Goal: Task Accomplishment & Management: Complete application form

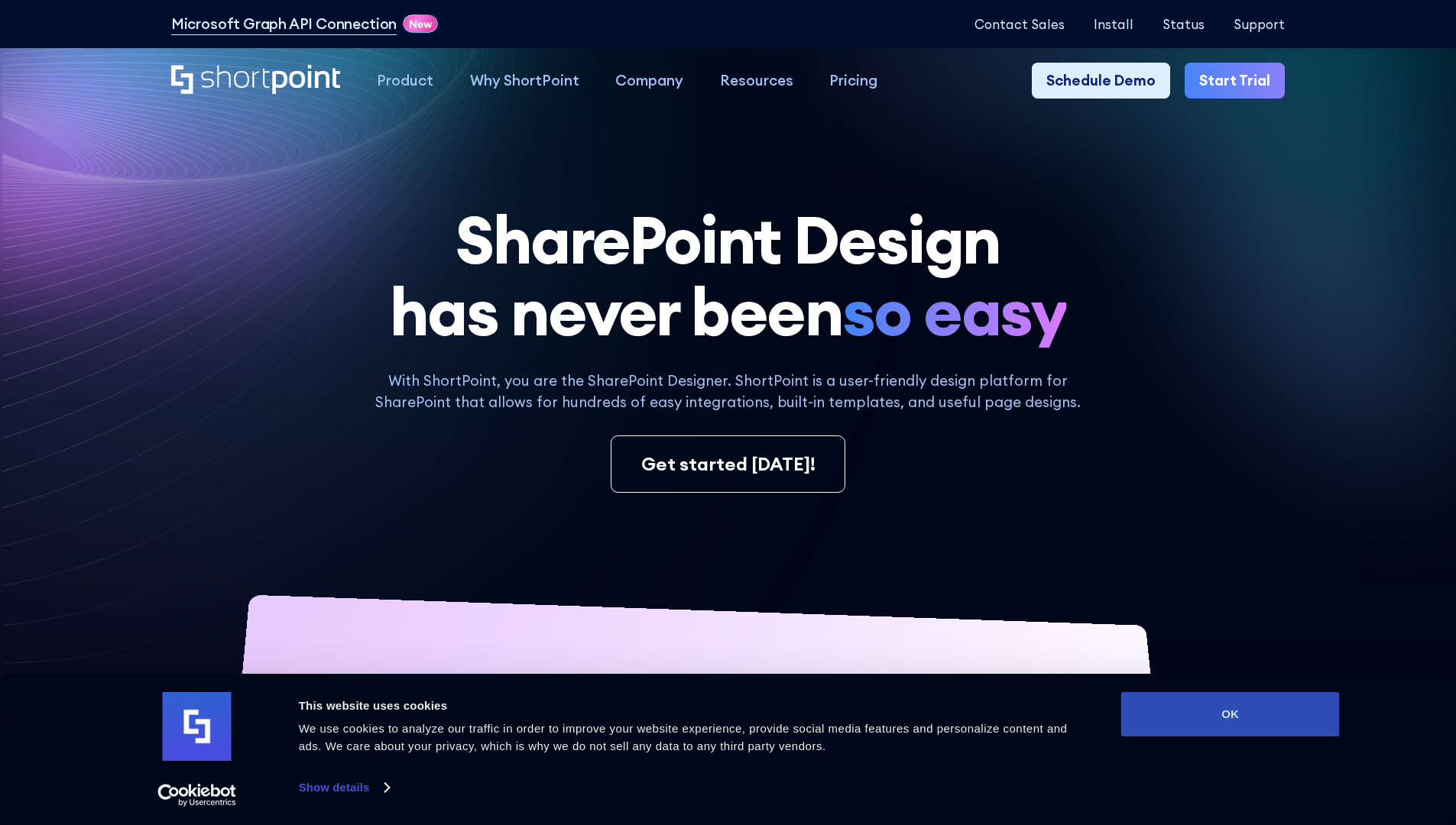
click at [1230, 714] on button "OK" at bounding box center [1230, 713] width 218 height 44
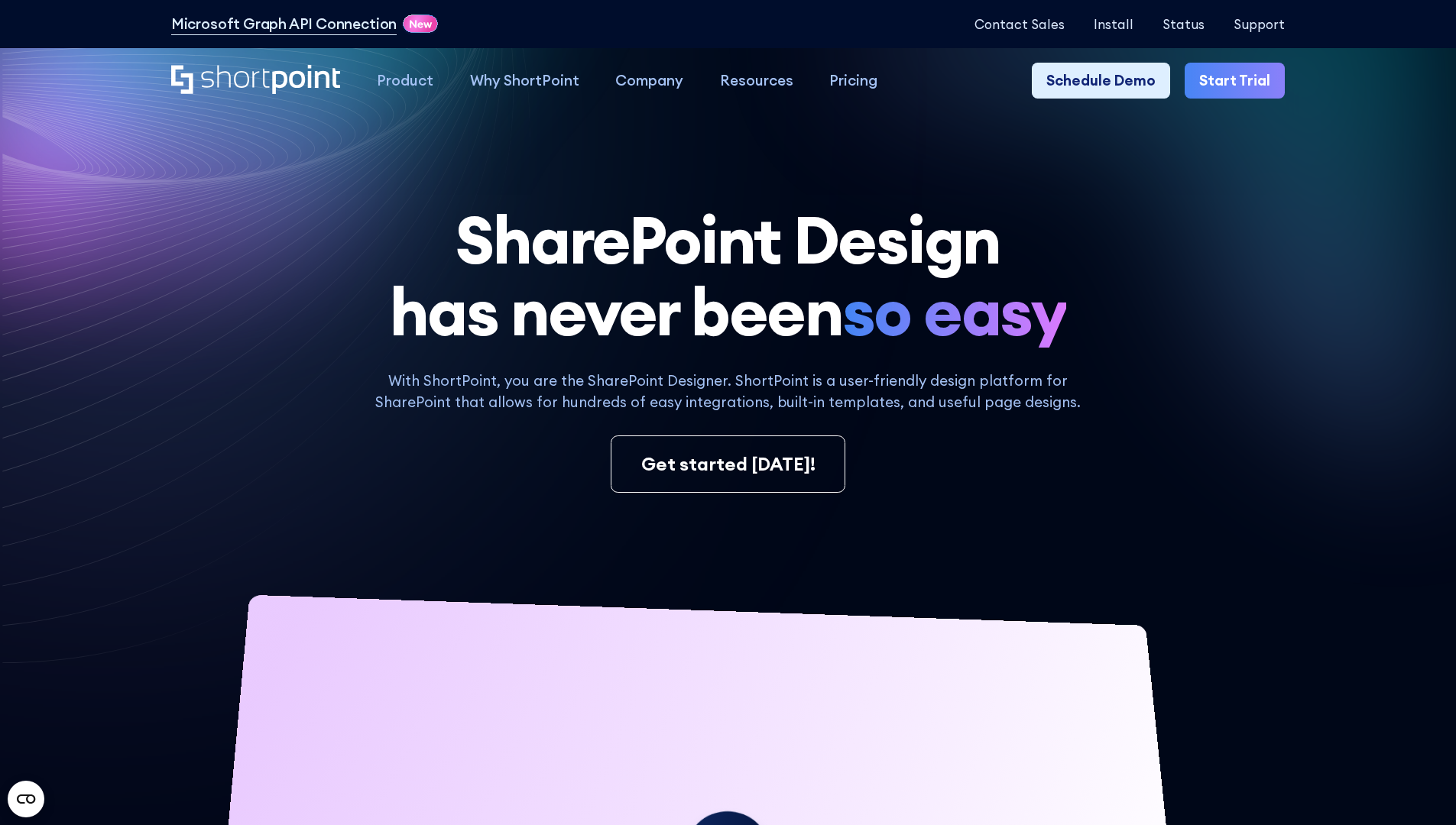
click at [1239, 81] on link "Start Trial" at bounding box center [1234, 81] width 100 height 37
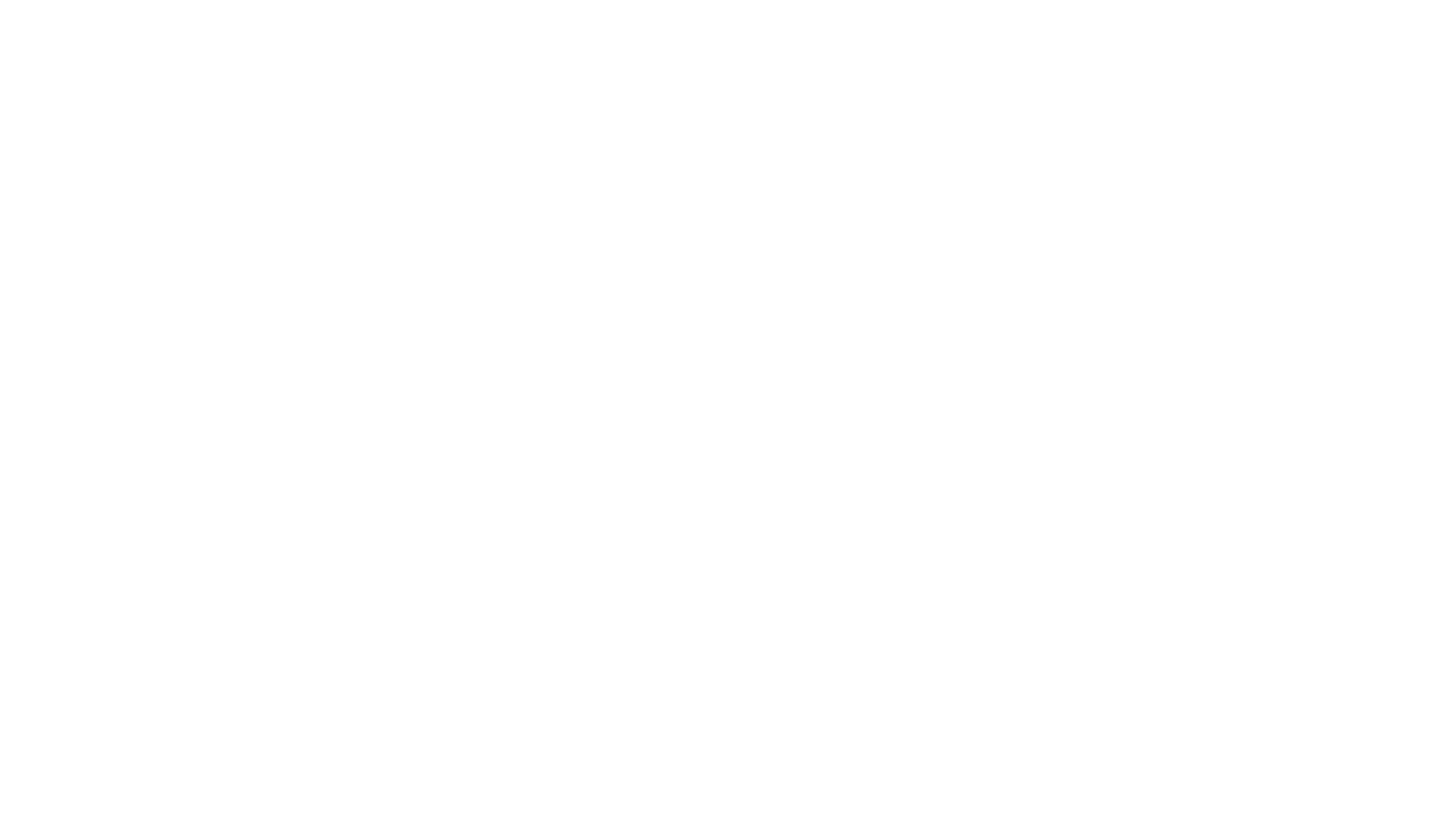
type input "Berkuskv"
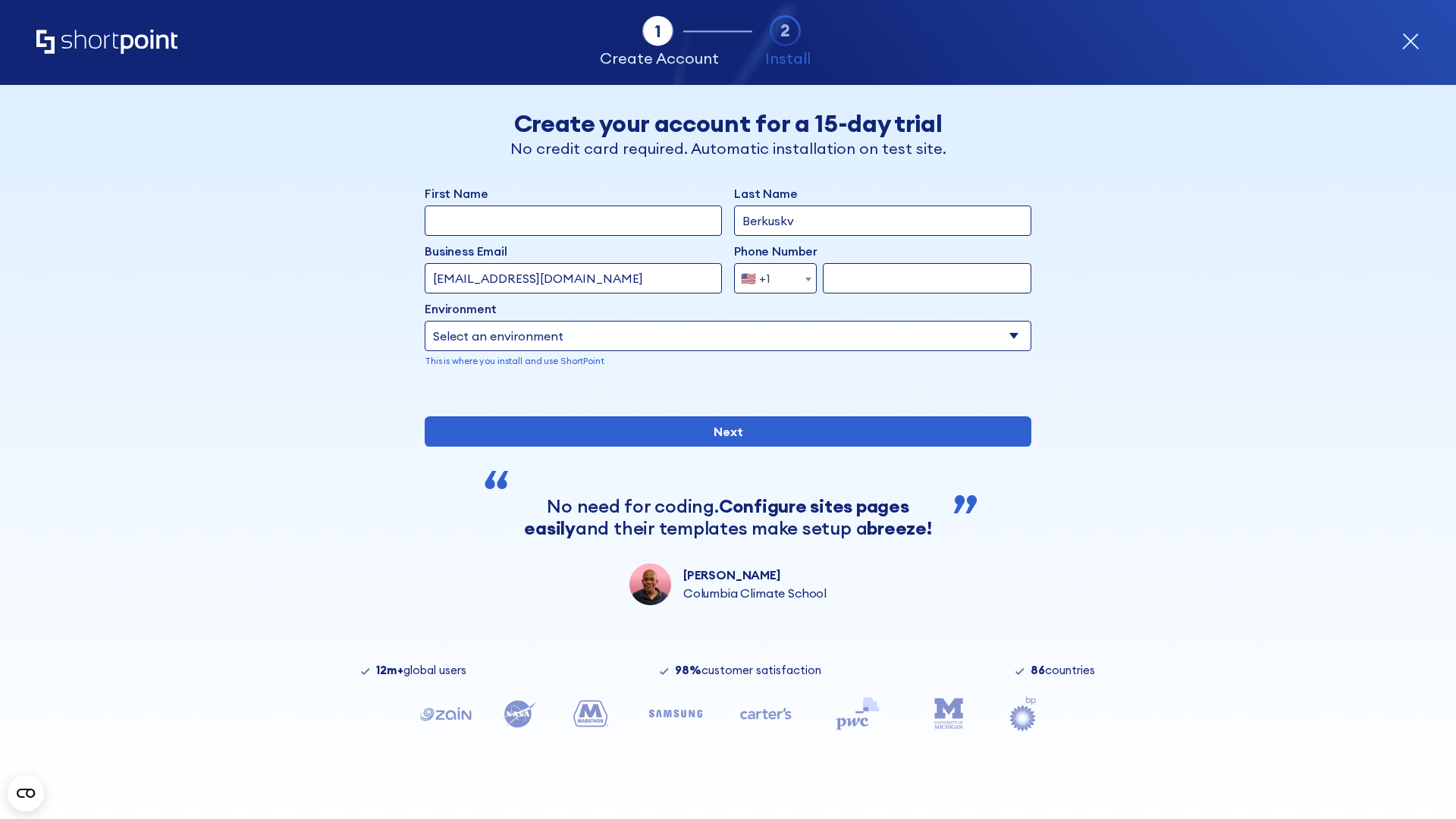
type input "test@shortpoint.com"
type input "2125556789"
select select "Microsoft 365"
type input "2125556789"
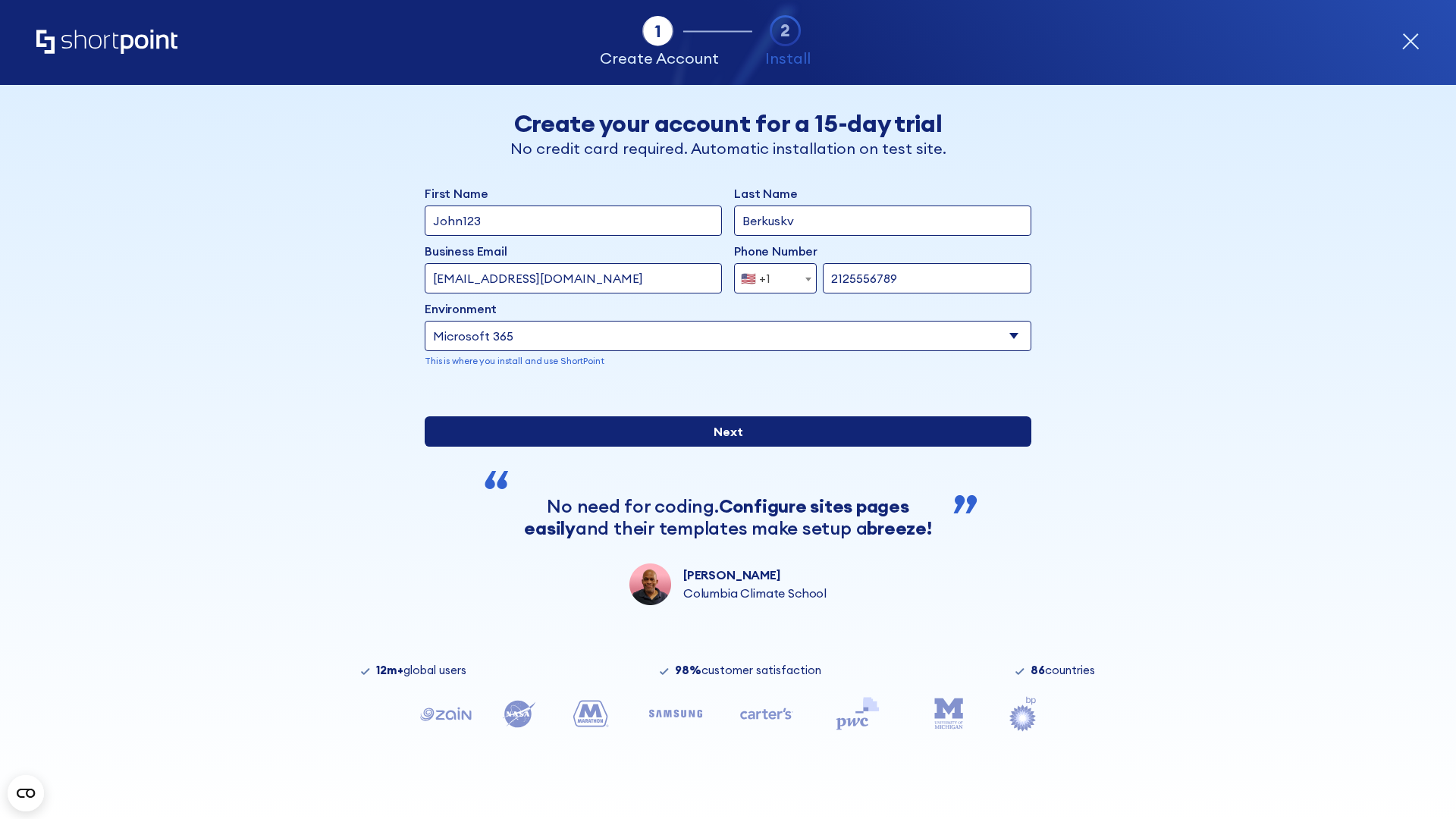
scroll to position [4, 0]
click at [722, 446] on input "Next" at bounding box center [727, 431] width 607 height 30
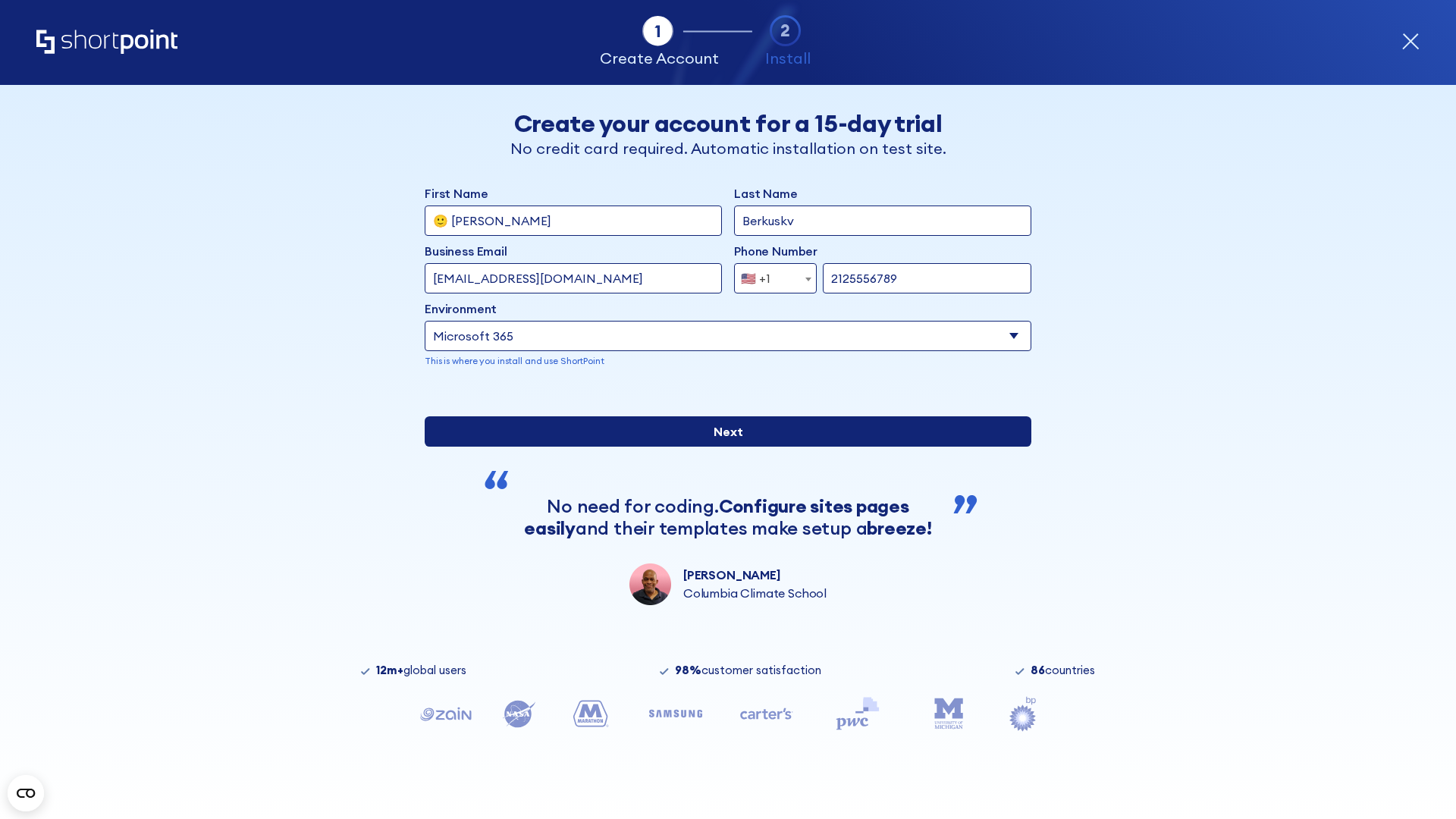
click at [722, 446] on input "Next" at bounding box center [727, 431] width 607 height 30
type input "Archebald"
click at [722, 446] on input "Next" at bounding box center [727, 431] width 607 height 30
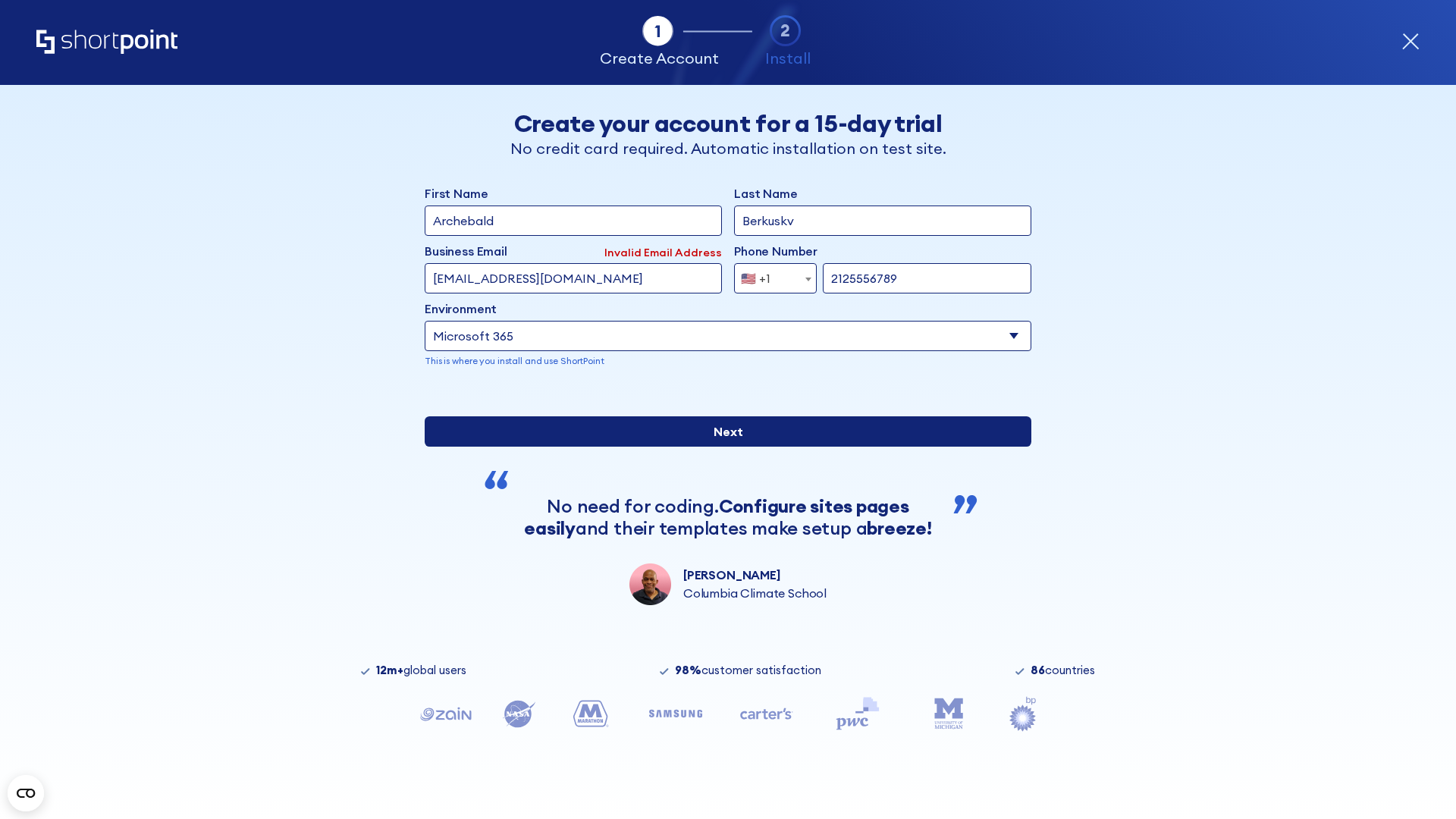
click at [722, 446] on input "Next" at bounding box center [727, 431] width 607 height 30
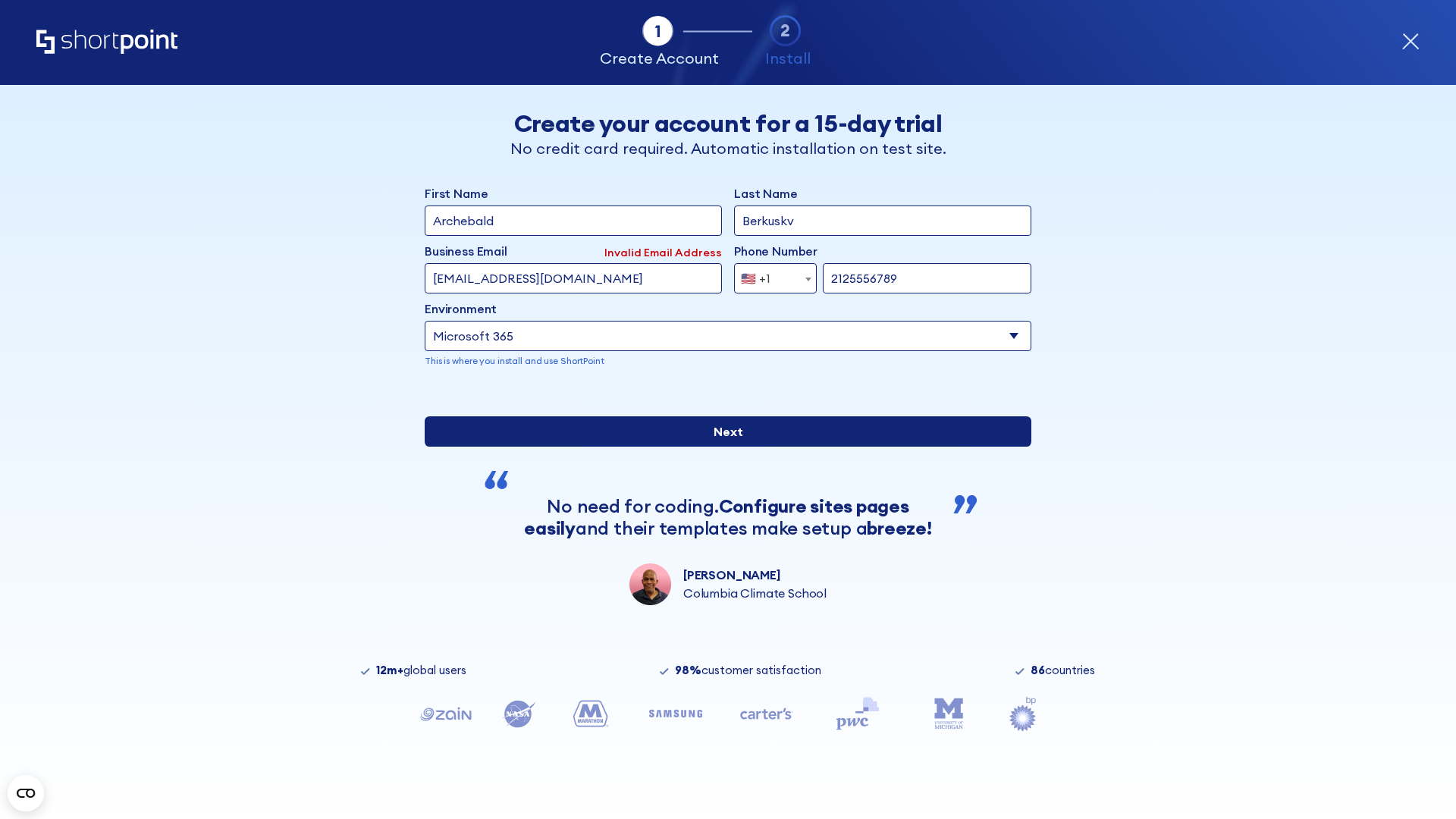
click at [722, 446] on input "Next" at bounding box center [727, 431] width 607 height 30
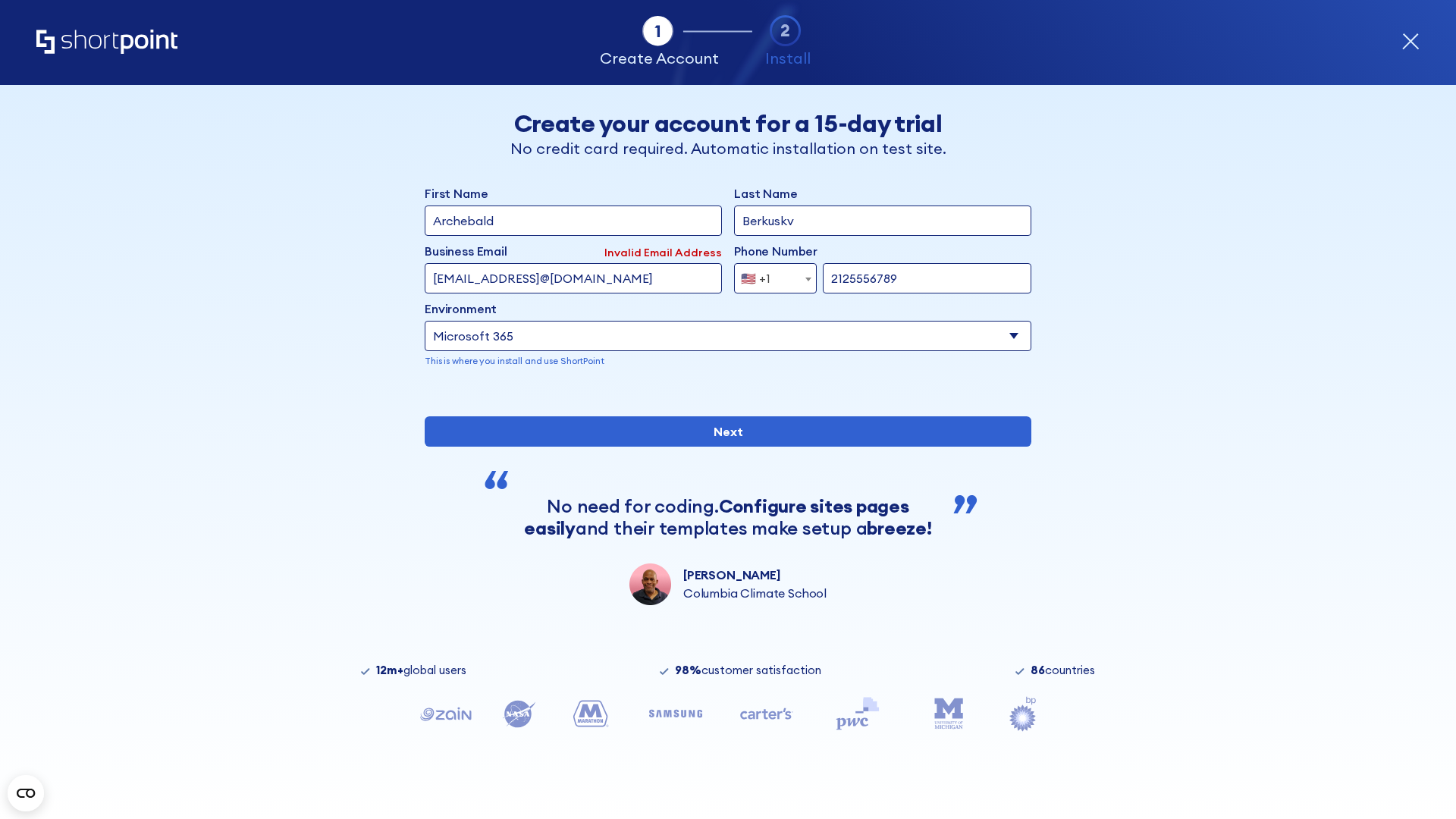
type input "testEmail@protonmail.comtest@shortpoint.com"
click at [770, 274] on span "🇺🇸 +1" at bounding box center [761, 278] width 51 height 30
select select "+966"
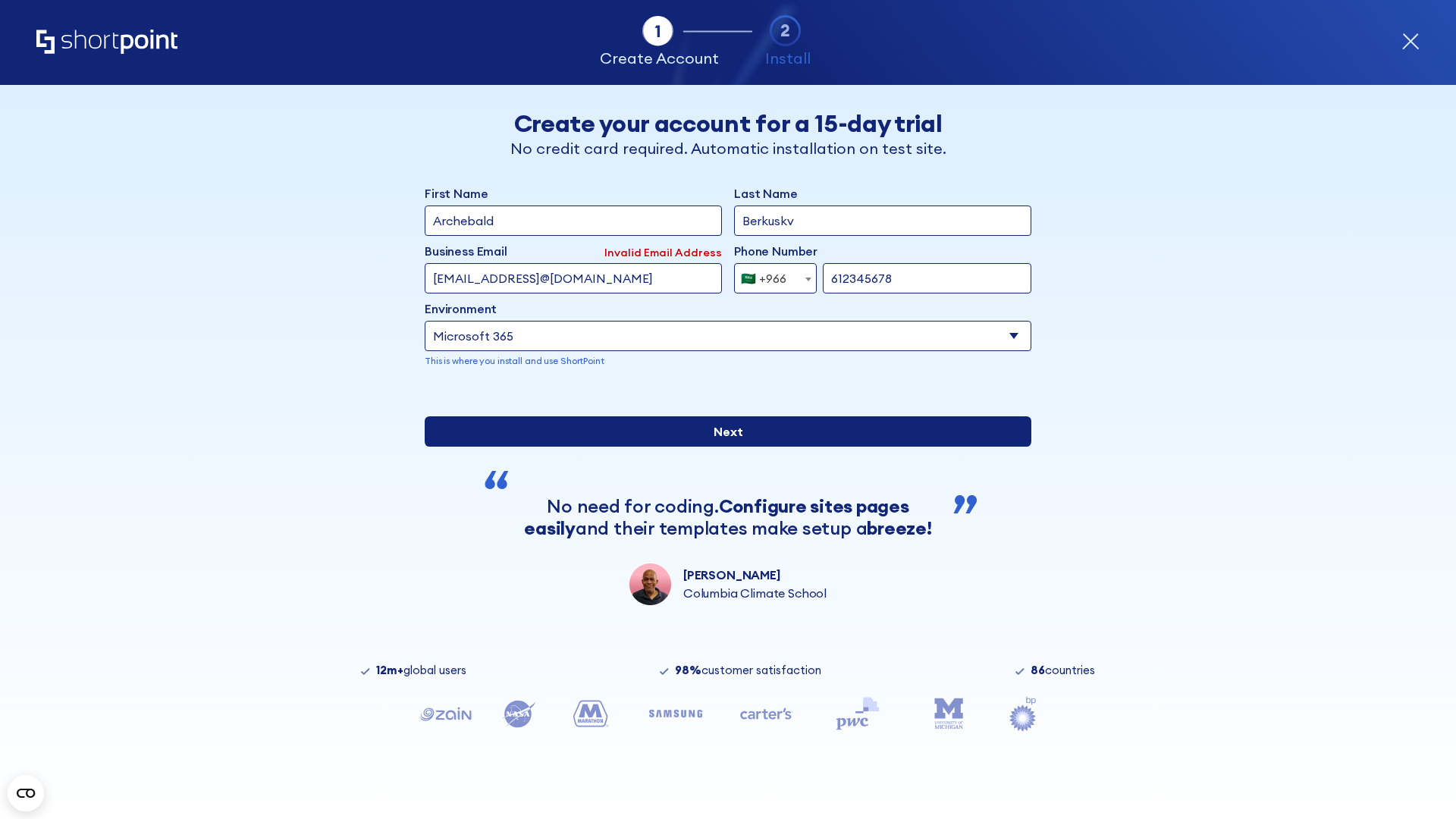
type input "612345678"
click at [722, 446] on input "Next" at bounding box center [727, 431] width 607 height 30
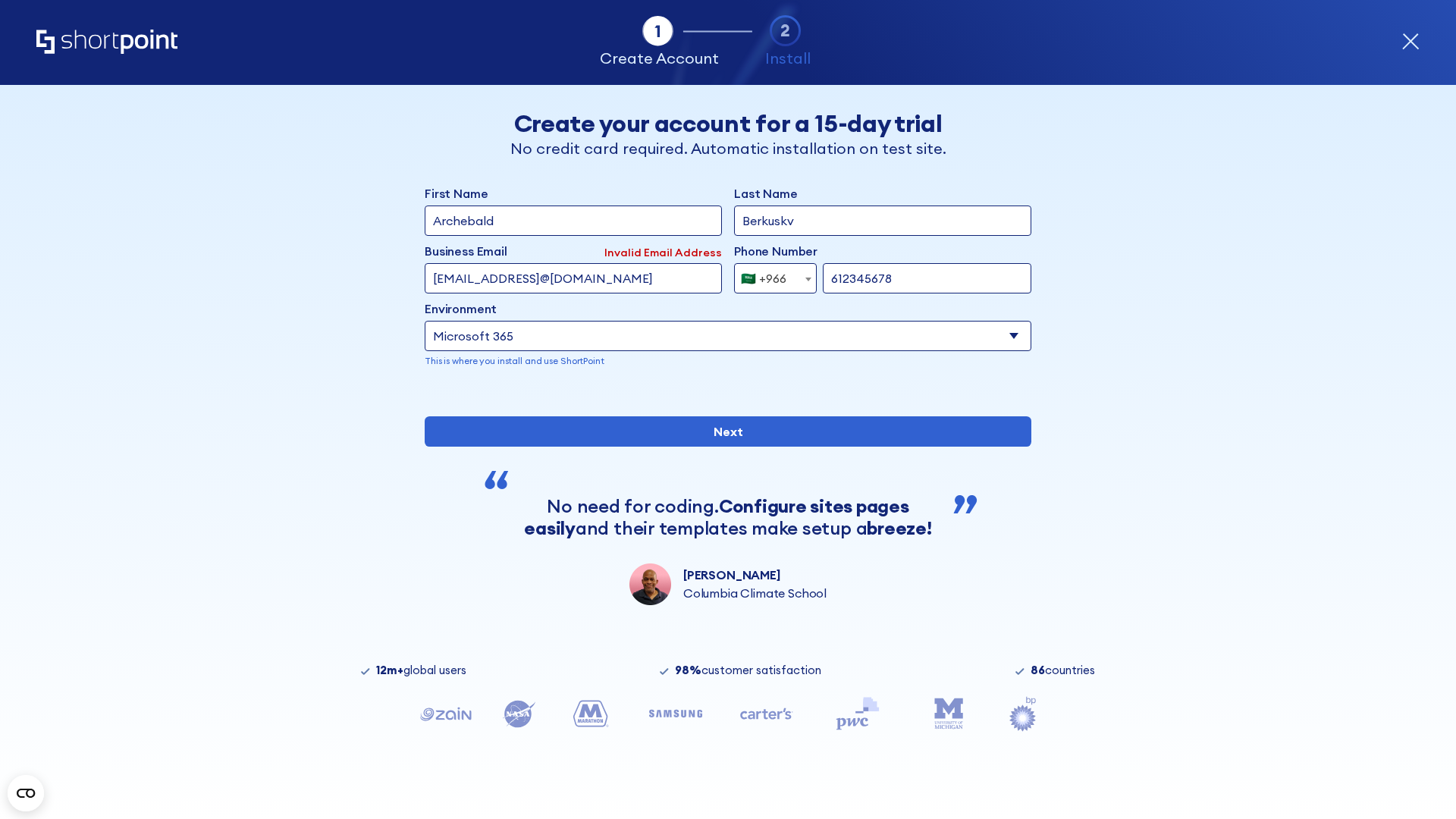
click at [770, 274] on div "🇸🇦 +966" at bounding box center [763, 278] width 45 height 30
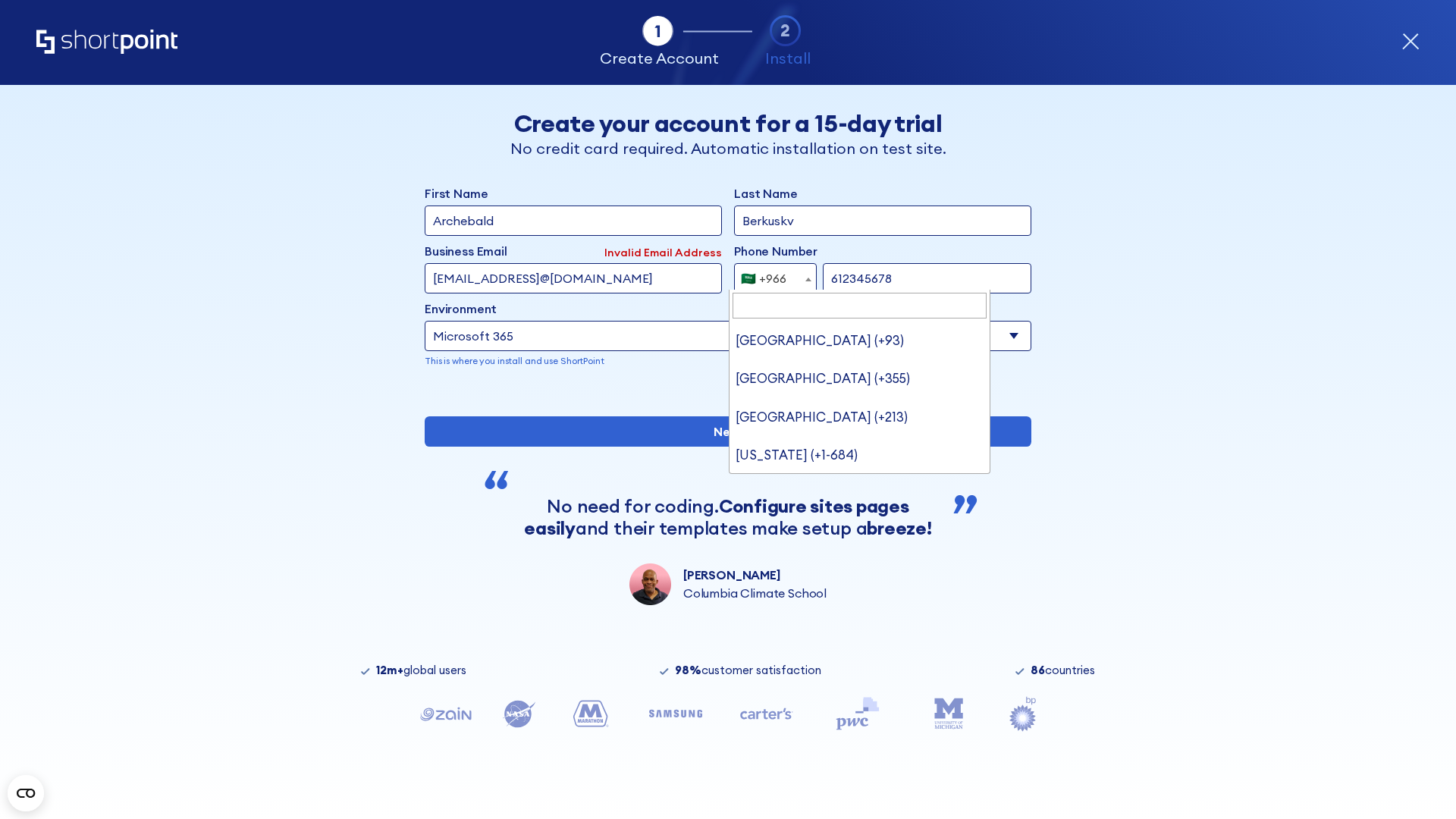
type input "[GEOGRAPHIC_DATA] (+971)"
select select "+971"
type input "000234567"
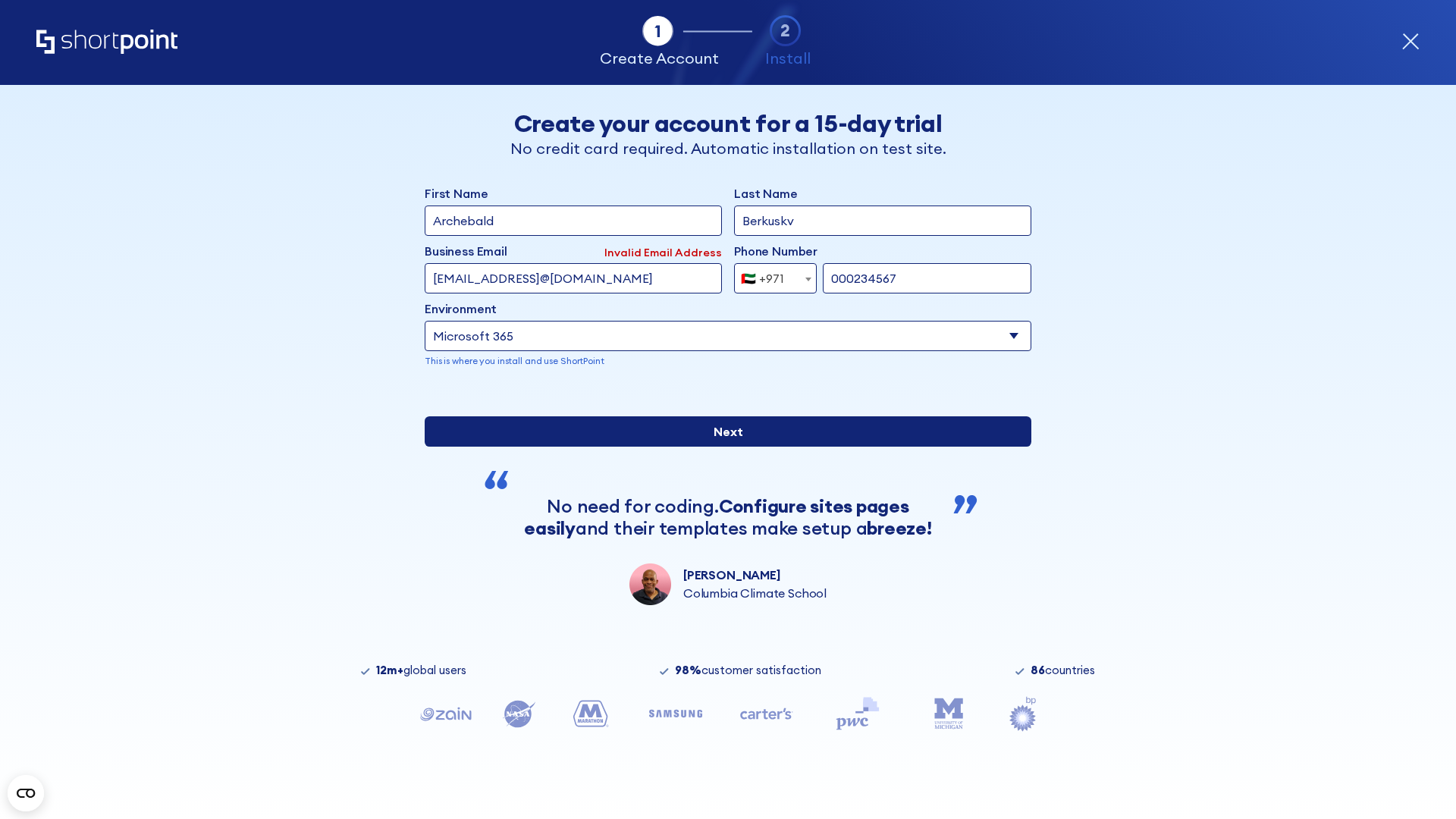
click at [722, 446] on input "Next" at bounding box center [727, 431] width 607 height 30
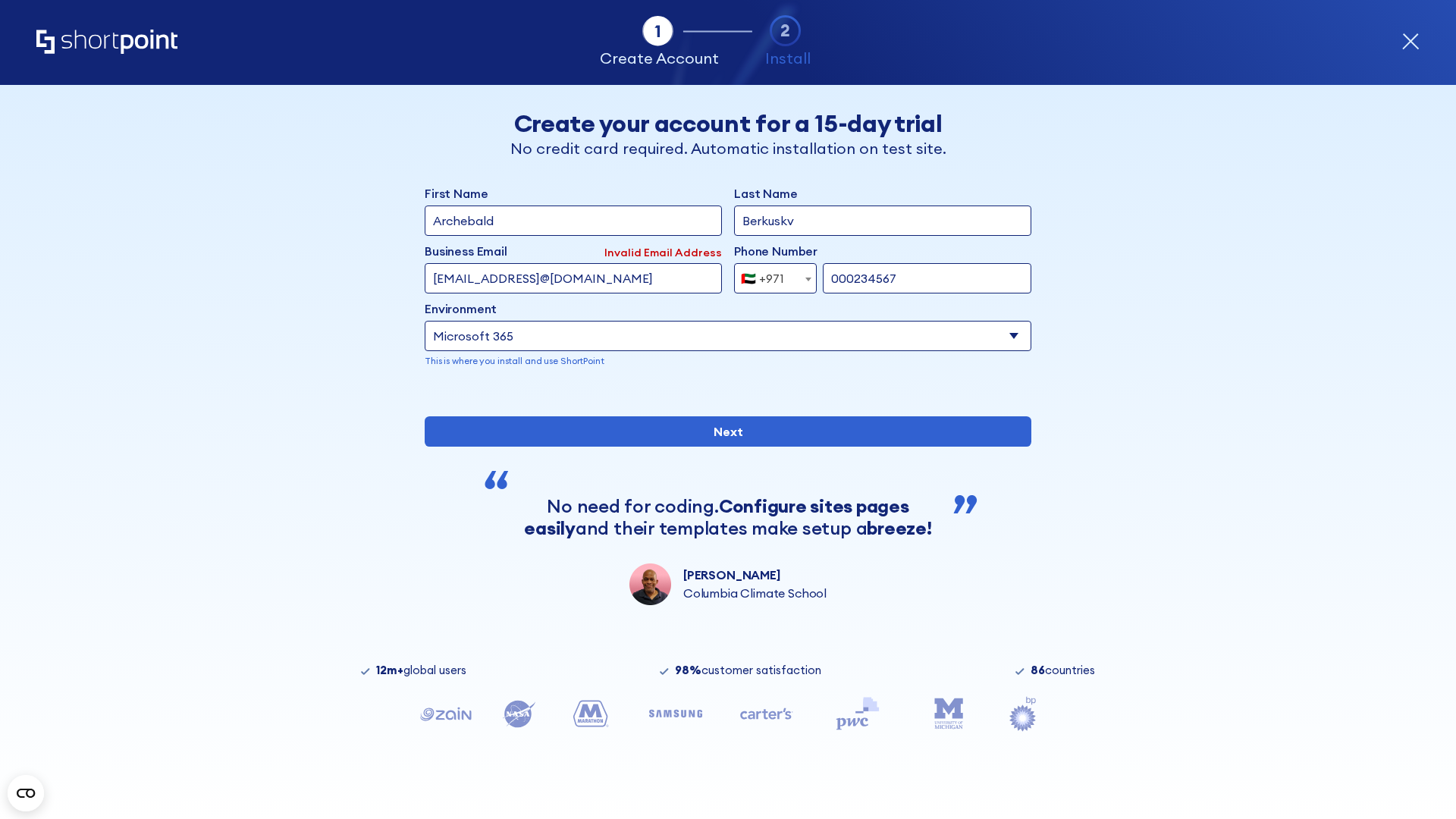
click at [770, 274] on div "🇦🇪 +971" at bounding box center [762, 278] width 44 height 30
select select "+44"
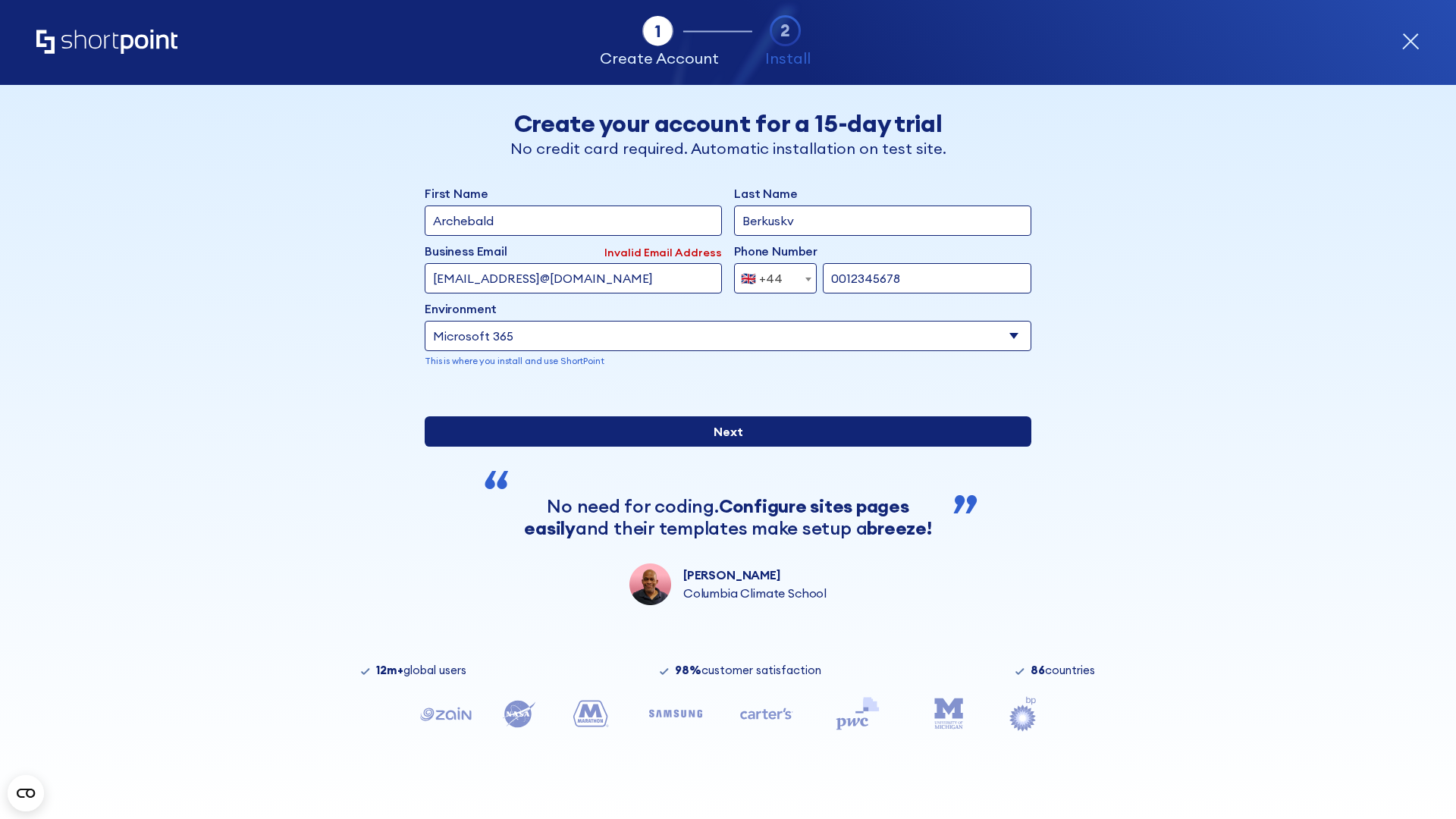
type input "0012345678"
click at [722, 446] on input "Next" at bounding box center [727, 431] width 607 height 30
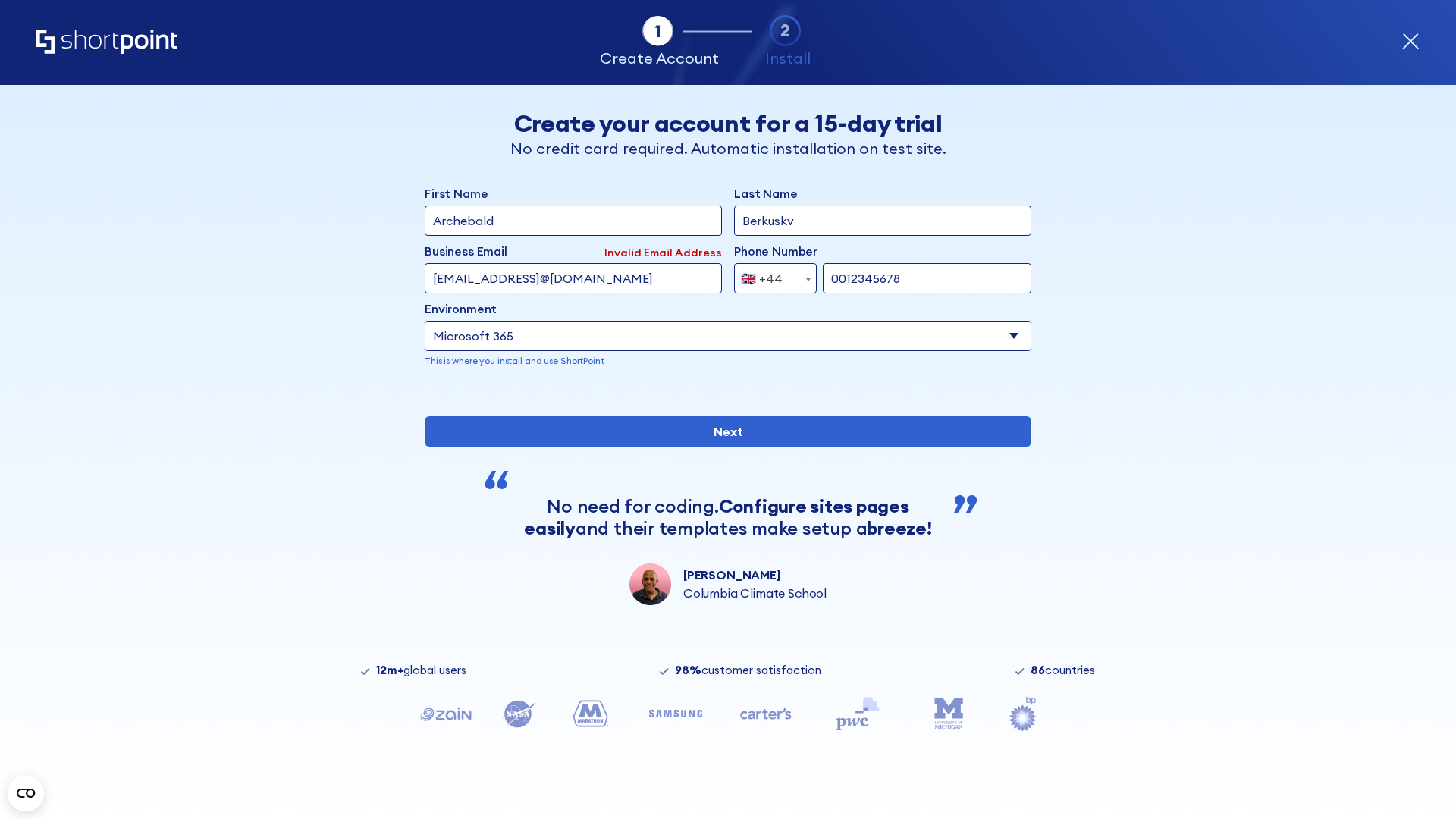
click at [770, 274] on div "🇬🇧 +44" at bounding box center [761, 278] width 42 height 30
select select "+380"
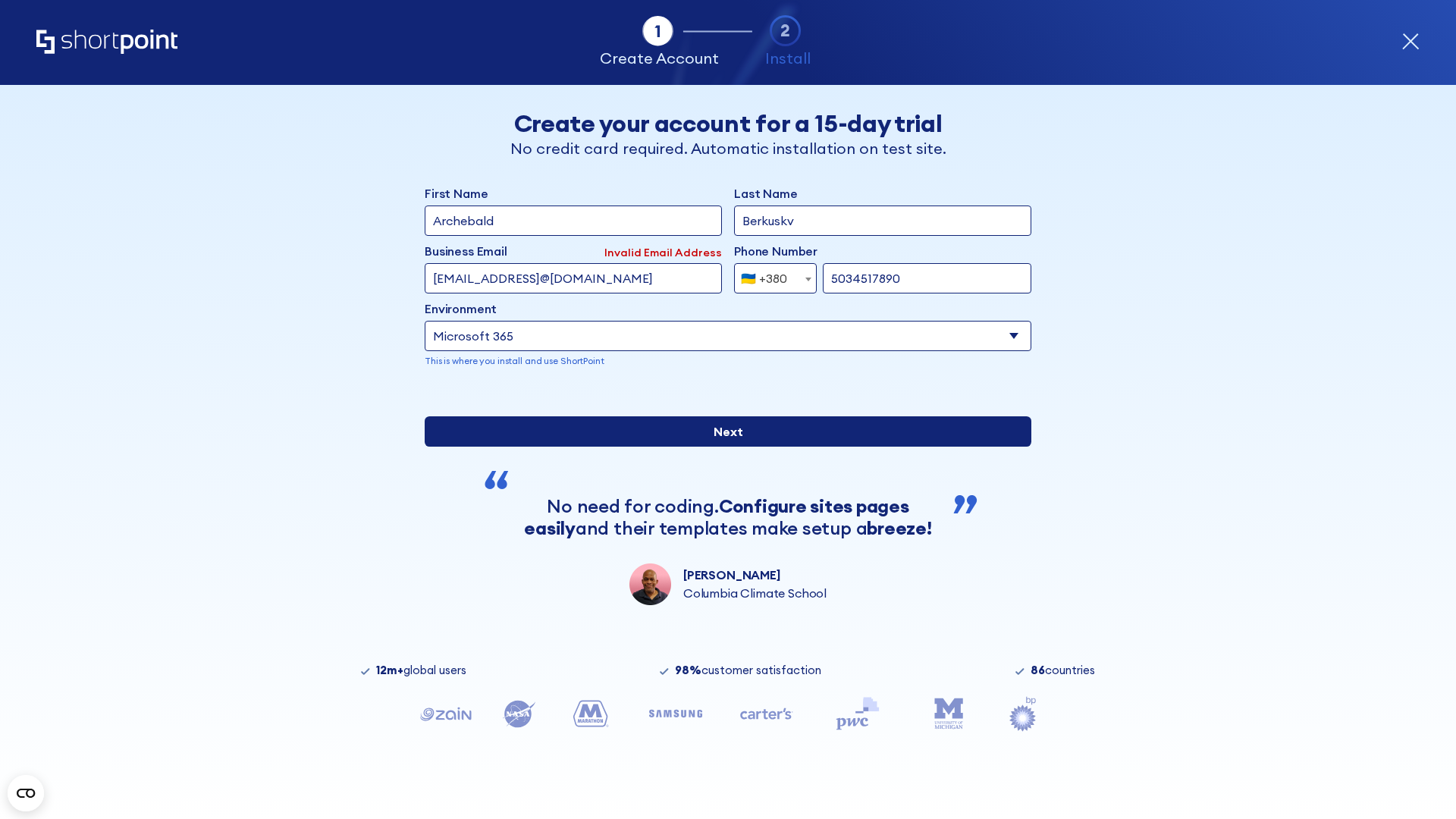
type input "5034517890"
click at [722, 446] on input "Next" at bounding box center [727, 431] width 607 height 30
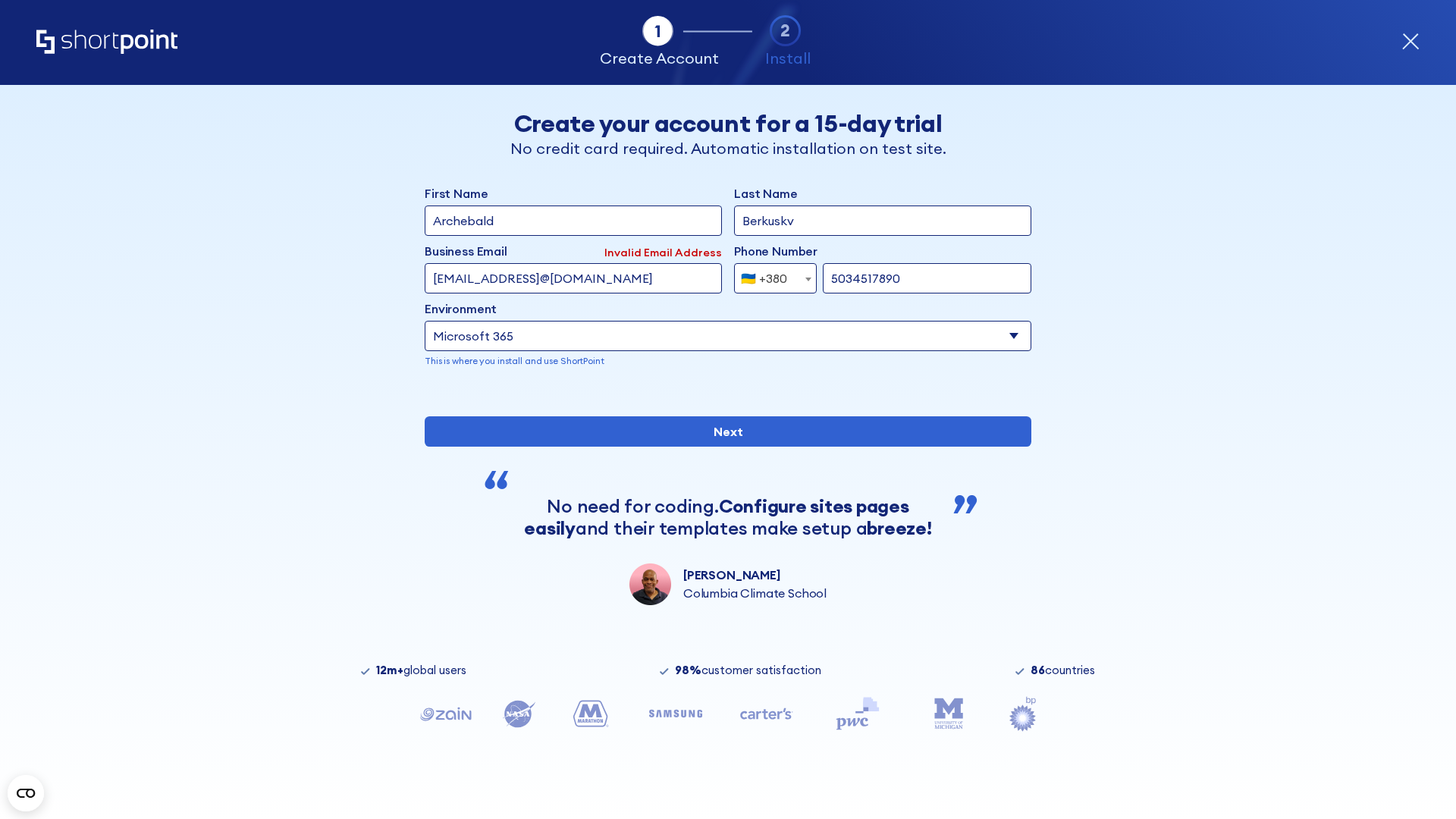
click at [770, 274] on div "🇺🇦 +380" at bounding box center [764, 278] width 46 height 30
select select "+1"
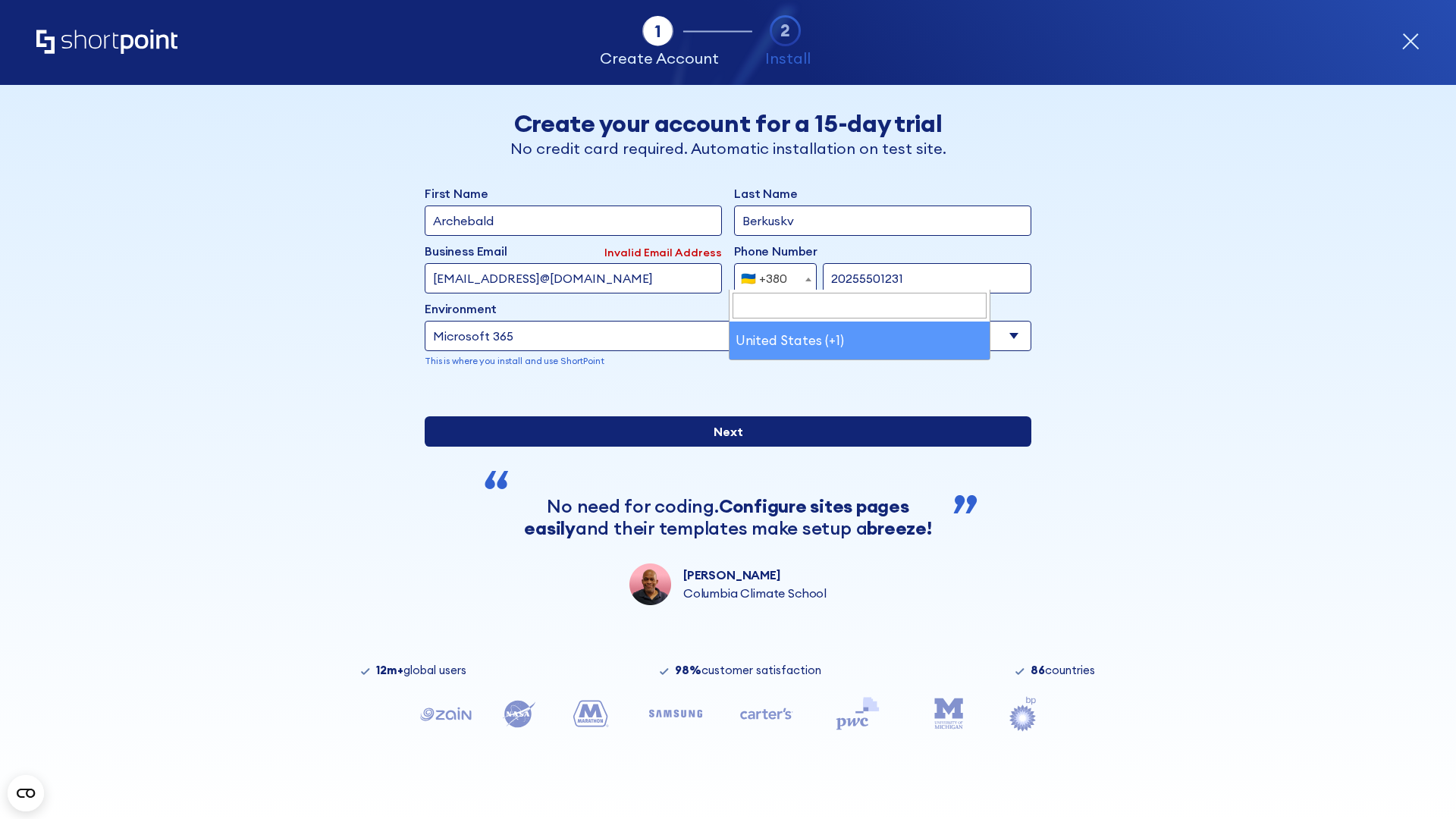
type input "20255501231"
click at [722, 446] on input "Next" at bounding box center [727, 431] width 607 height 30
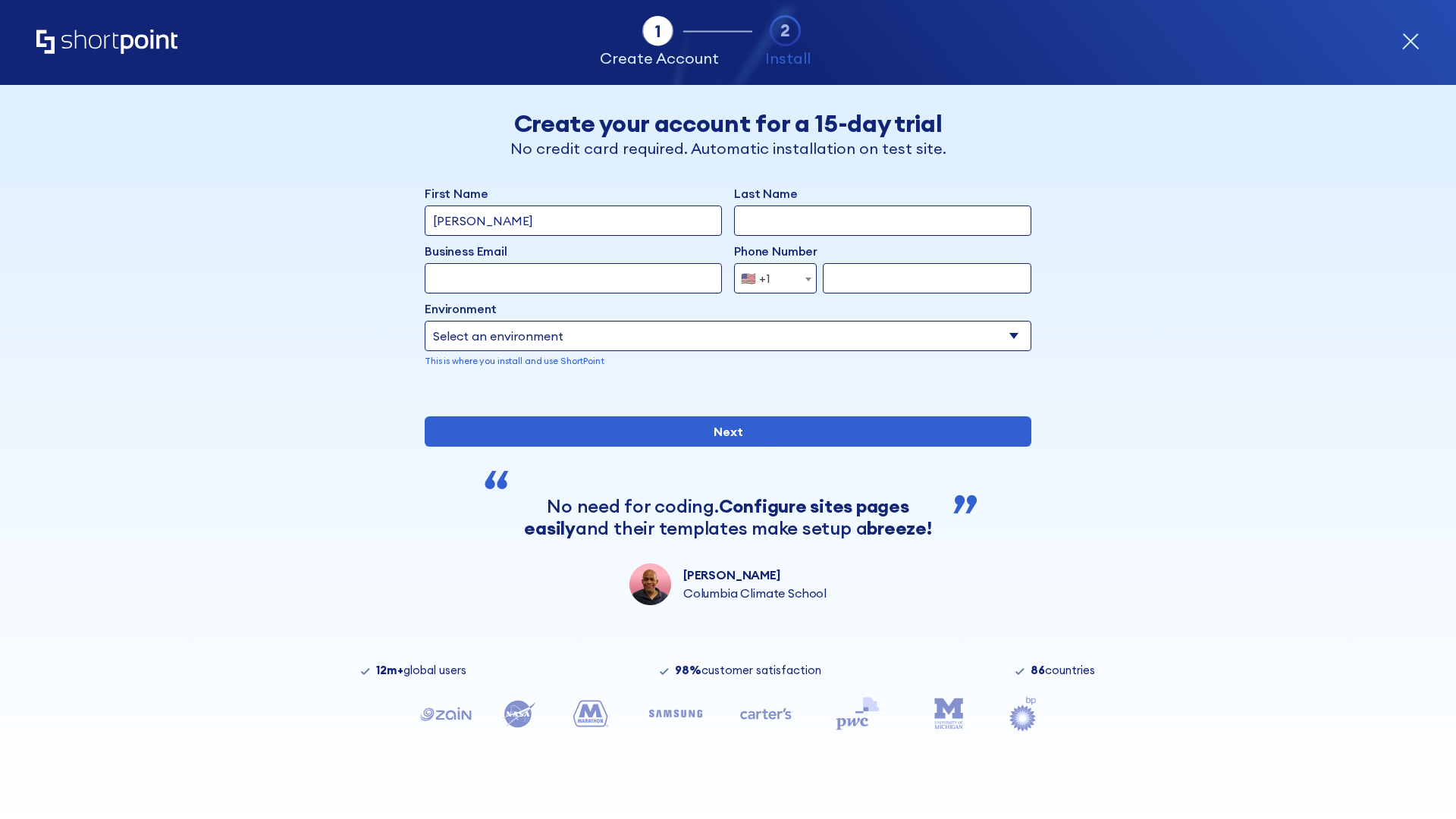
type input "[PERSON_NAME]"
type input "Berkuskv"
type input "[PERSON_NAME][EMAIL_ADDRESS][DOMAIN_NAME]"
click at [770, 274] on span "🇺🇸 +1" at bounding box center [761, 278] width 51 height 30
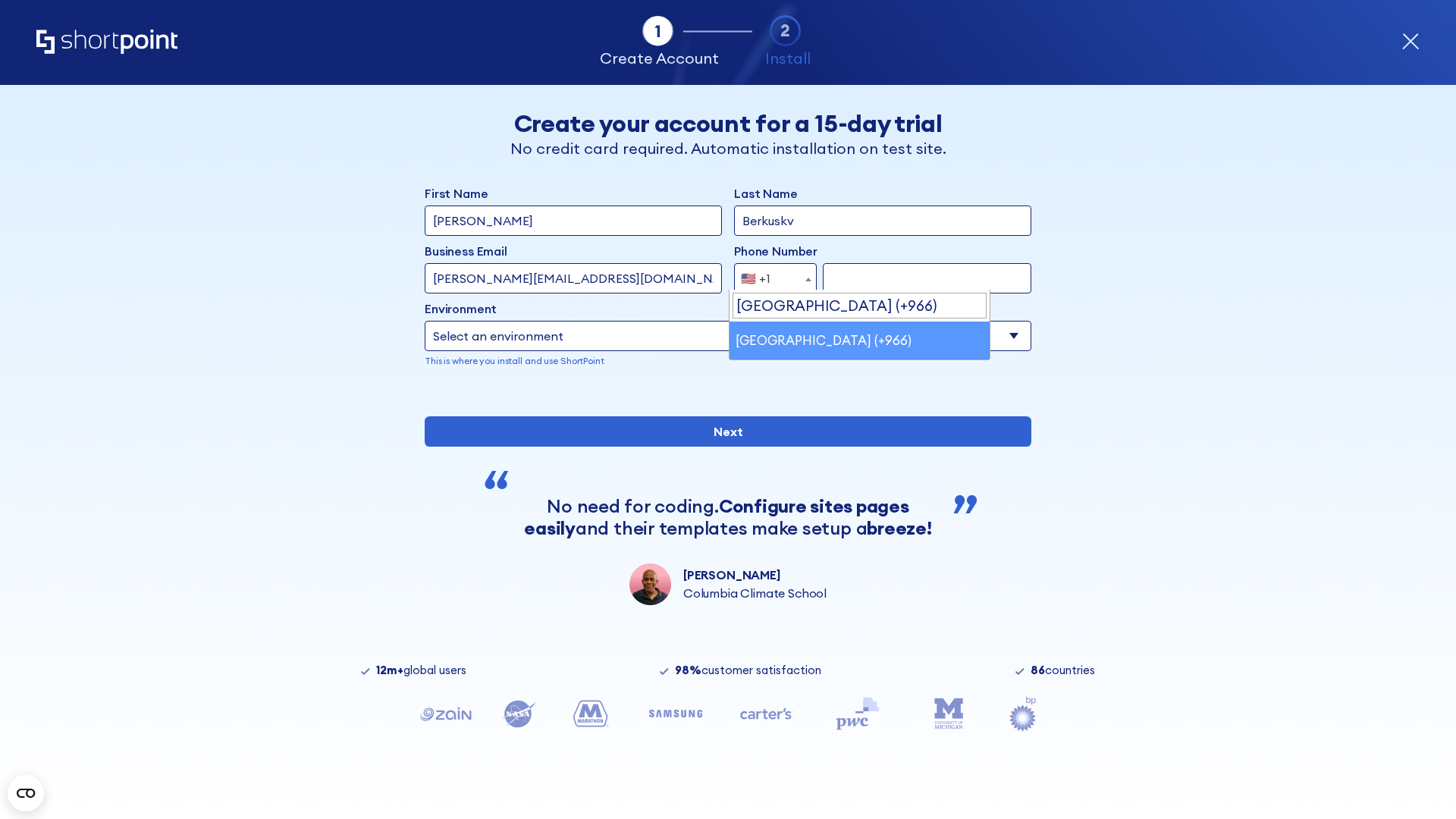
select select "+966"
type input "512345678"
select select "Microsoft 365"
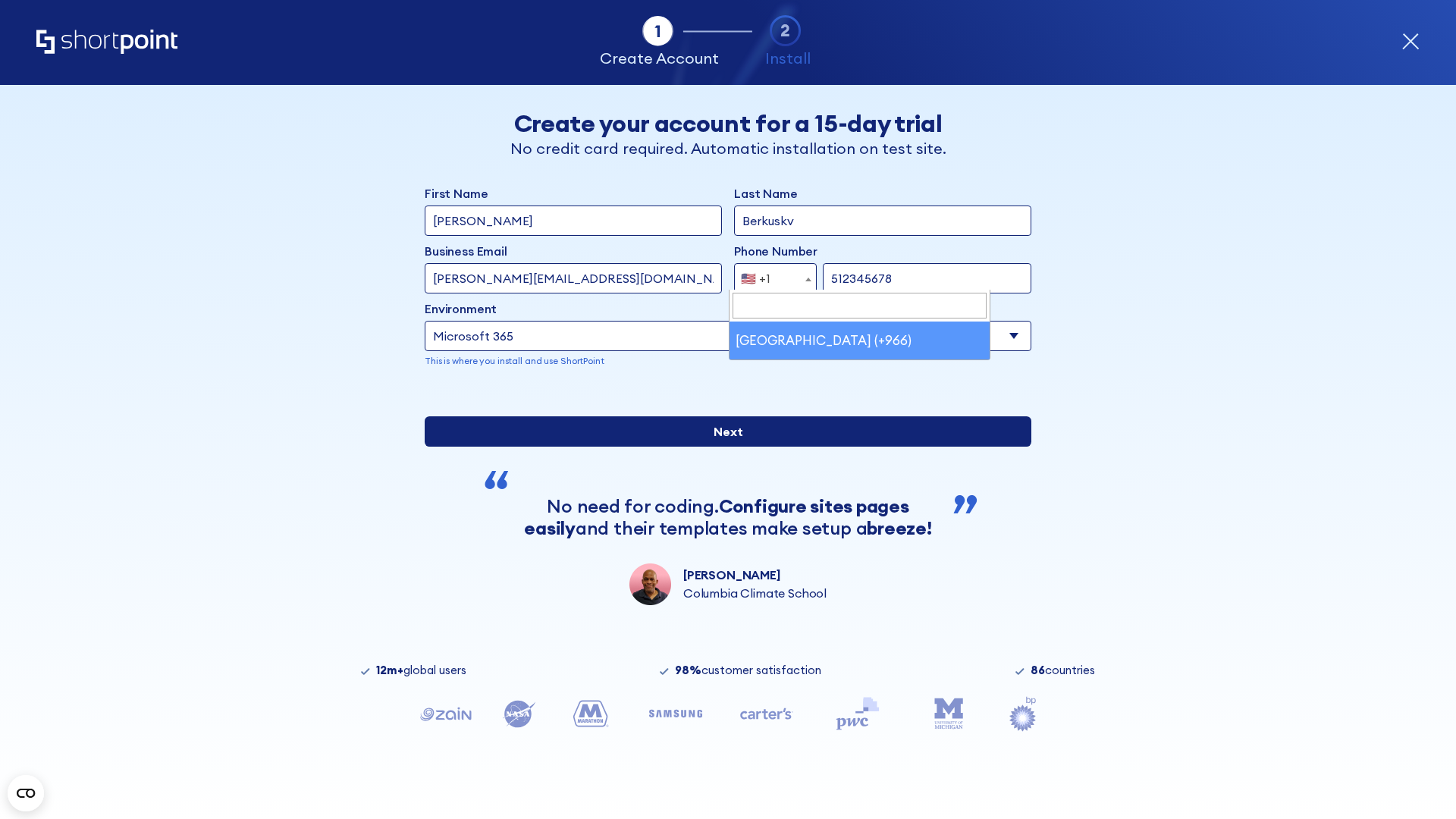
type input "512345678"
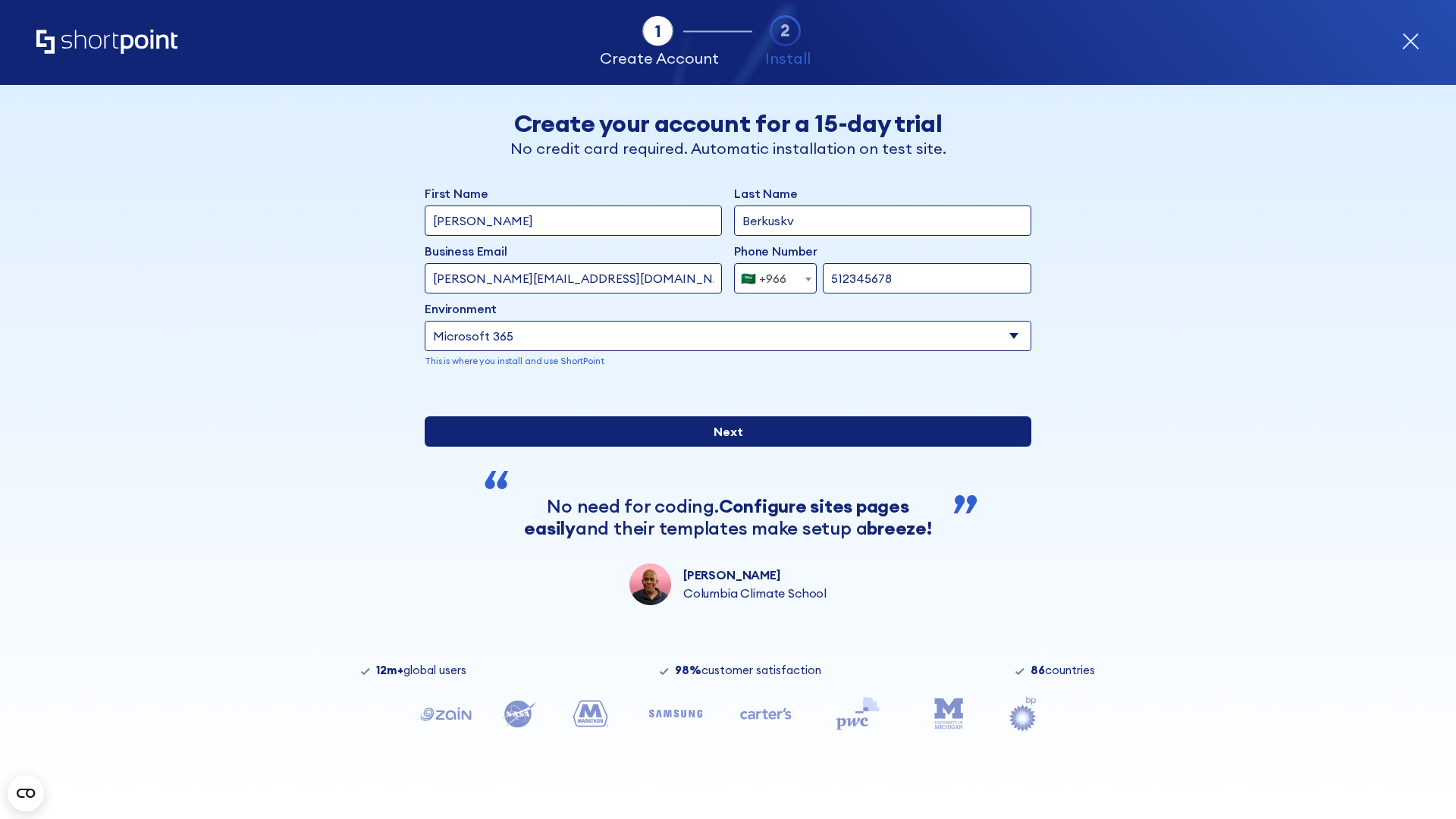
click at [722, 446] on input "Next" at bounding box center [727, 431] width 607 height 30
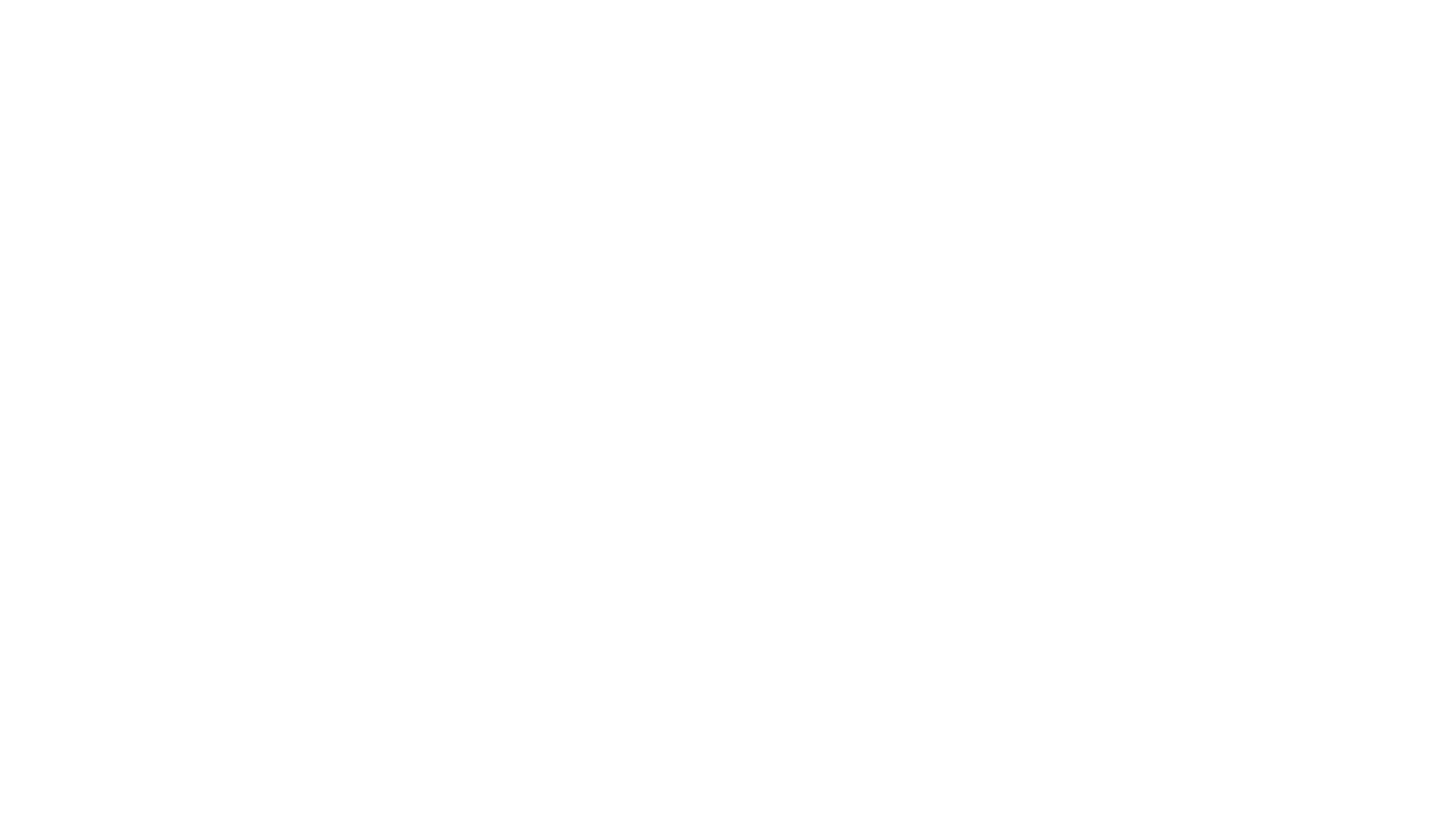
select select "+966"
type input "D'Souza"
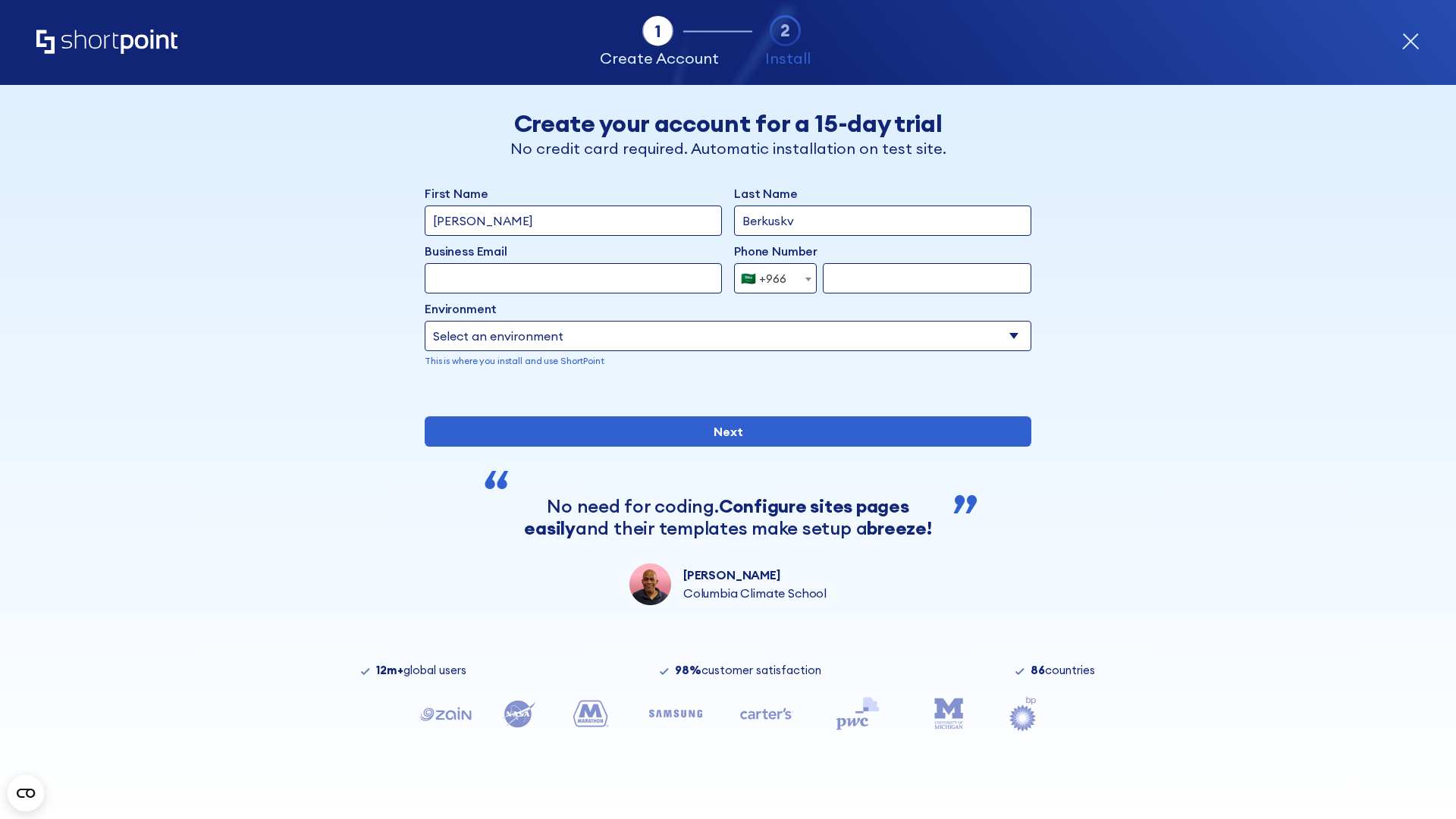
type input "Berkuskv"
type input "hr@mybusiness.org"
click at [770, 274] on div "🇸🇦 +966" at bounding box center [763, 278] width 45 height 30
select select "+971"
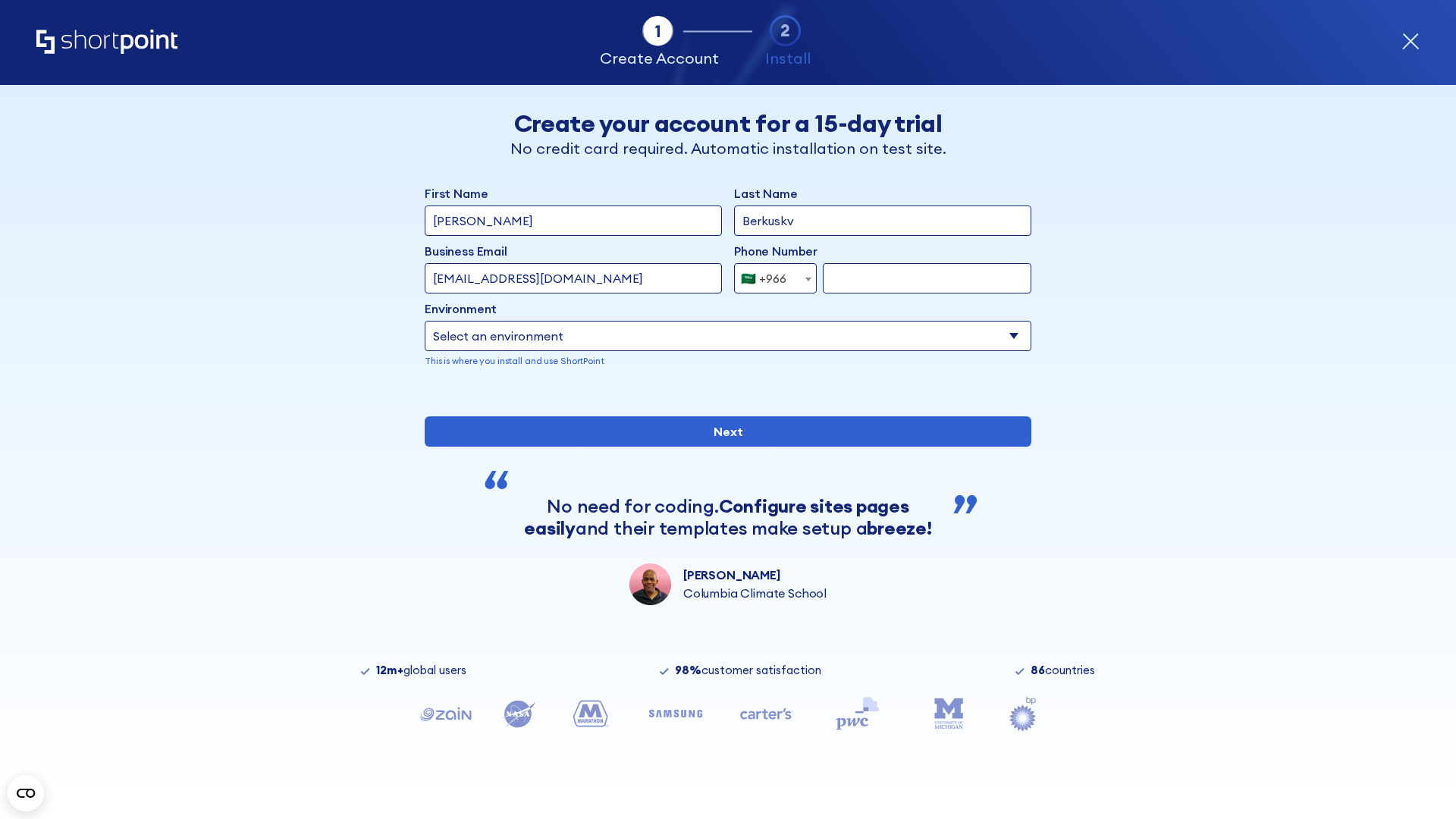
type input "501234567"
select select "Microsoft 365"
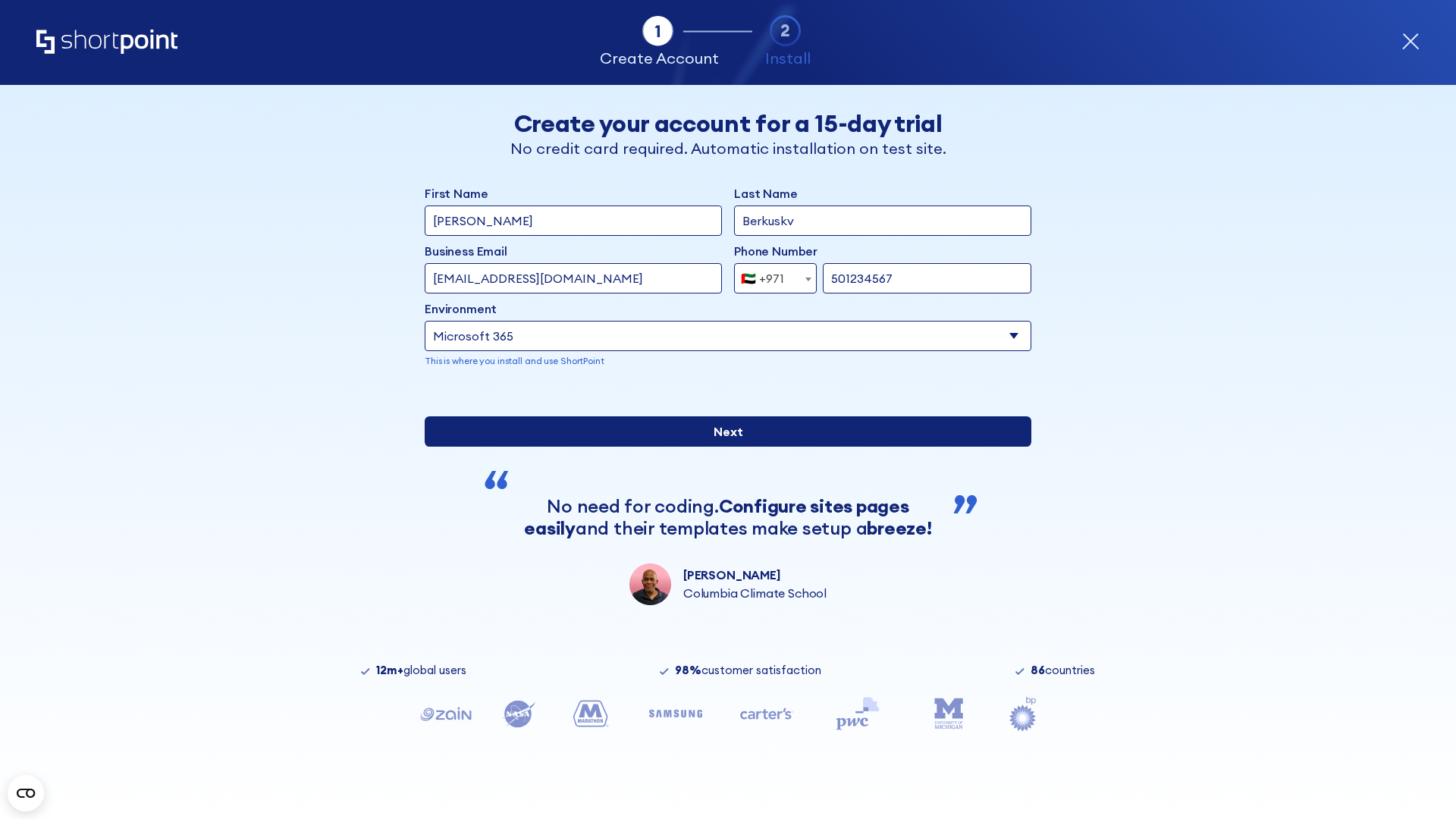
type input "501234567"
click at [722, 446] on input "Next" at bounding box center [727, 431] width 607 height 30
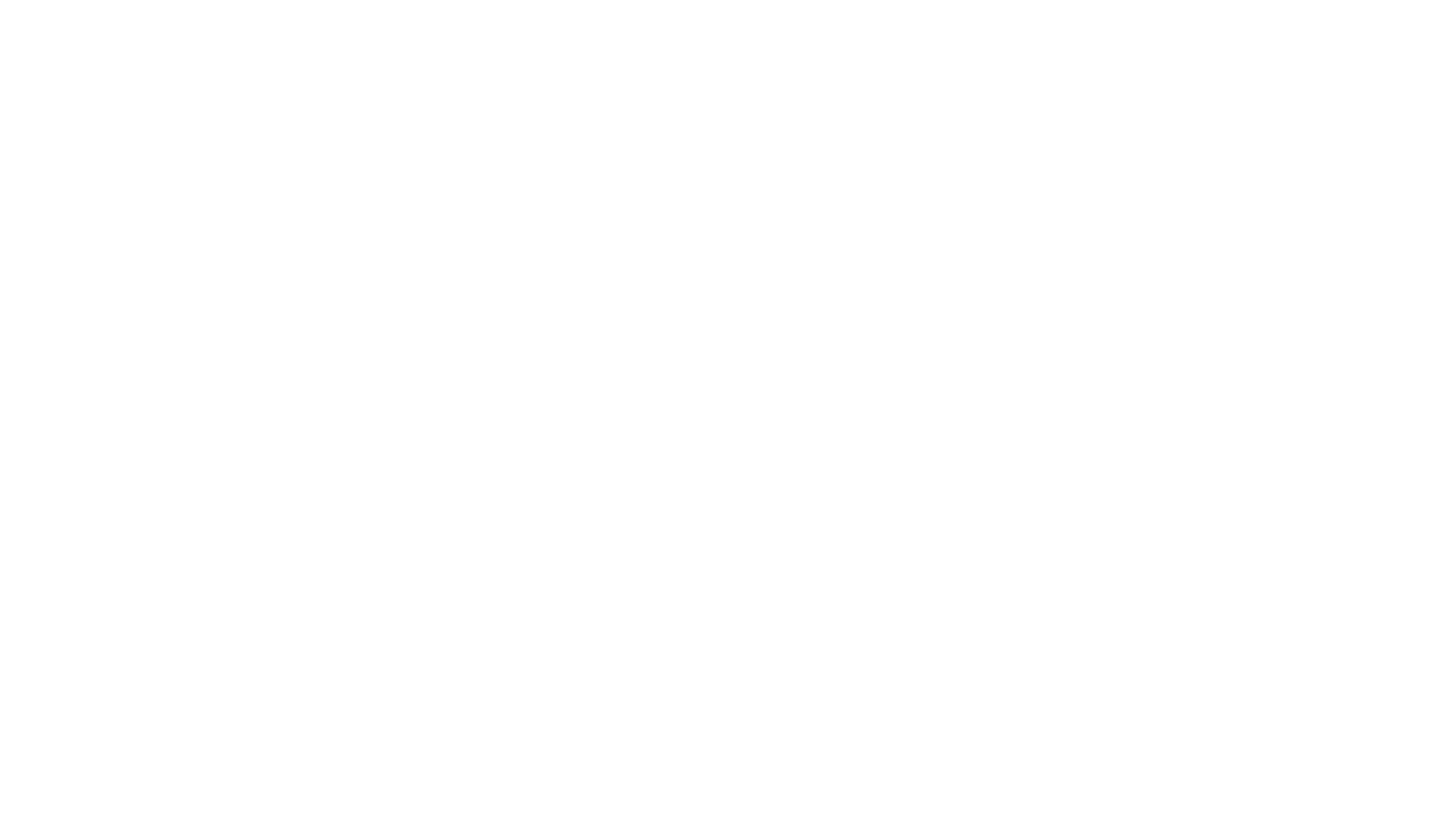
select select "+971"
type input "[PERSON_NAME]"
type input "Berkuskv"
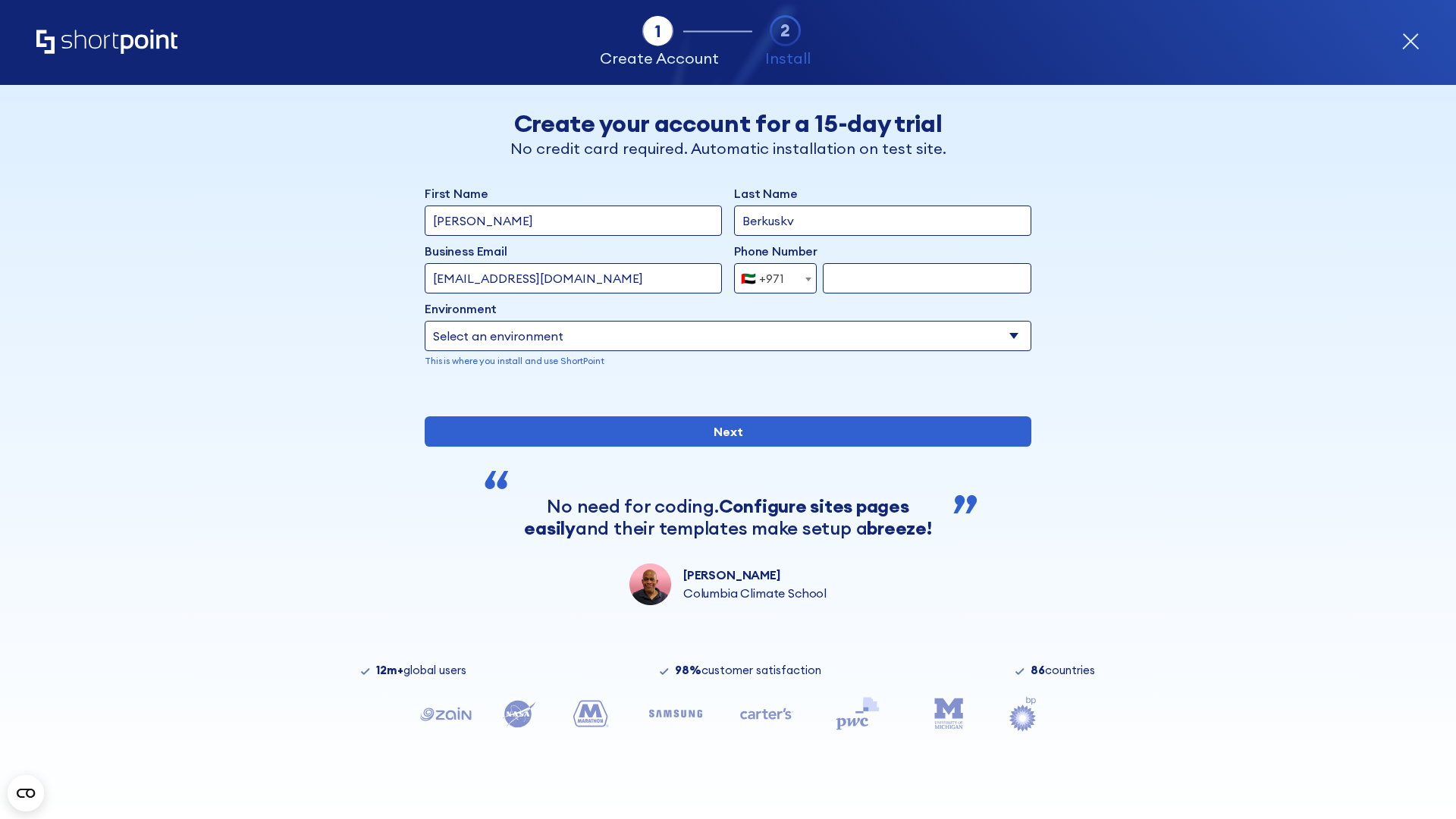
type input "support@university.edu"
click at [770, 274] on div "🇦🇪 +971" at bounding box center [762, 278] width 44 height 30
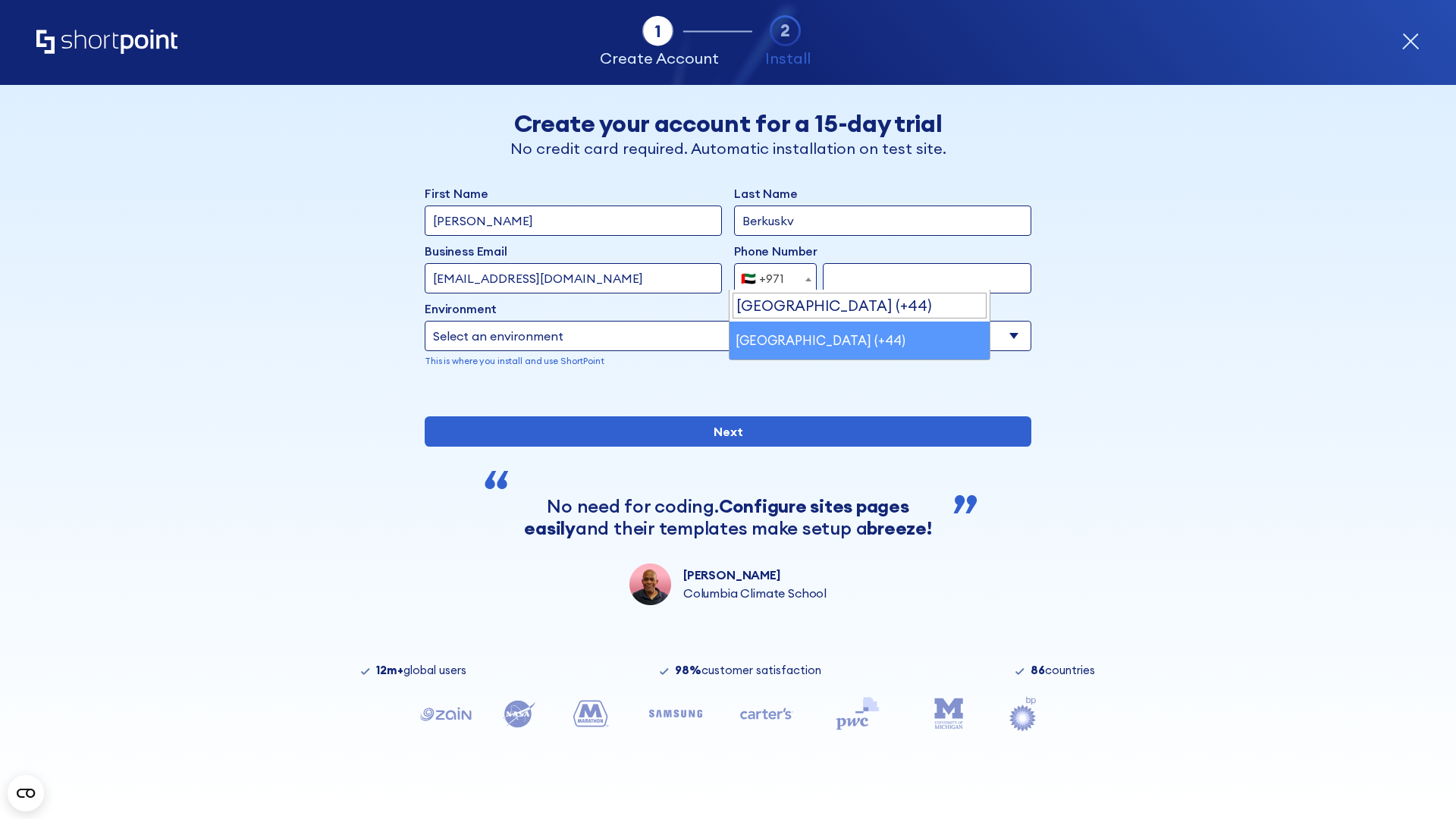
select select "+44"
type input "7912345678"
select select "Microsoft 365"
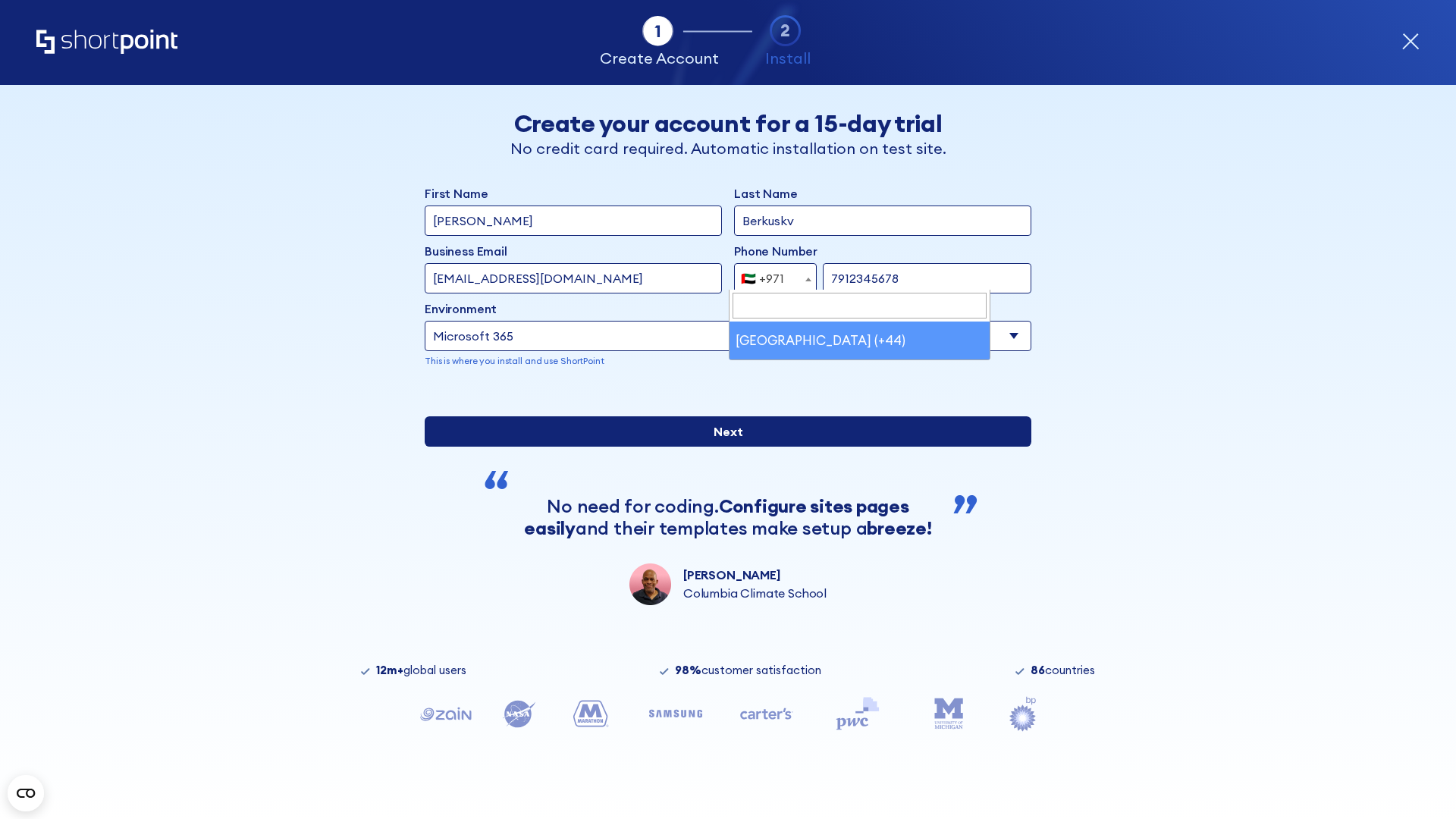
type input "7912345678"
click at [722, 446] on input "Next" at bounding box center [727, 431] width 607 height 30
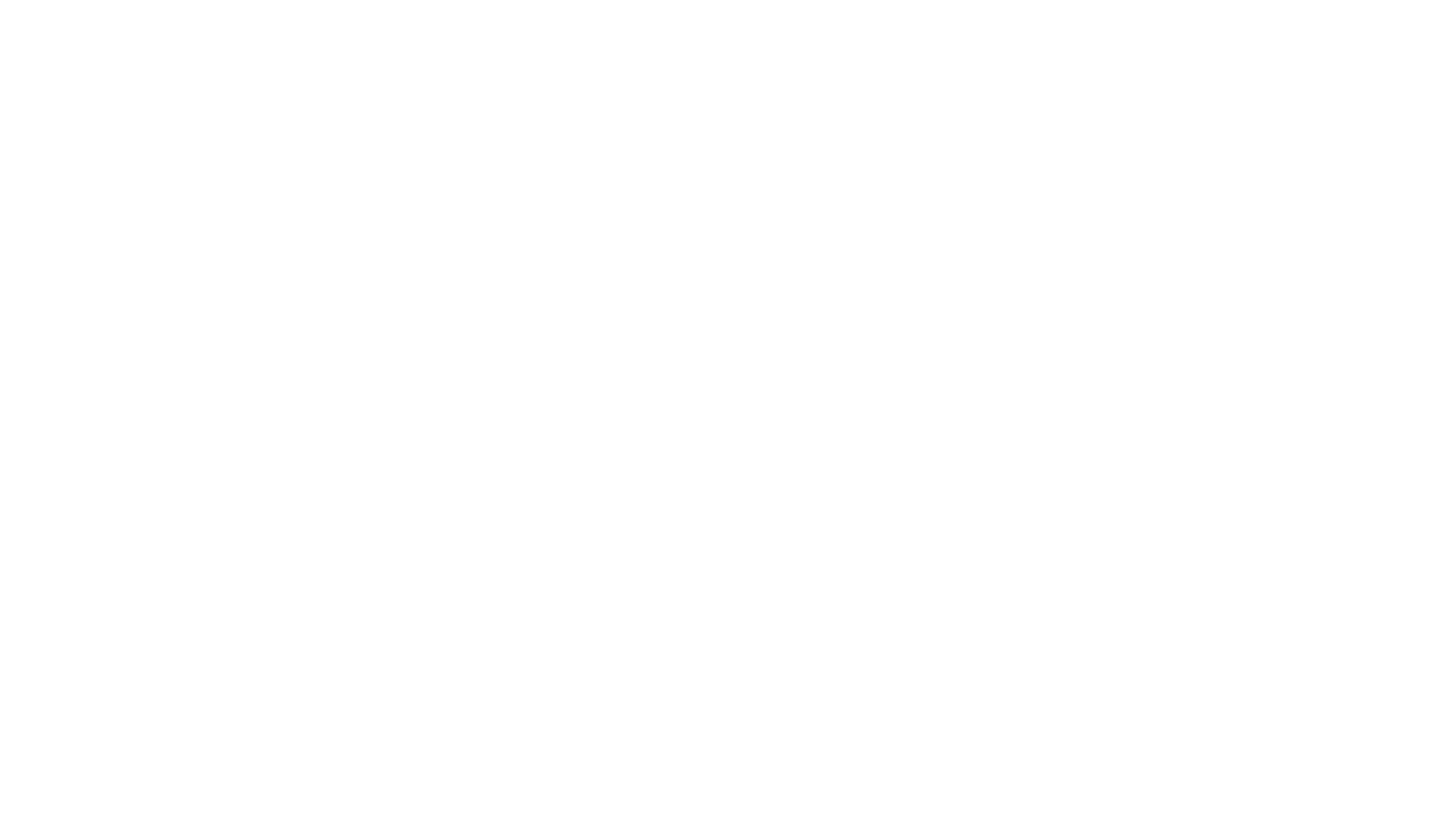
select select "+44"
type input "[PERSON_NAME]"
type input "Berkuskv"
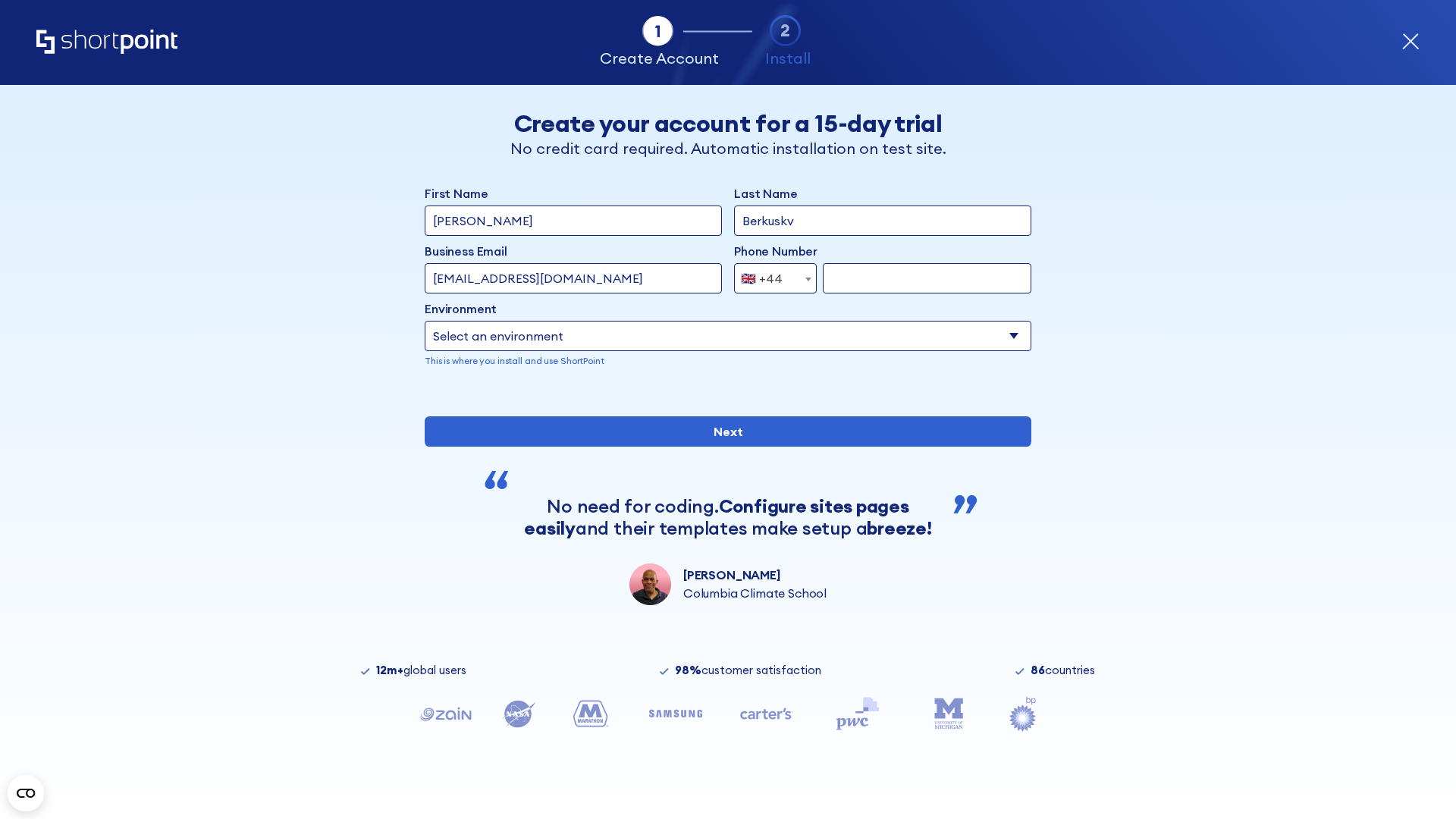
type input "[EMAIL_ADDRESS][DOMAIN_NAME]"
click at [770, 278] on div "🇬🇧 +44" at bounding box center [761, 278] width 42 height 30
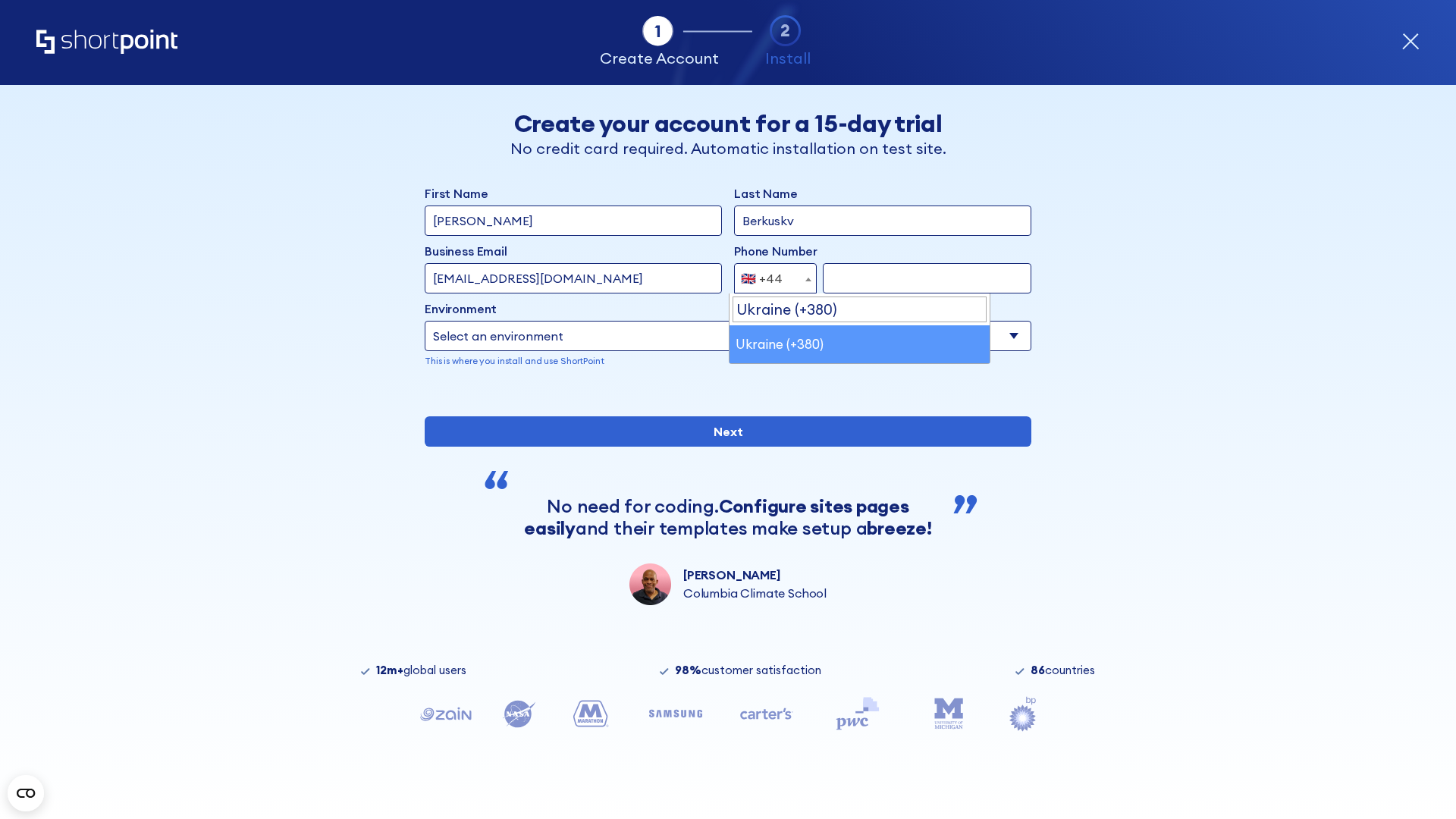
select select "+380"
type input "663451789"
select select "Microsoft 365"
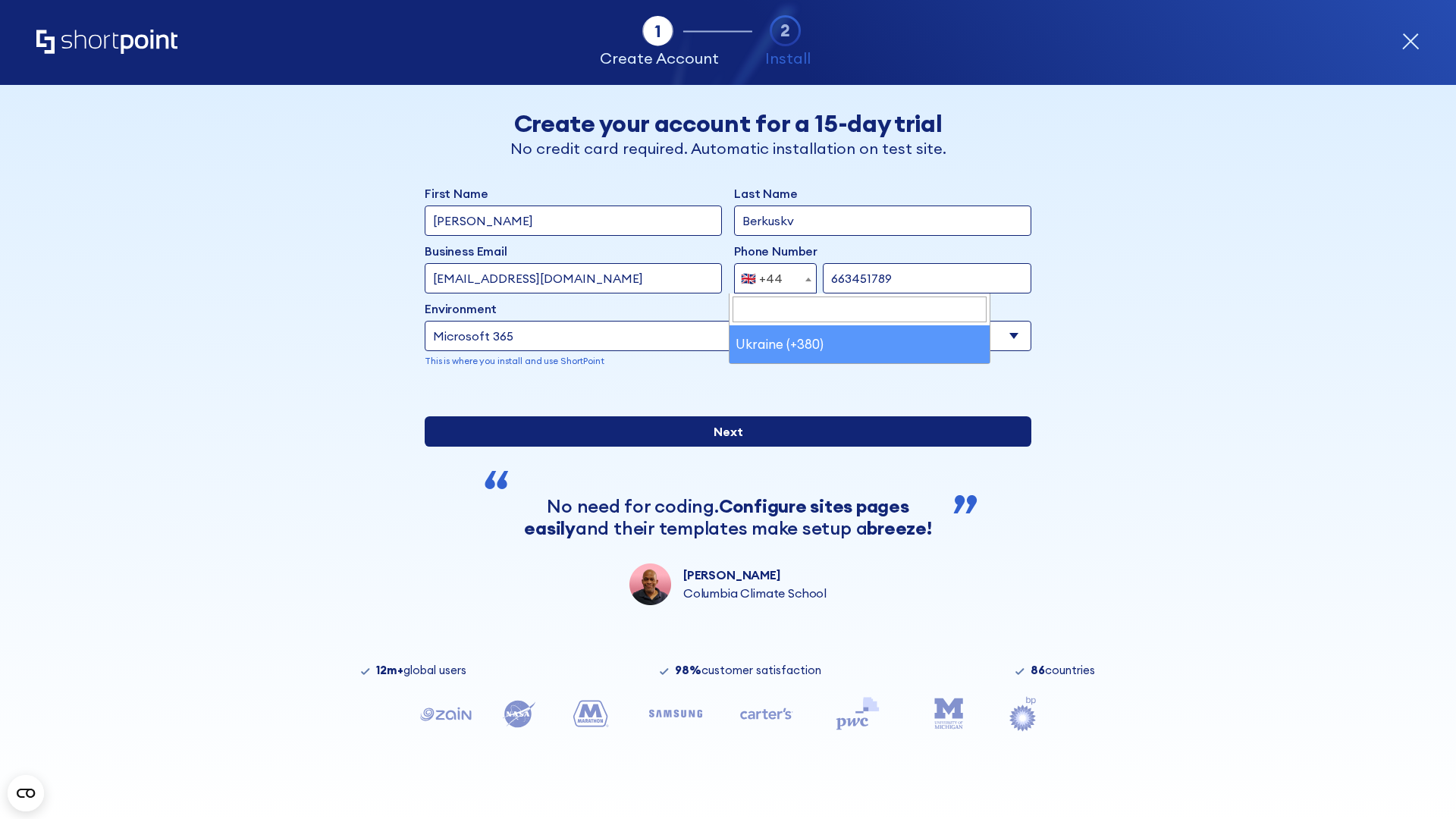
type input "663451789"
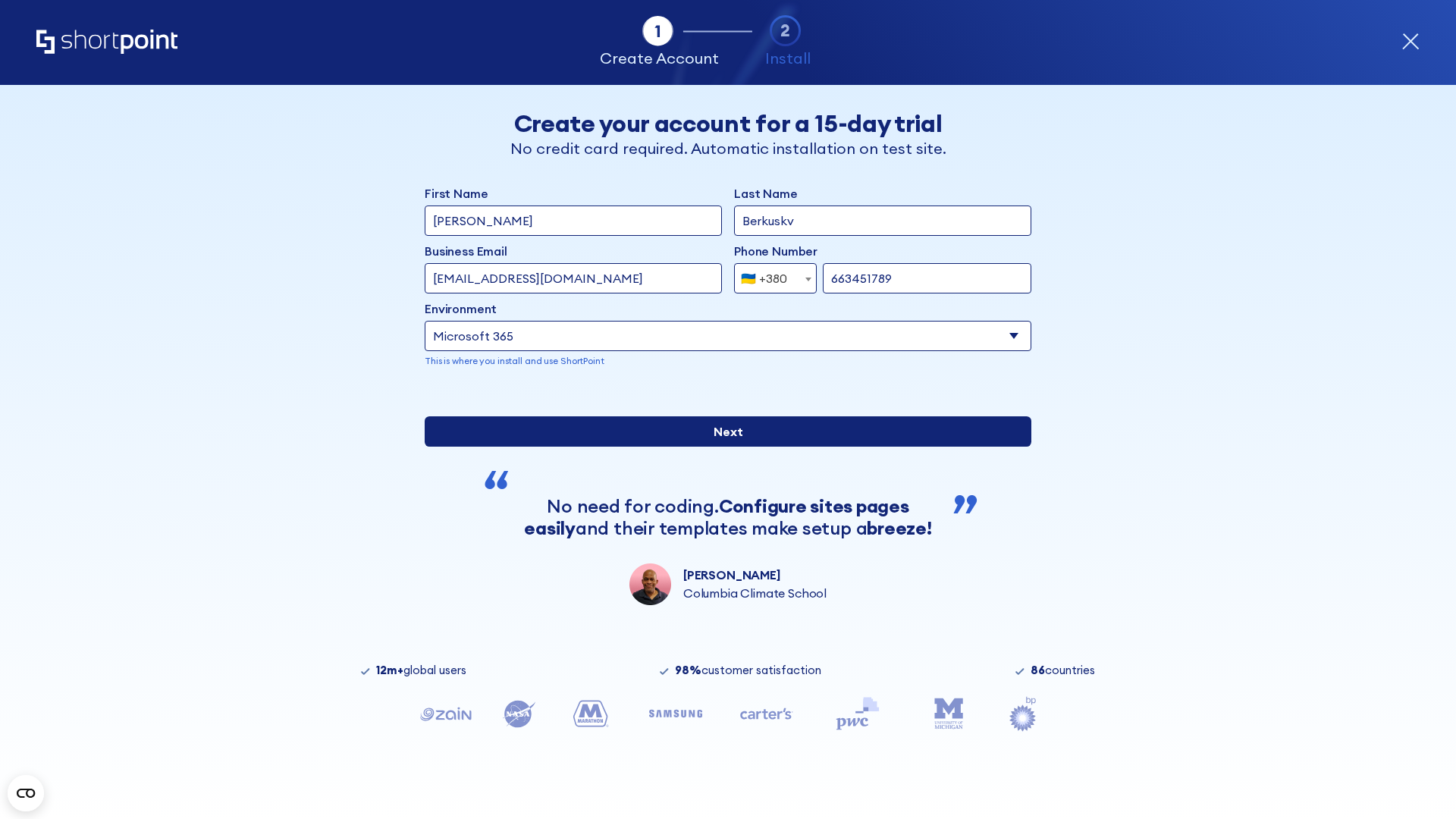
click at [722, 446] on input "Next" at bounding box center [727, 431] width 607 height 30
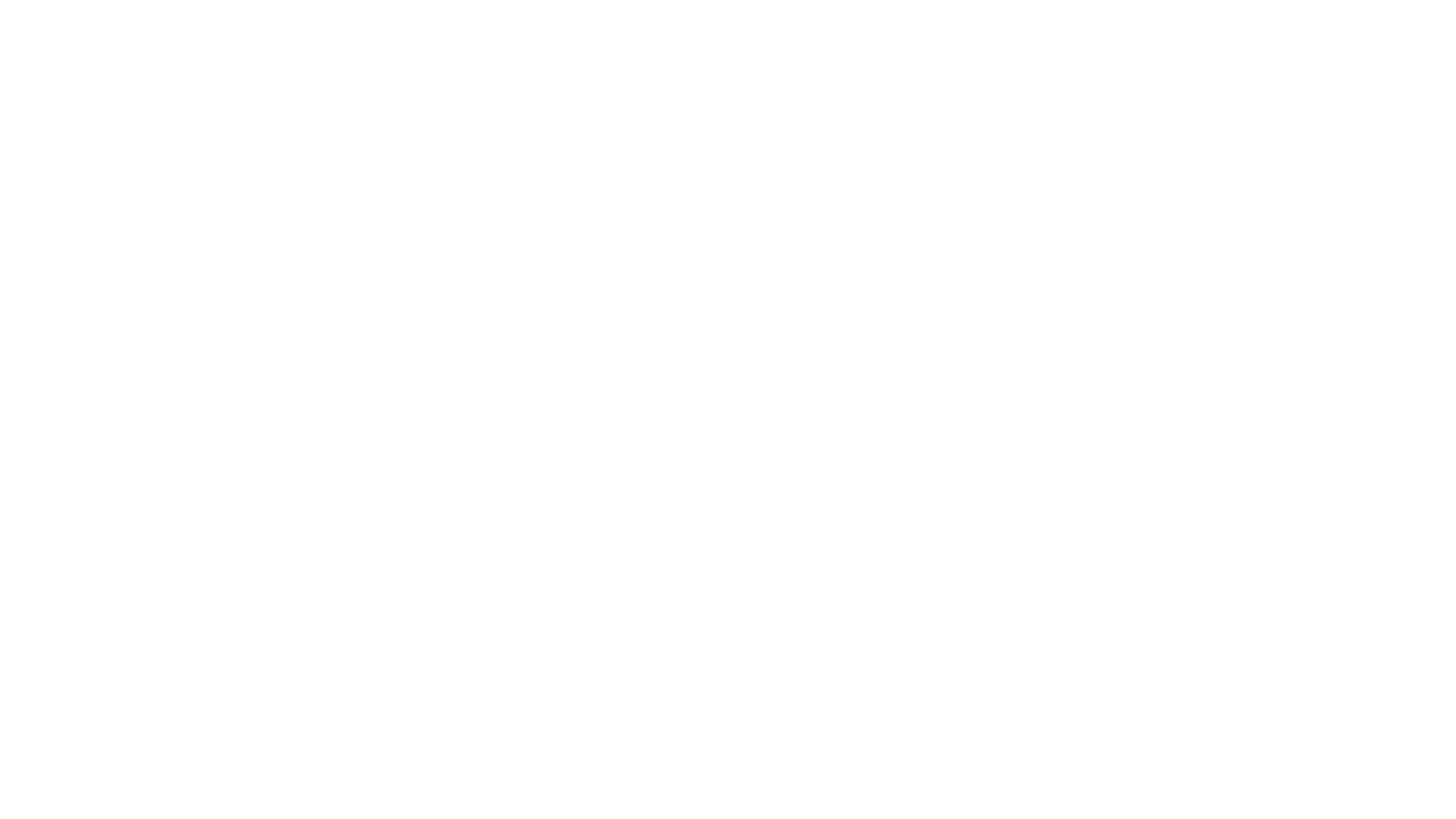
select select "+380"
type input "[PERSON_NAME]"
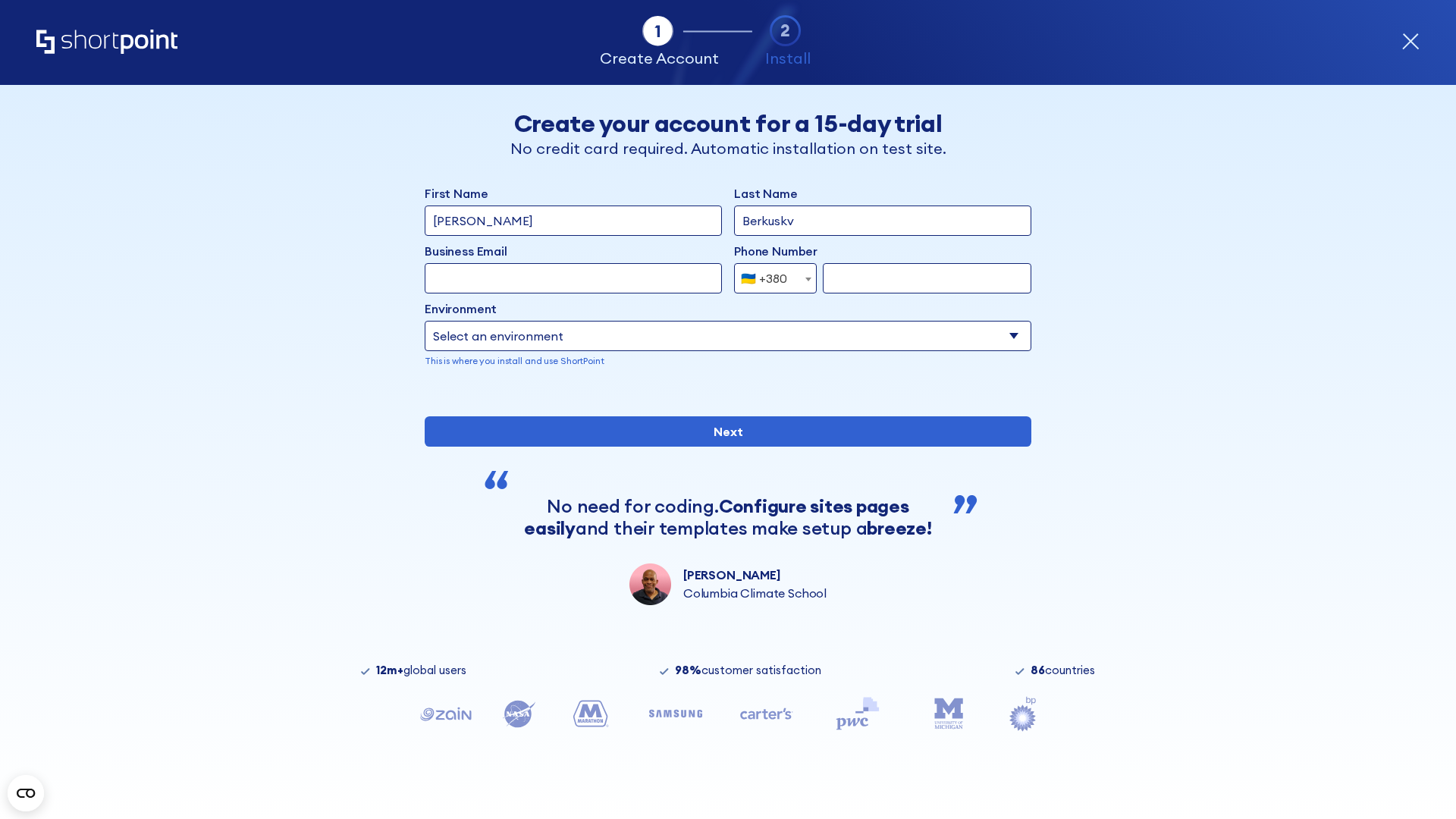
type input "Berkuskv"
type input "[EMAIL_ADDRESS][DOMAIN_NAME]"
click at [770, 274] on div "🇺🇦 +380" at bounding box center [764, 278] width 46 height 30
select select "+1"
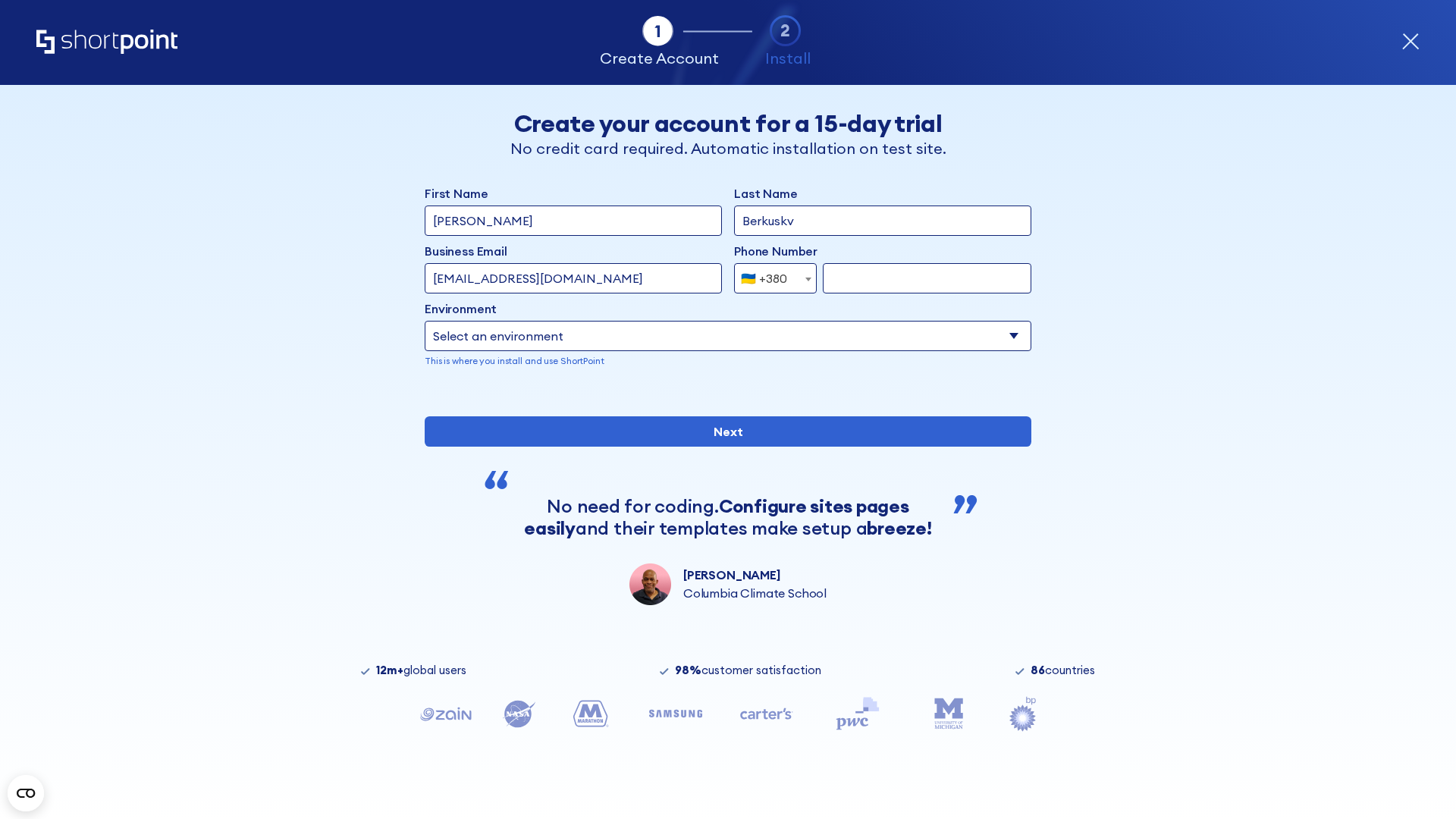
type input "2025550123"
select select "Microsoft 365"
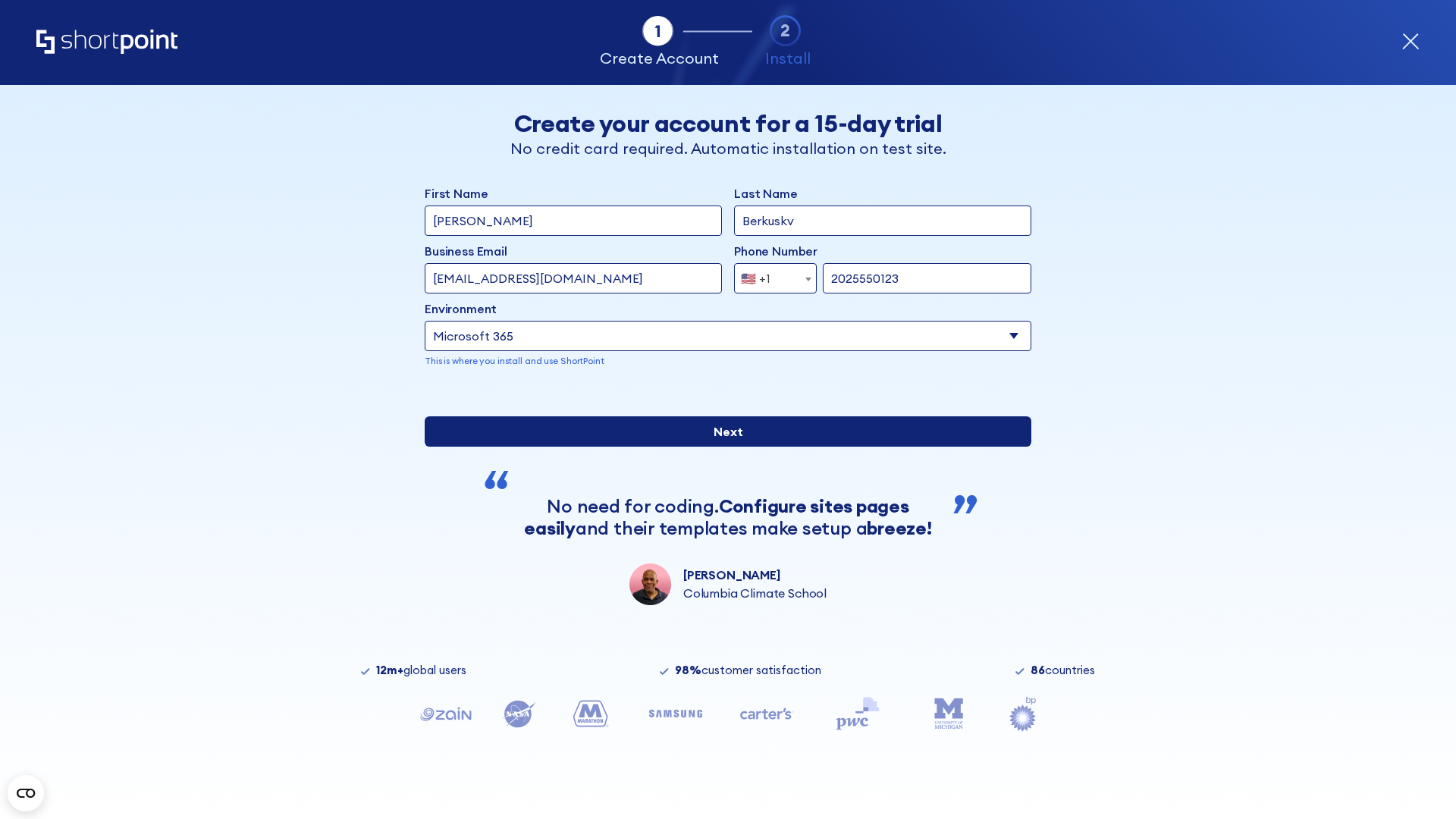
type input "2025550123"
click at [722, 446] on input "Next" at bounding box center [727, 431] width 607 height 30
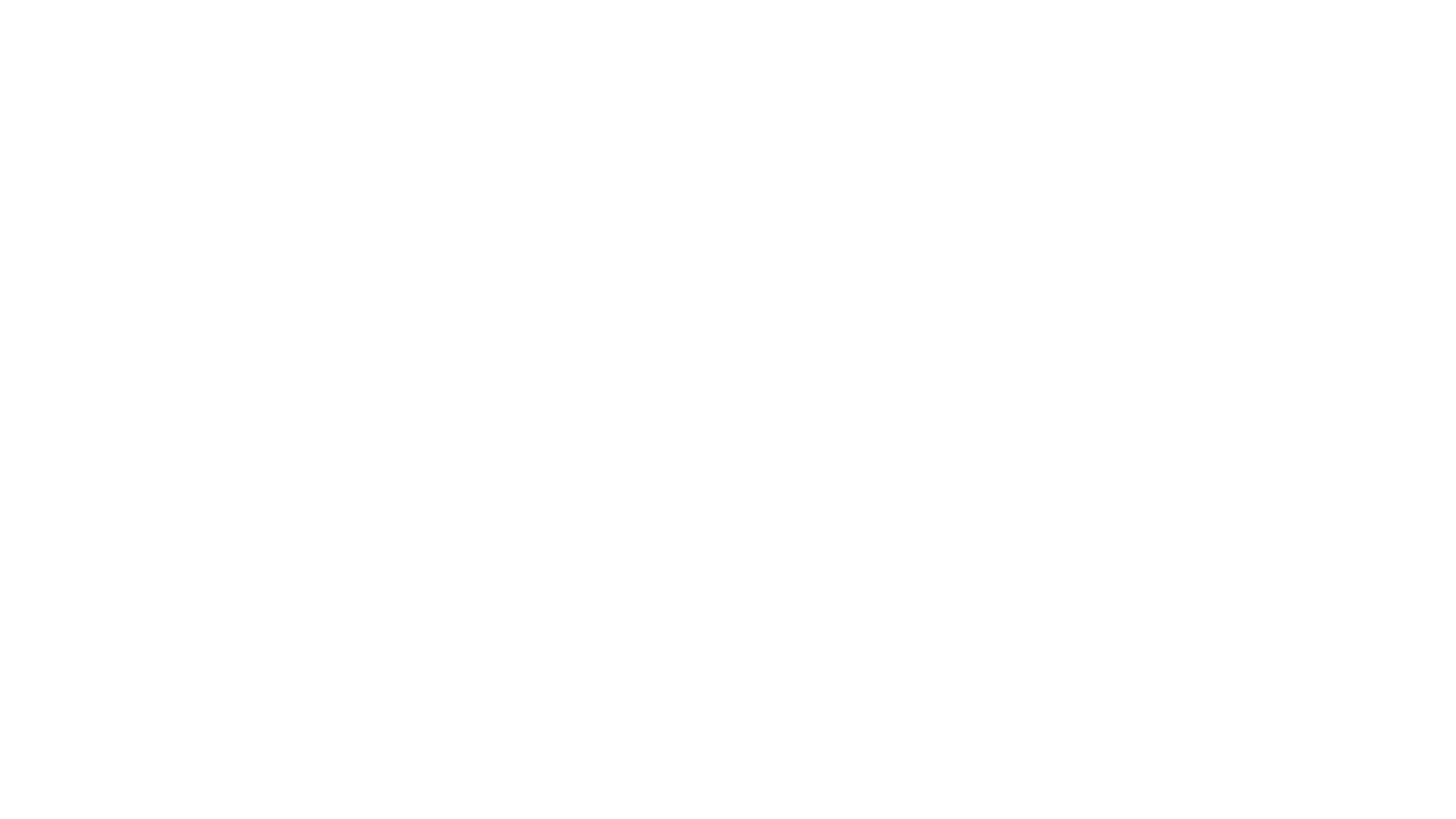
type input "Archebald"
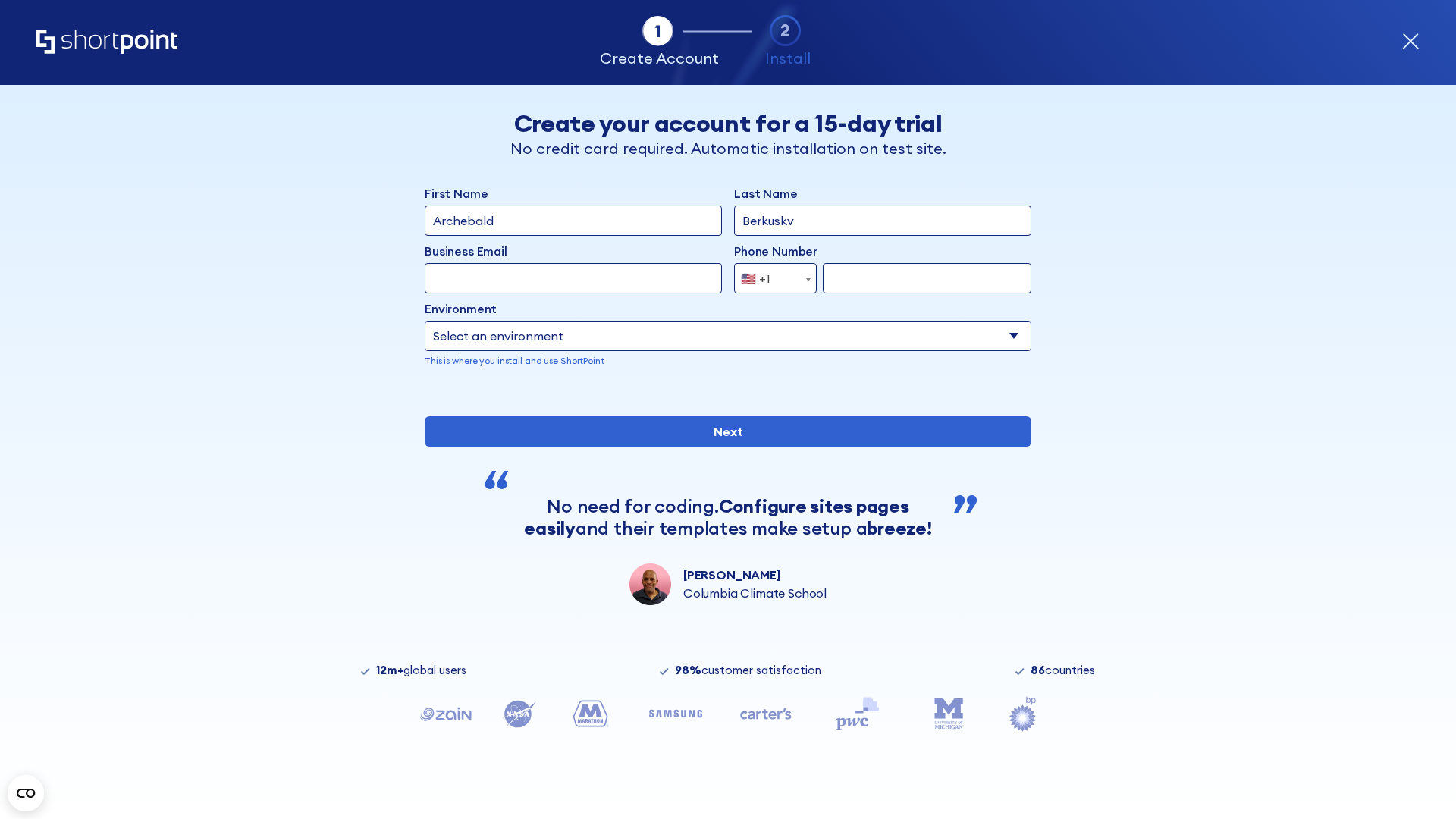
type input "Berkuskv"
type input "[EMAIL_ADDRESS][DOMAIN_NAME]"
type input "2125556789"
select select "SharePoint 2019 (On-Premise)"
type input "2125556789"
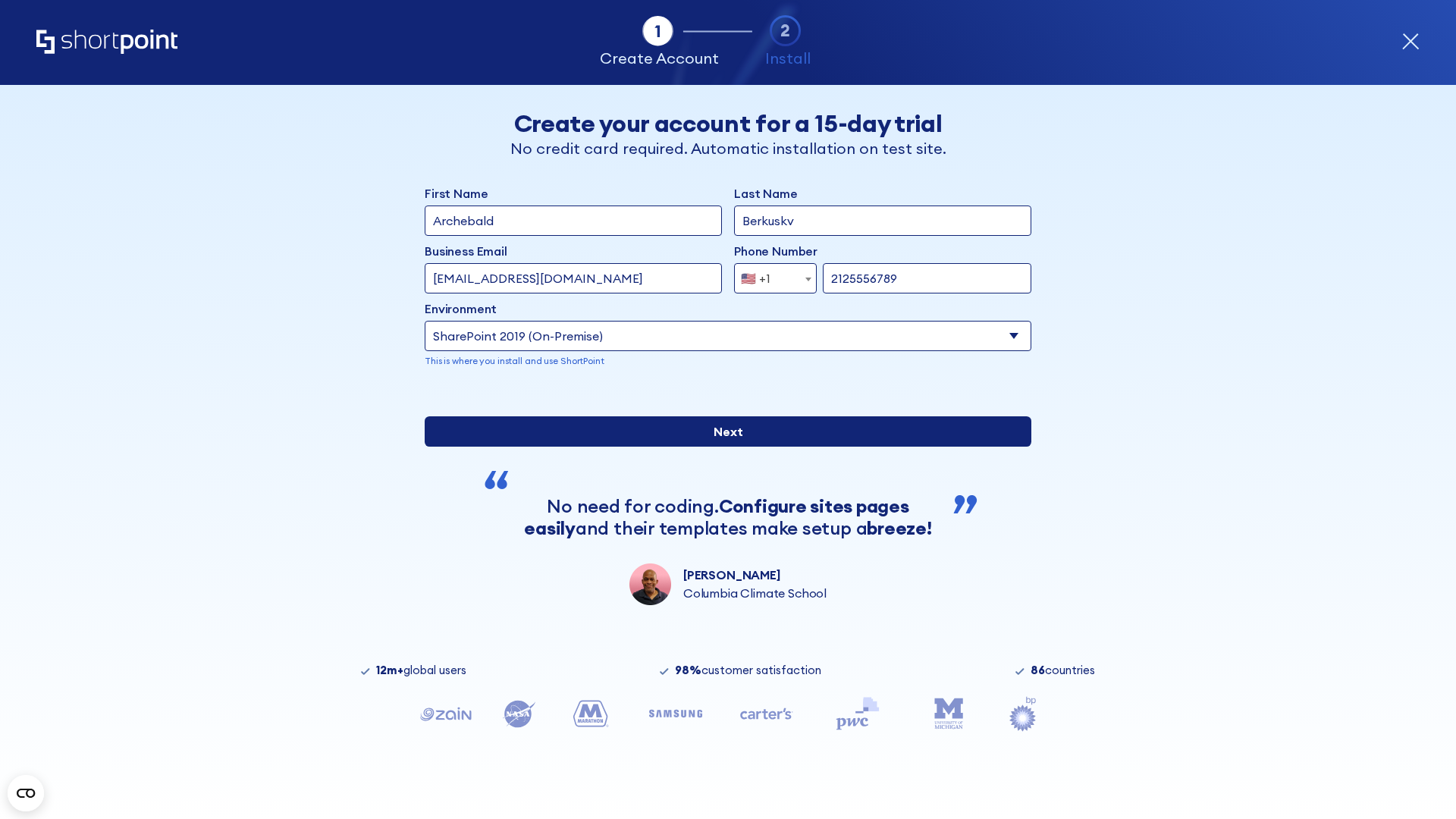
type input "https://contoso.sharepoint.xyz"
click at [722, 515] on div "First Name Archebald Last Name Berkuskv Business Email Invalid Email Address [E…" at bounding box center [727, 394] width 607 height 421
click at [722, 446] on input "Next" at bounding box center [727, 431] width 607 height 30
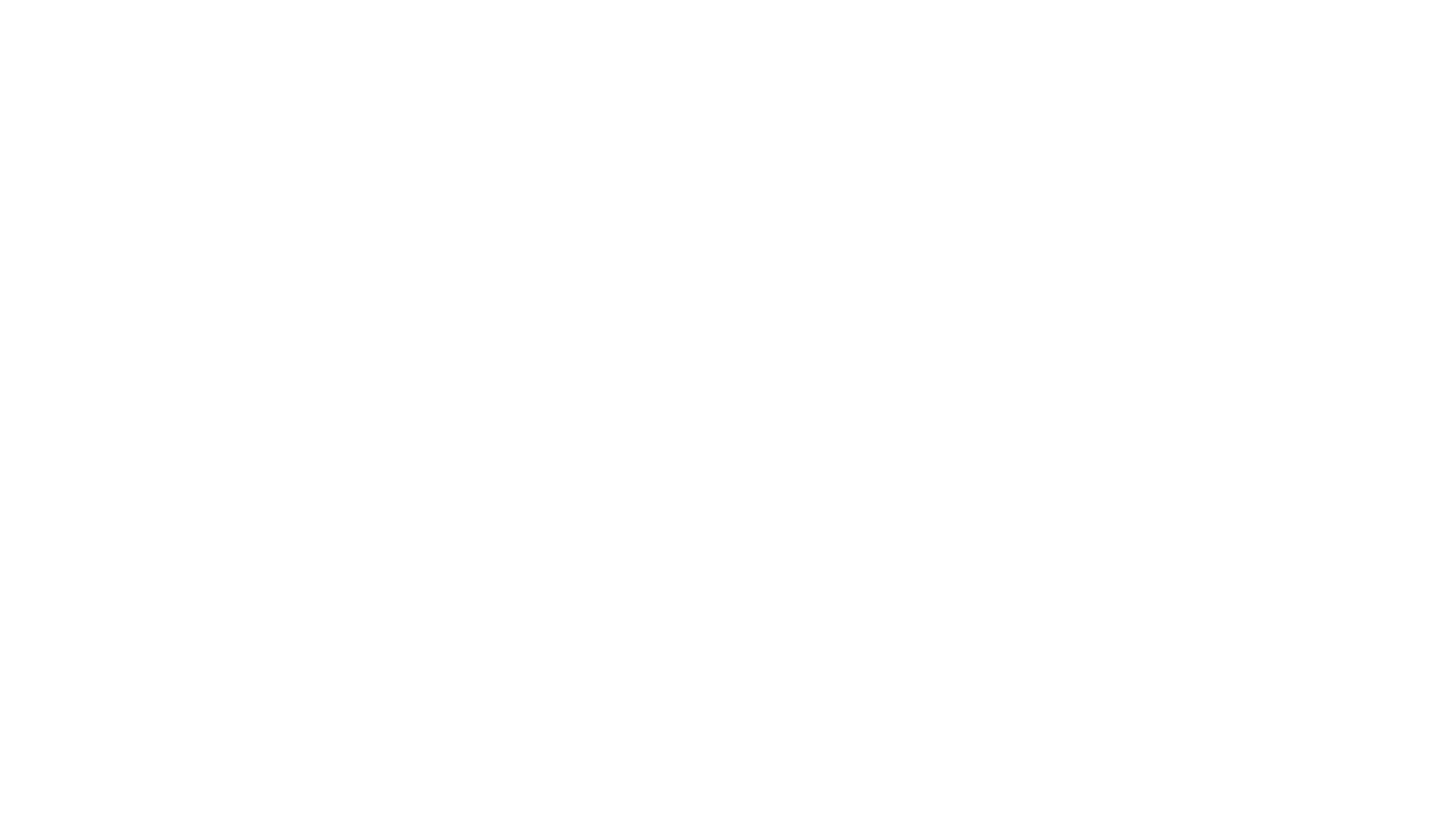
type input "Archebald"
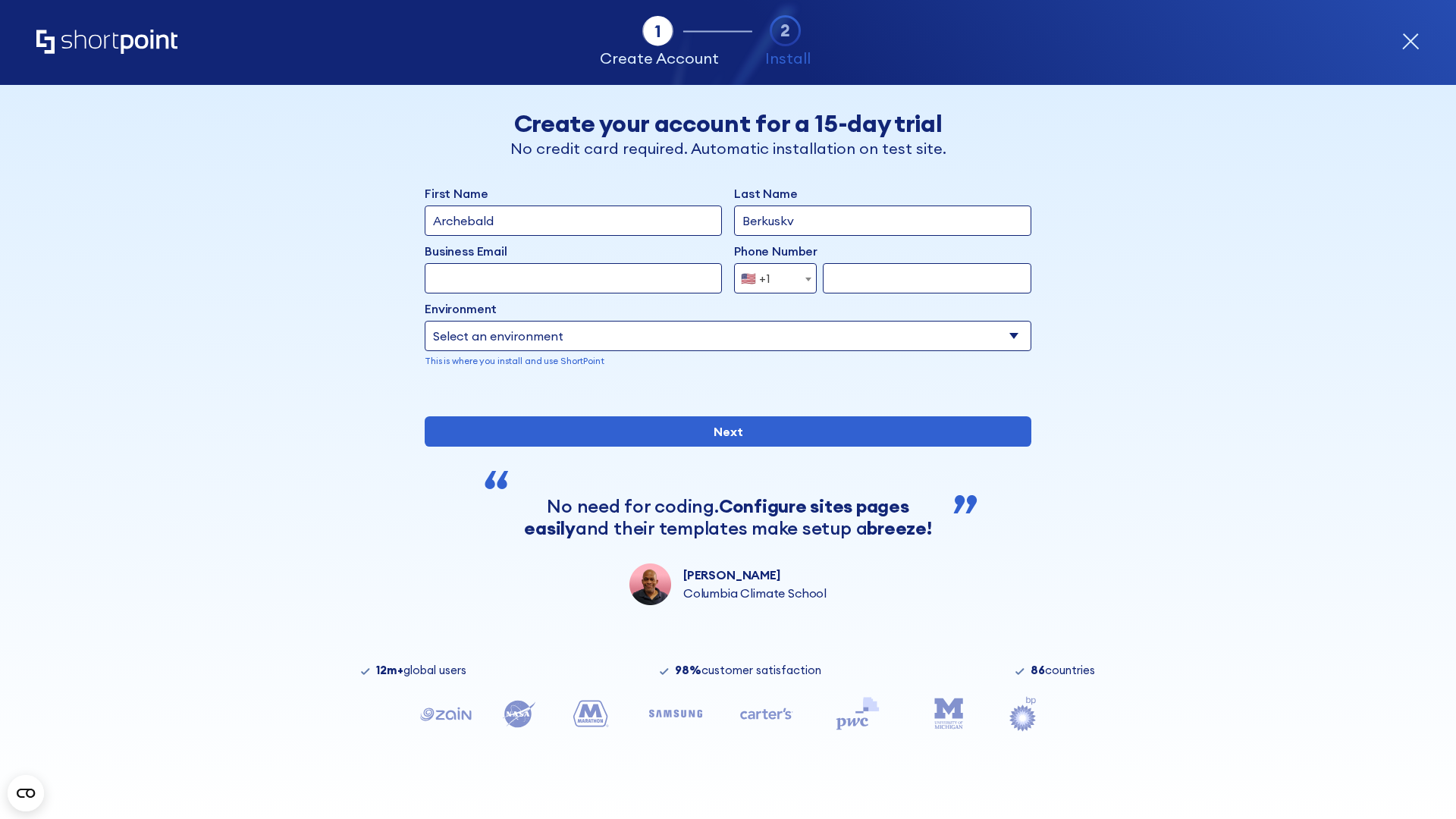
type input "Berkuskv"
type input "[EMAIL_ADDRESS][DOMAIN_NAME]"
type input "2125556789"
select select "SharePoint 2019 (On-Premise)"
type input "2125556789"
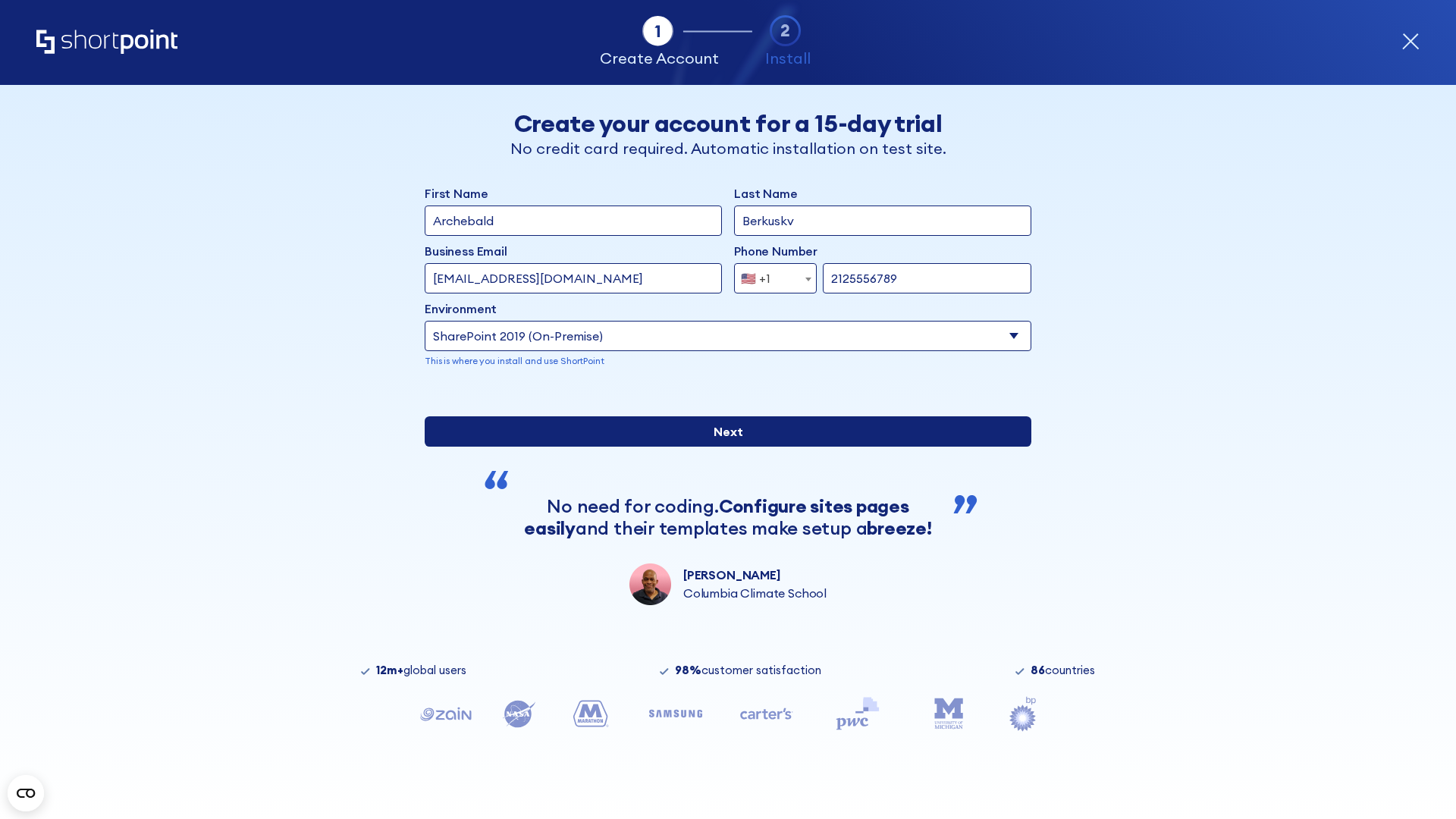
type input "http://malicious.com/sharepoint.com"
click at [722, 564] on div "First Name Archebald Last Name Berkuskv Business Email Invalid Email Address [E…" at bounding box center [727, 394] width 607 height 421
click at [722, 446] on input "Next" at bounding box center [727, 431] width 607 height 30
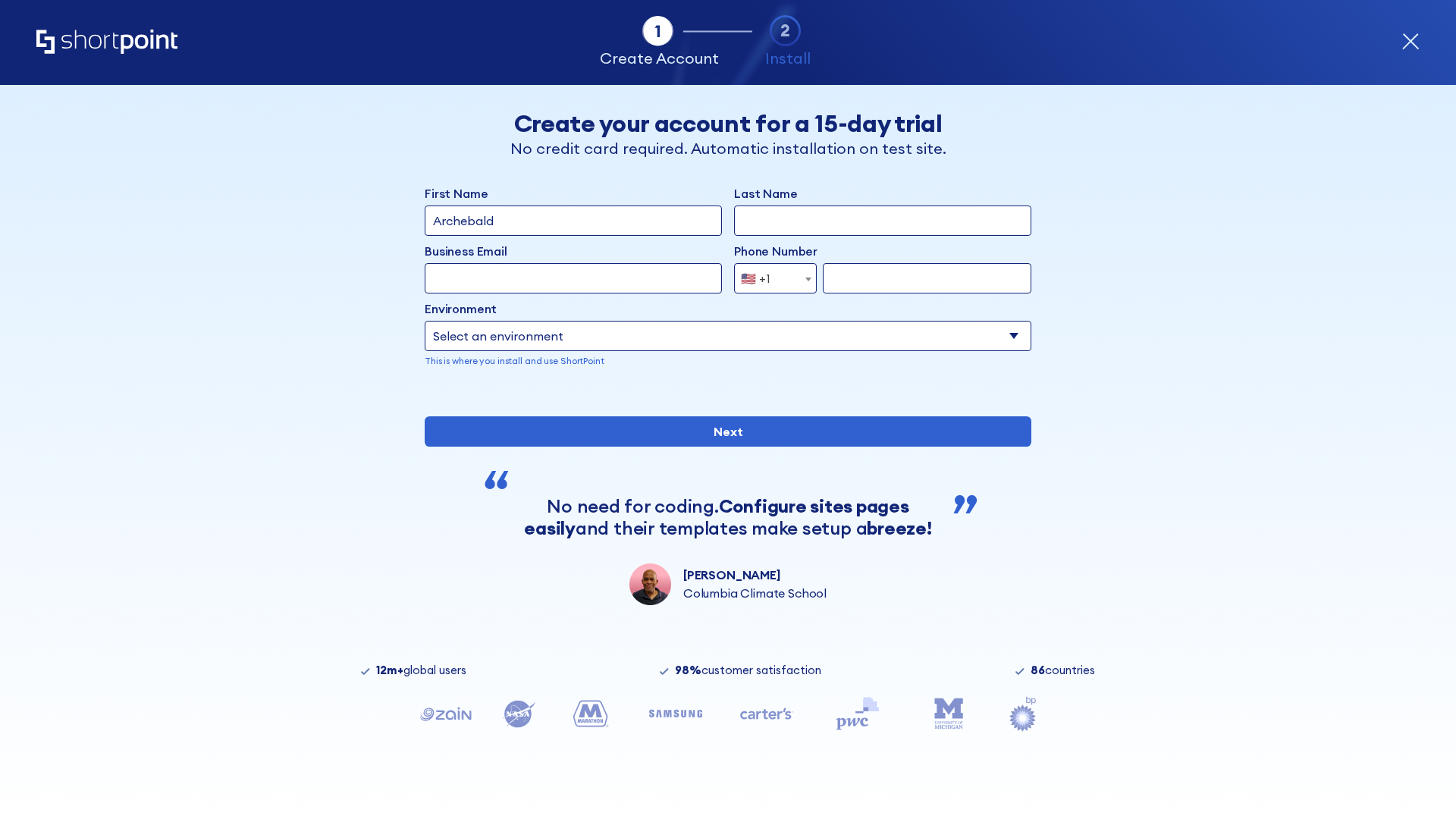
type input "Archebald"
type input "Berkuskv"
type input "[EMAIL_ADDRESS][DOMAIN_NAME]"
type input "2125556789"
select select "SharePoint 2019 (On-Premise)"
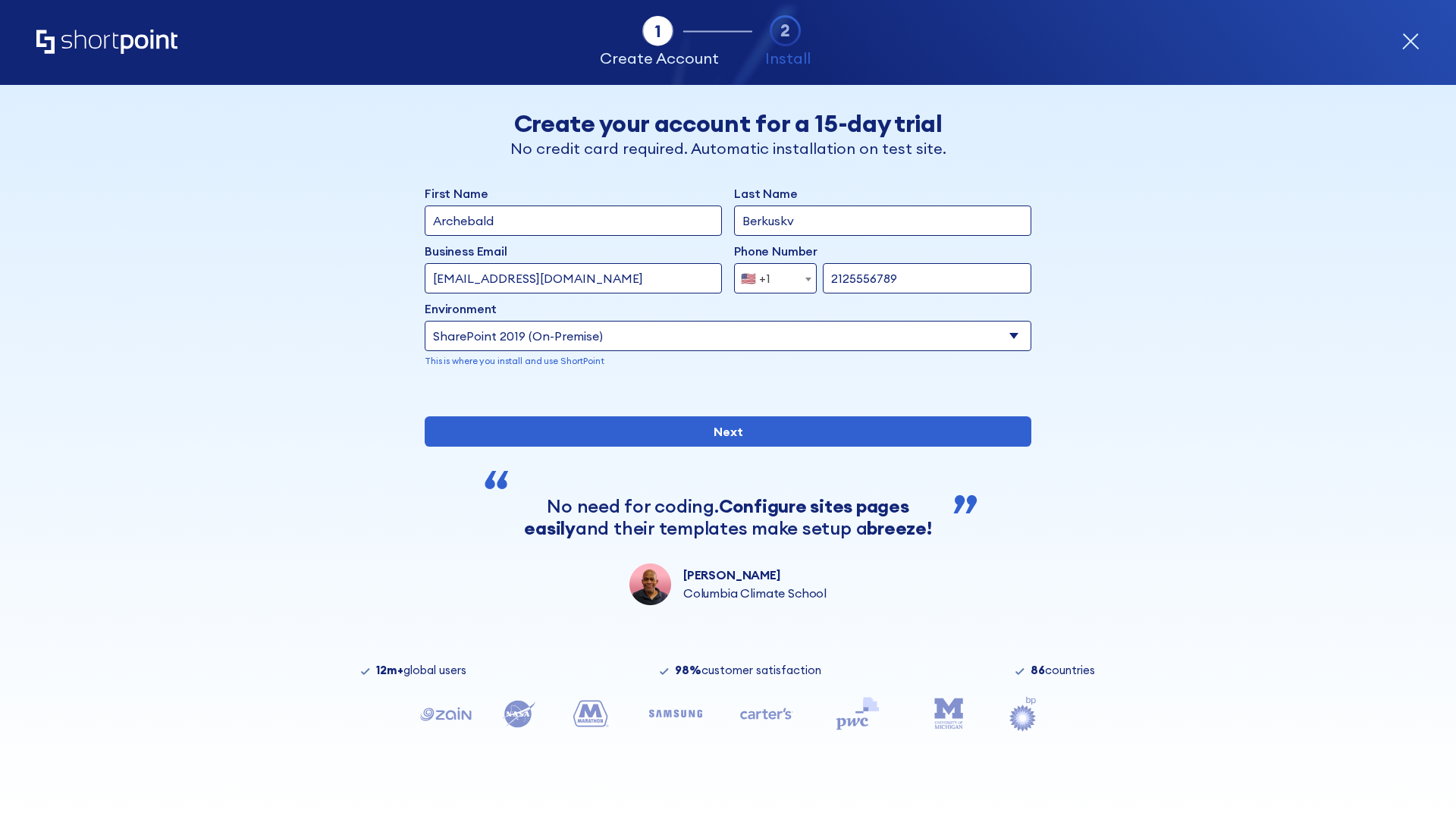
type input "2125556789"
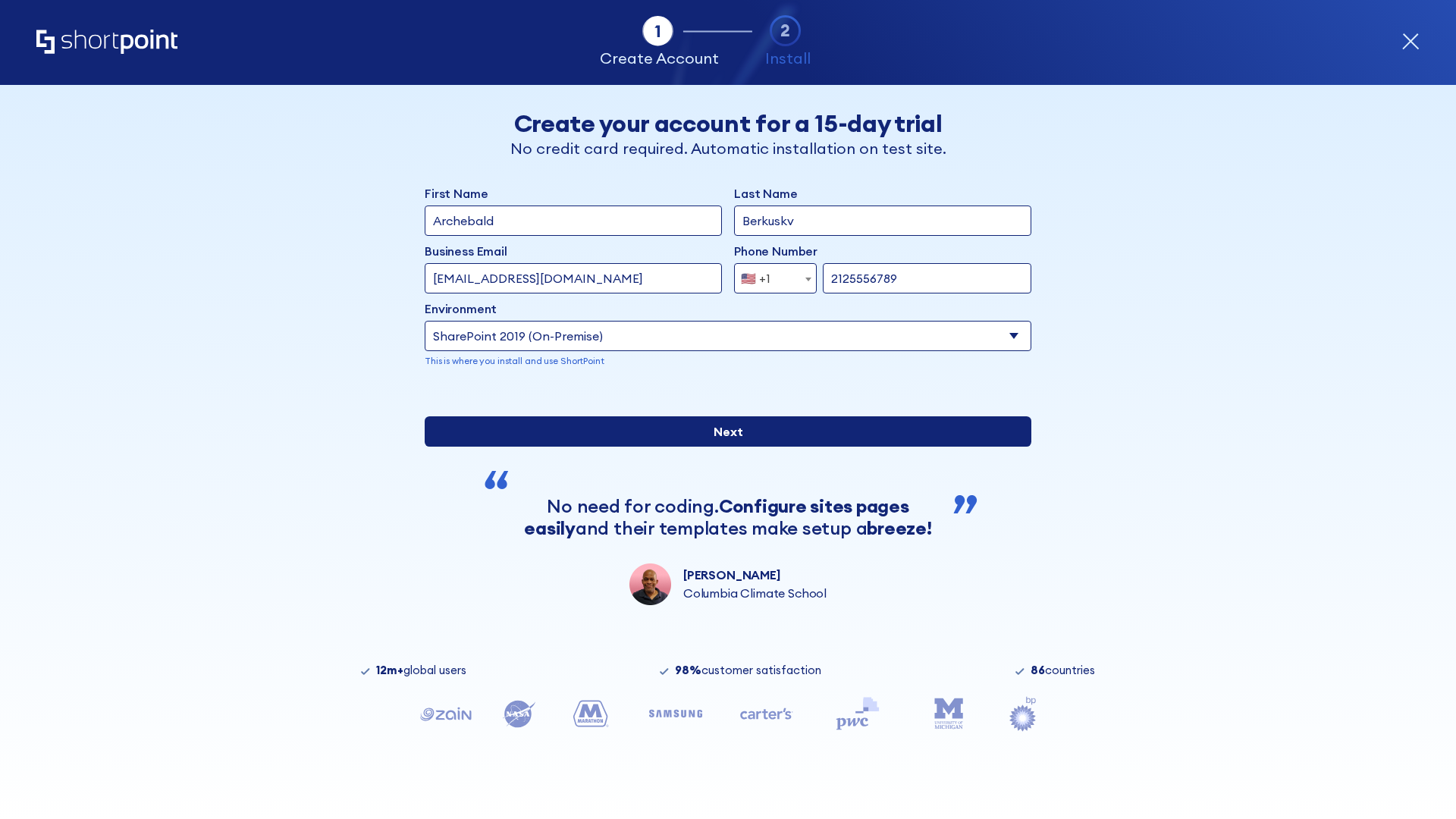
type input "[URL]"
click at [722, 545] on div "First Name Archebald Last Name Berkuskv Business Email Invalid Email Address [E…" at bounding box center [727, 394] width 607 height 421
click at [722, 446] on input "Next" at bounding box center [727, 431] width 607 height 30
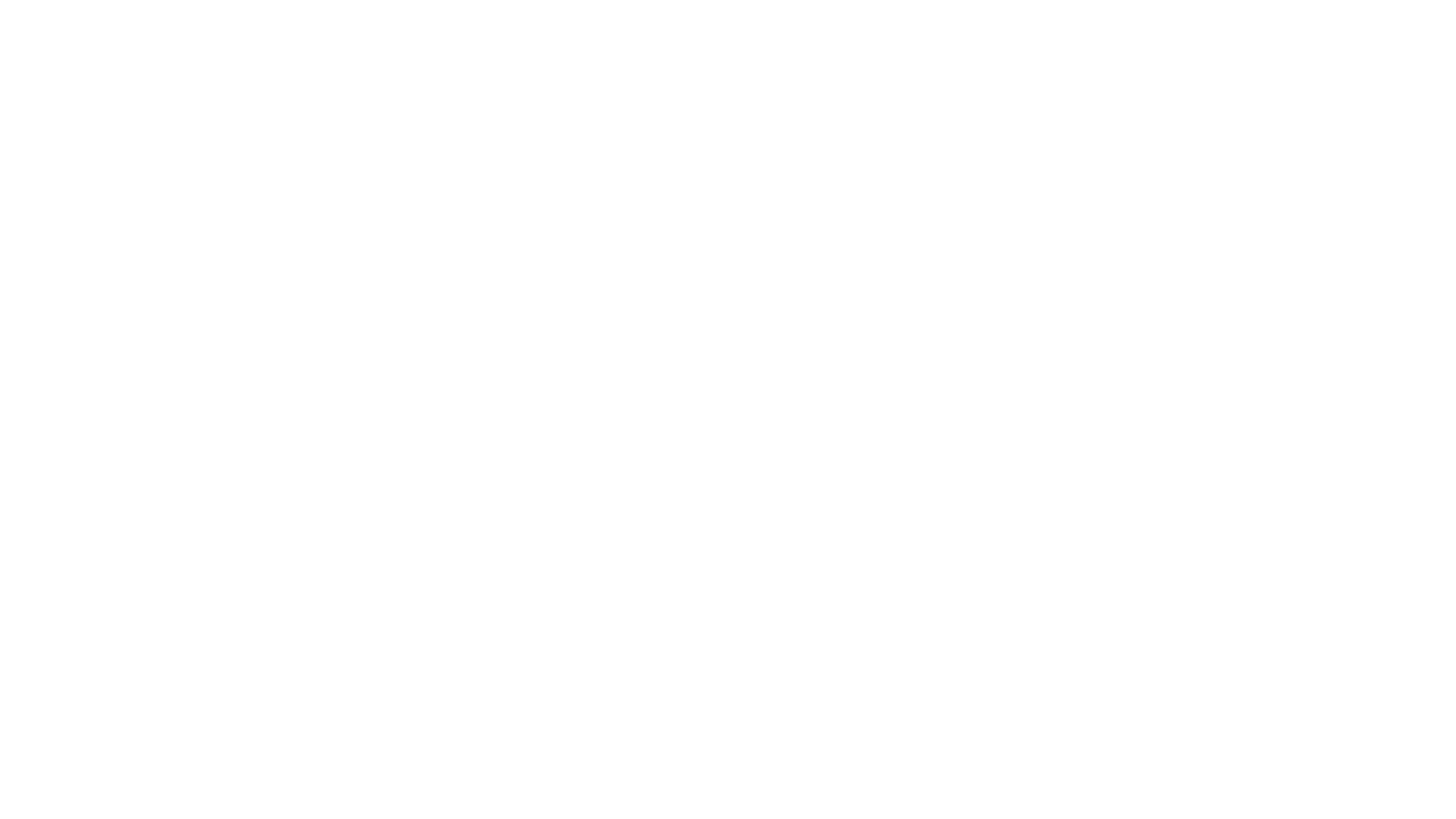
type input "Archebald"
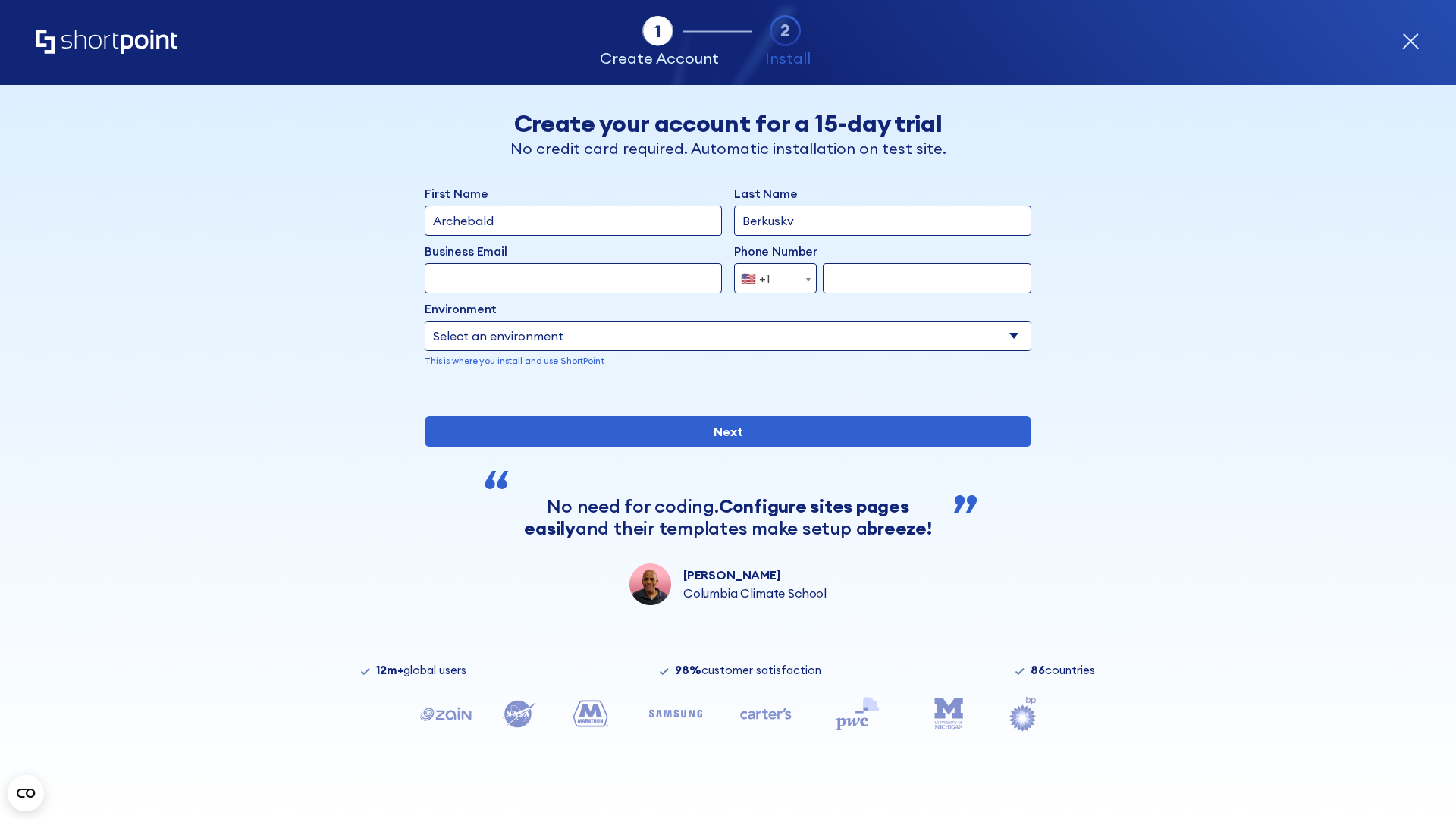
type input "Berkuskv"
type input "[EMAIL_ADDRESS][DOMAIN_NAME]"
type input "2125556789"
select select "SharePoint 2019 (On-Premise)"
type input "2125556789"
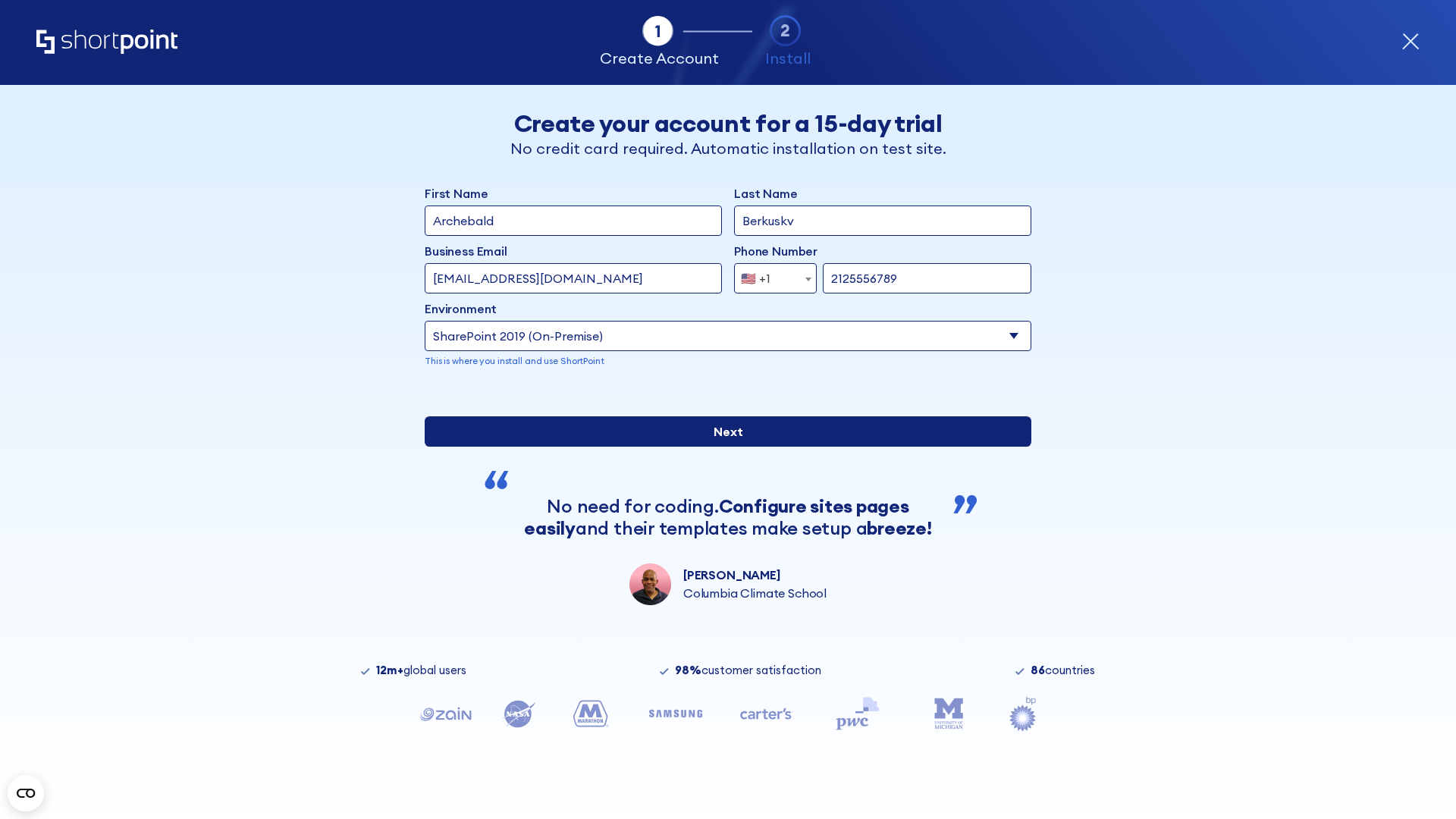
type input "https://sharepoint.com.evil.com"
click at [722, 515] on div "First Name Archebald Last Name Berkuskv Business Email Invalid Email Address te…" at bounding box center [727, 394] width 607 height 421
click at [722, 446] on input "Next" at bounding box center [727, 431] width 607 height 30
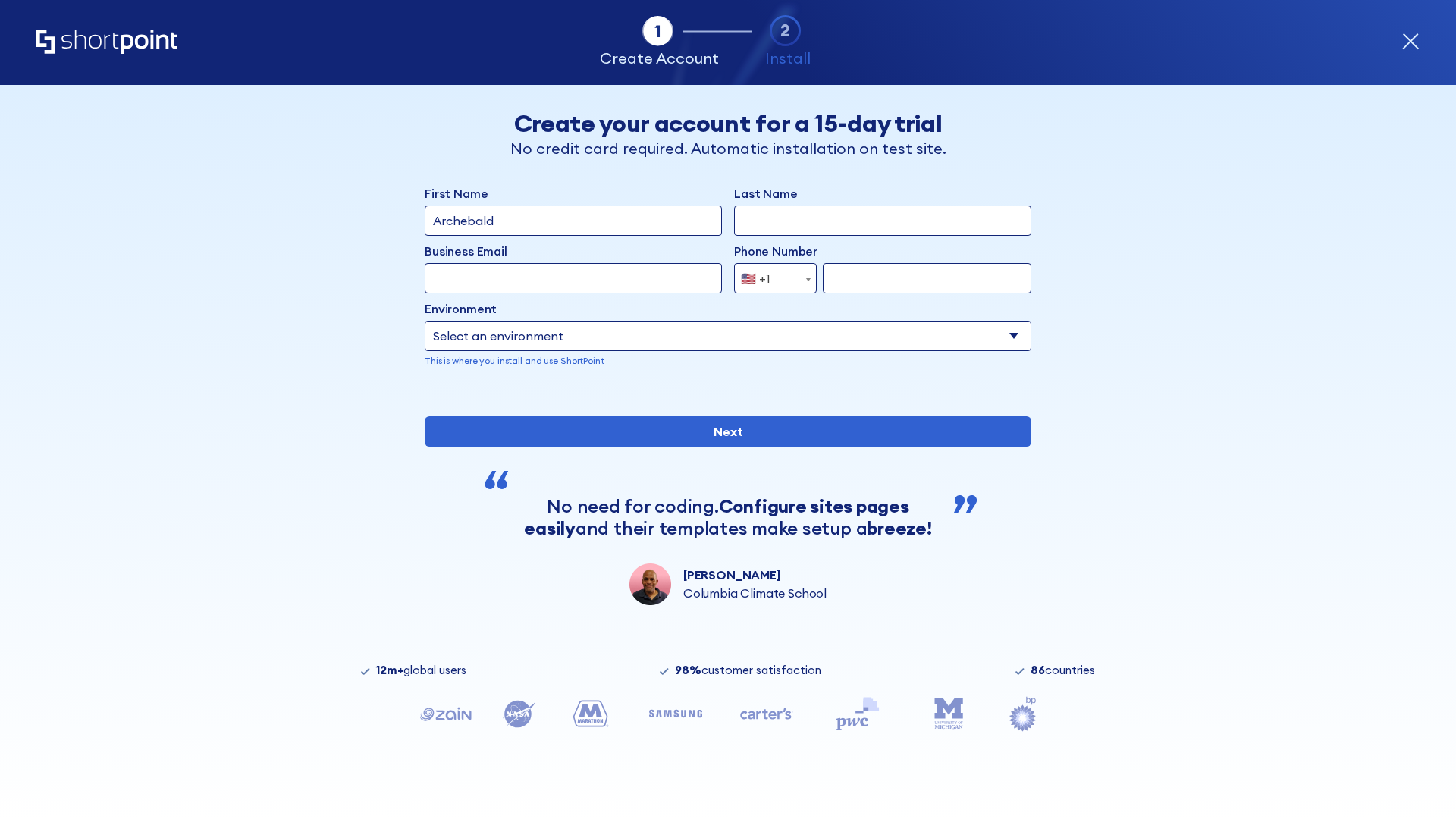
type input "Archebald"
type input "Berkuskv"
type input "[EMAIL_ADDRESS][DOMAIN_NAME]"
type input "2125556789"
select select "SharePoint 2019 (On-Premise)"
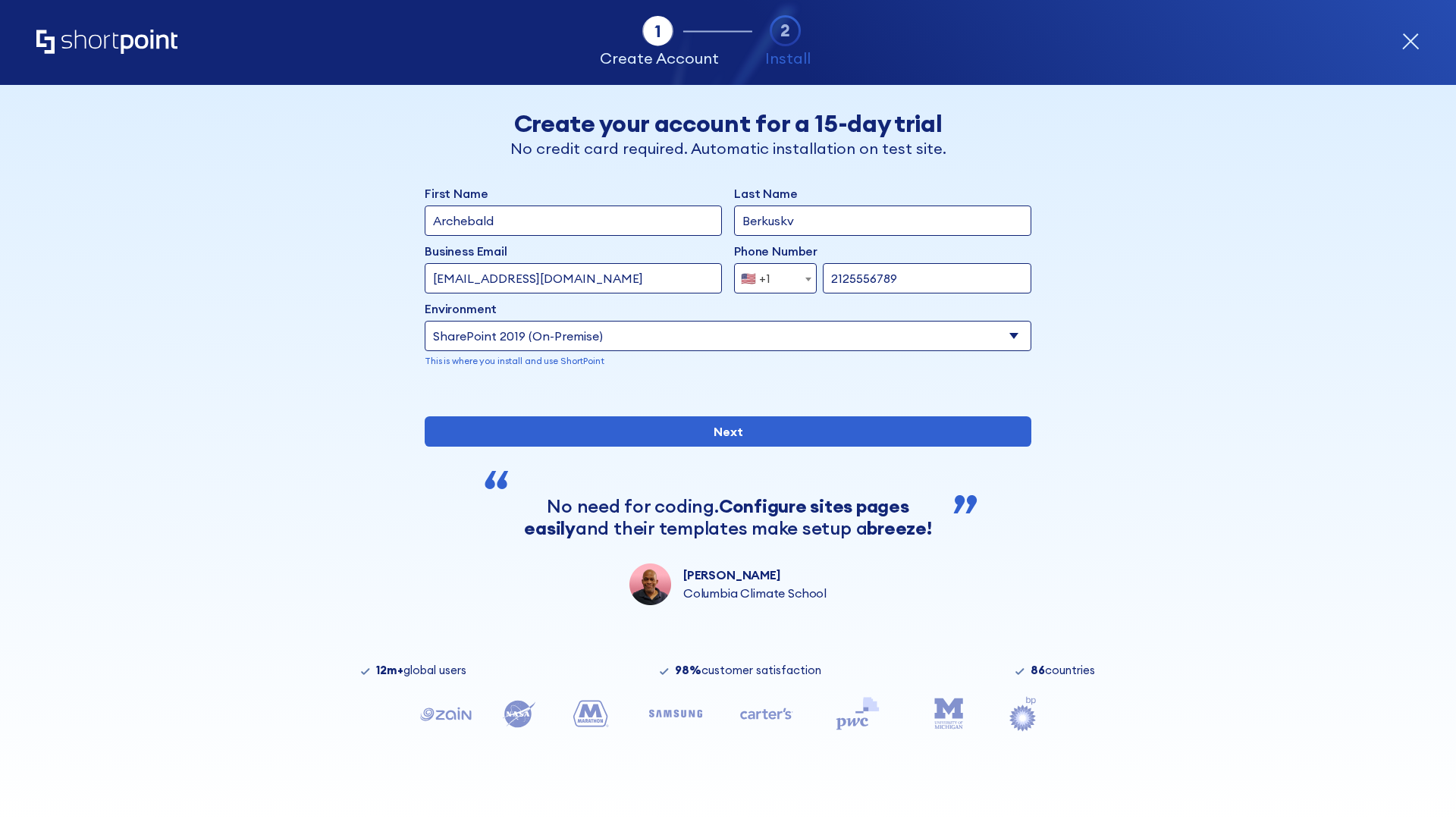
type input "2125556789"
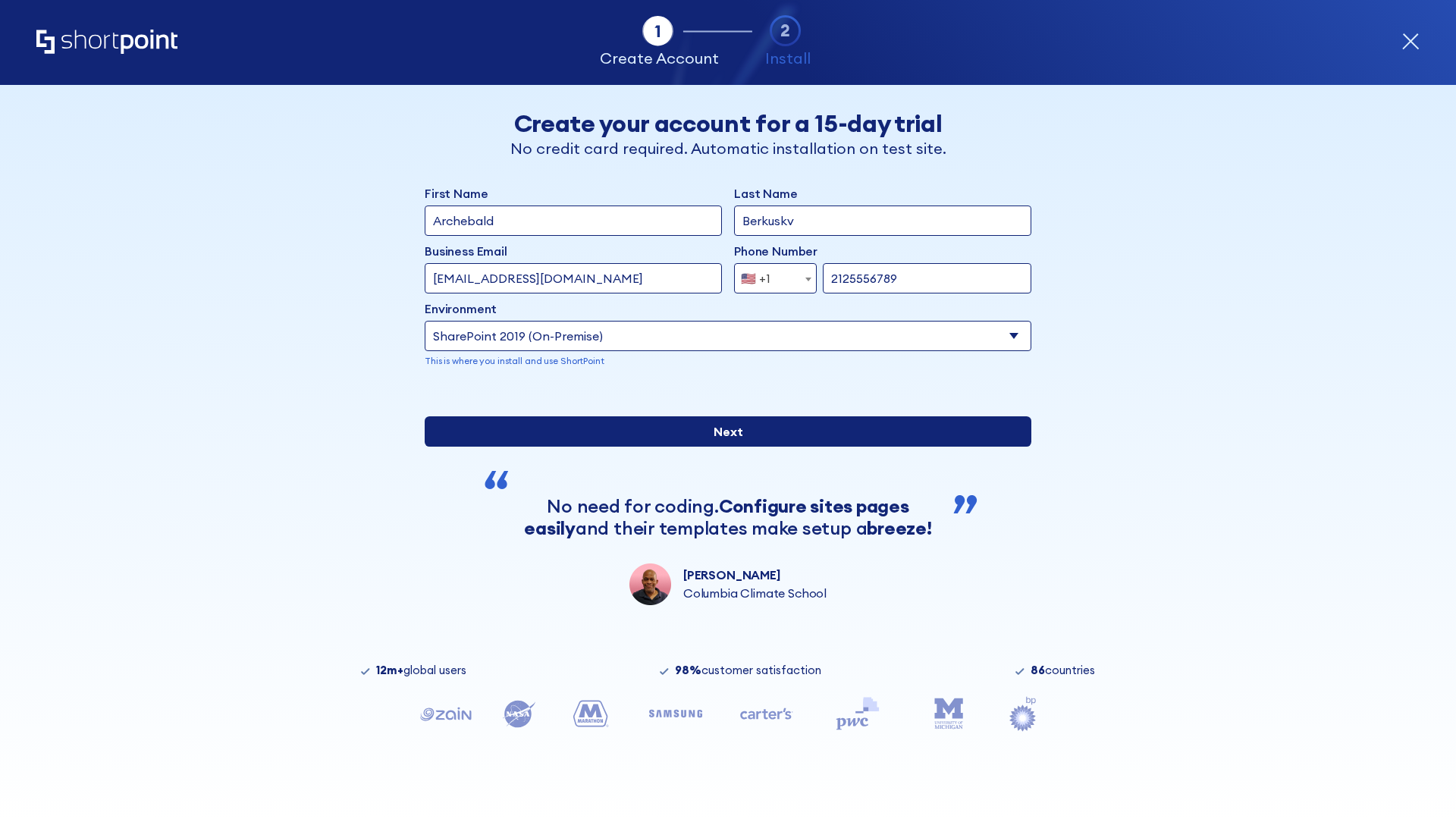
type input "https://yzrtre3nv.sharepoint.com"
click at [722, 509] on div "First Name Archebald Last Name Berkuskv Business Email Invalid Email Address te…" at bounding box center [727, 394] width 607 height 421
click at [722, 446] on input "Next" at bounding box center [727, 431] width 607 height 30
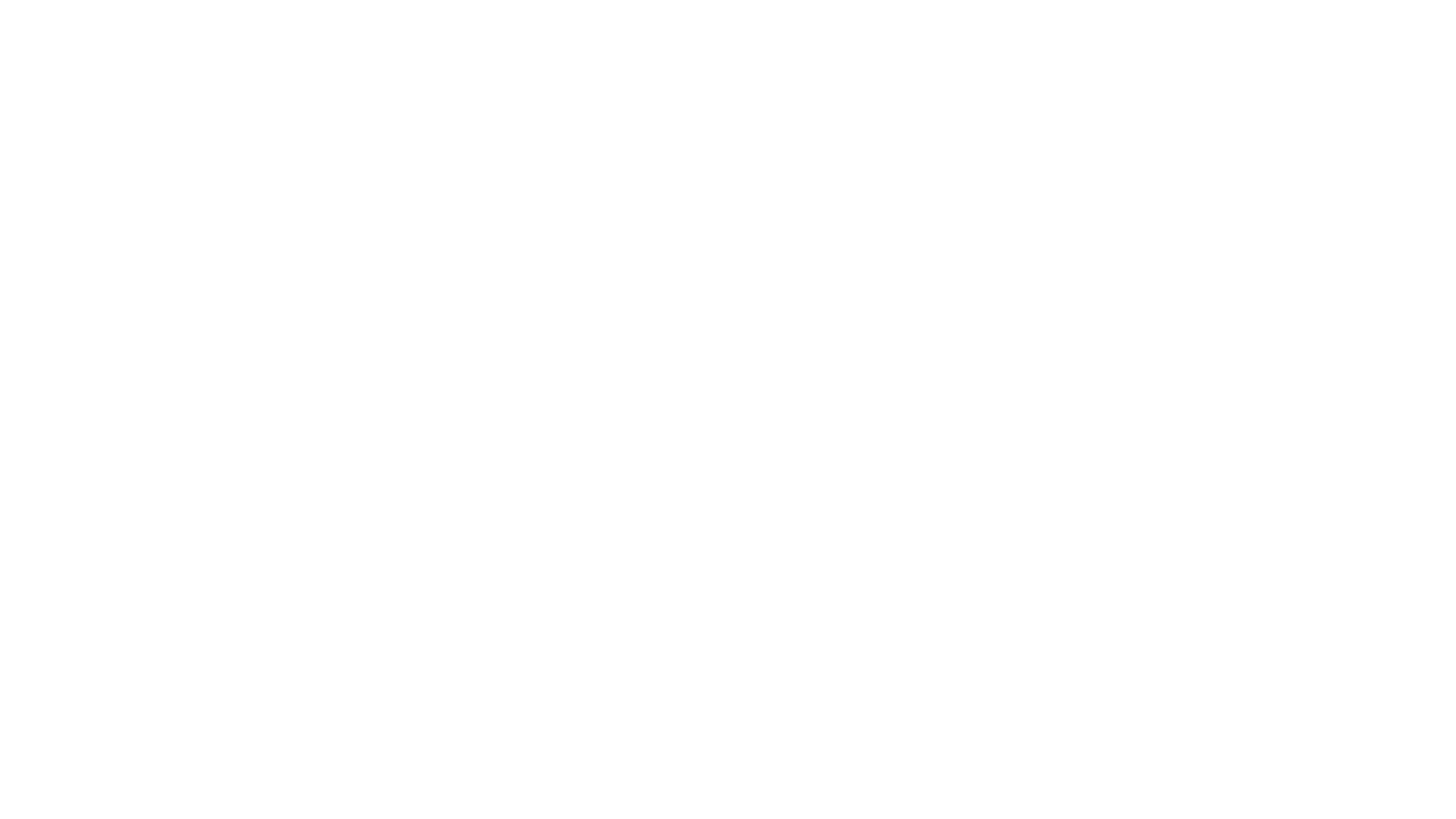
type input "Archebald"
type input "Berkuskv"
type input "[EMAIL_ADDRESS][DOMAIN_NAME]"
type input "2125556789"
select select "SharePoint 2019 (On-Premise)"
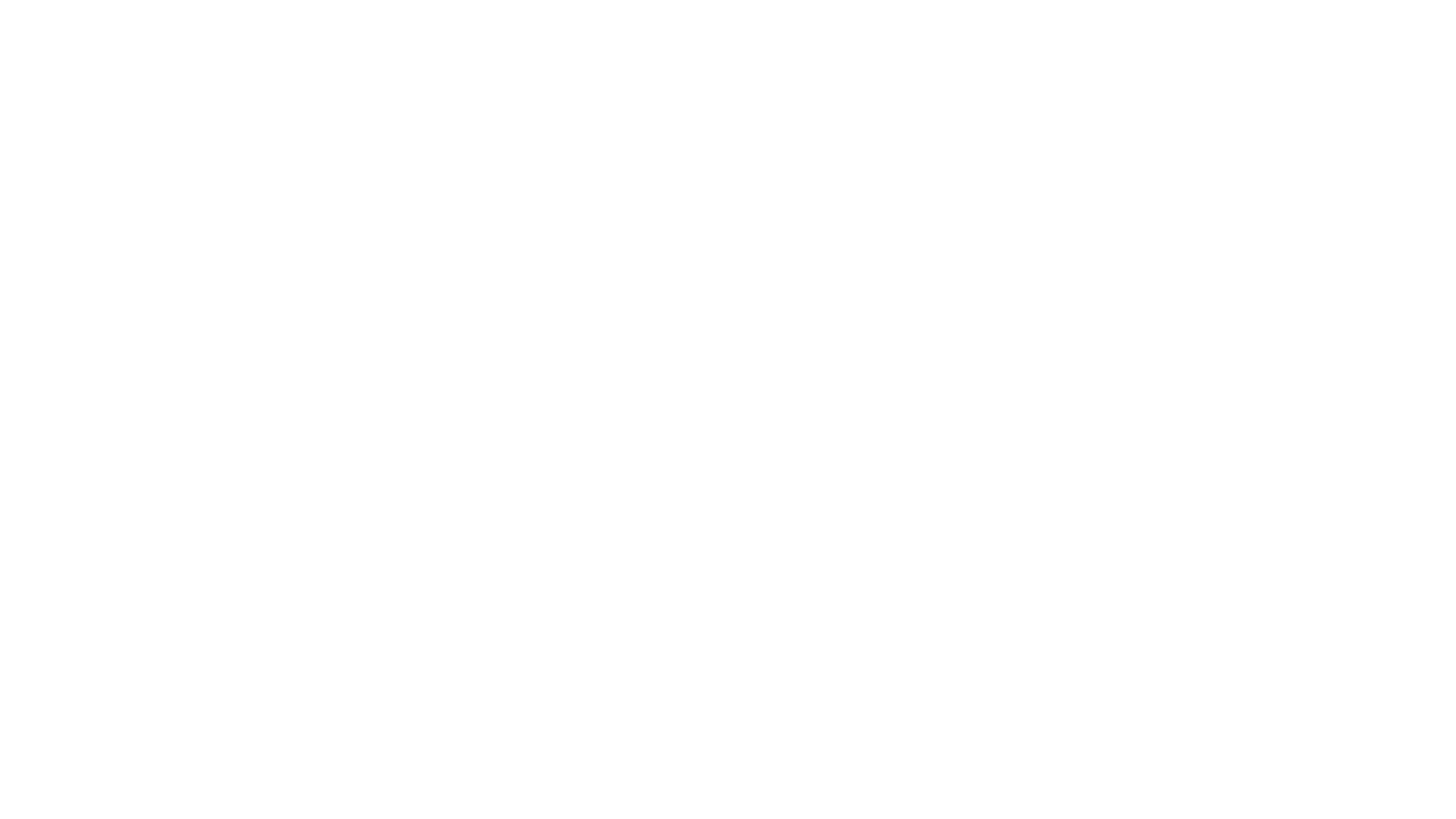
type input "2125556789"
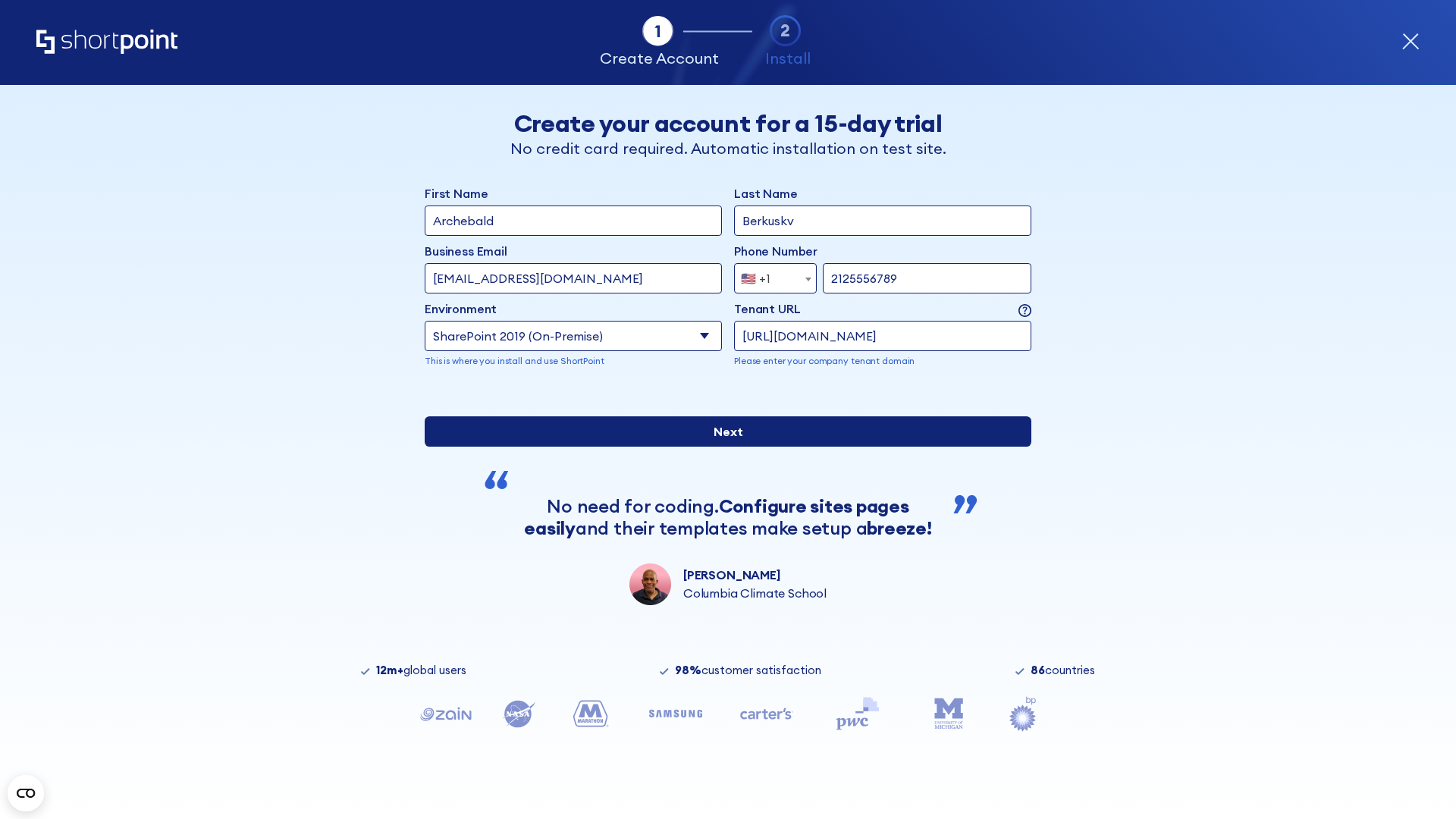
type input "https://project.sharepoint.cn"
click at [722, 531] on div "First Name Archebald Last Name Berkuskv Business Email Invalid Email Address te…" at bounding box center [727, 394] width 607 height 421
click at [722, 446] on input "Next" at bounding box center [727, 431] width 607 height 30
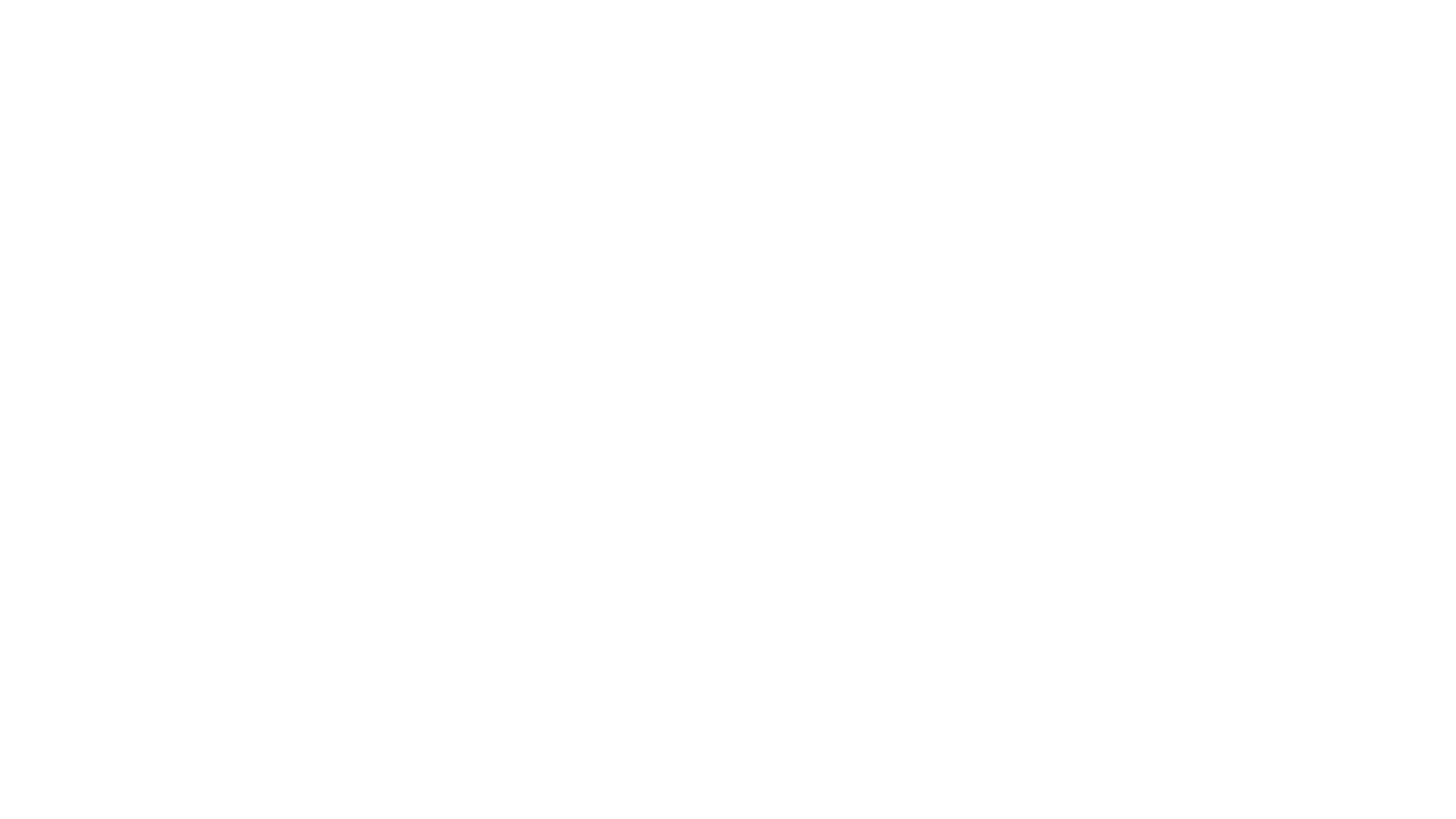
type input "Archebald"
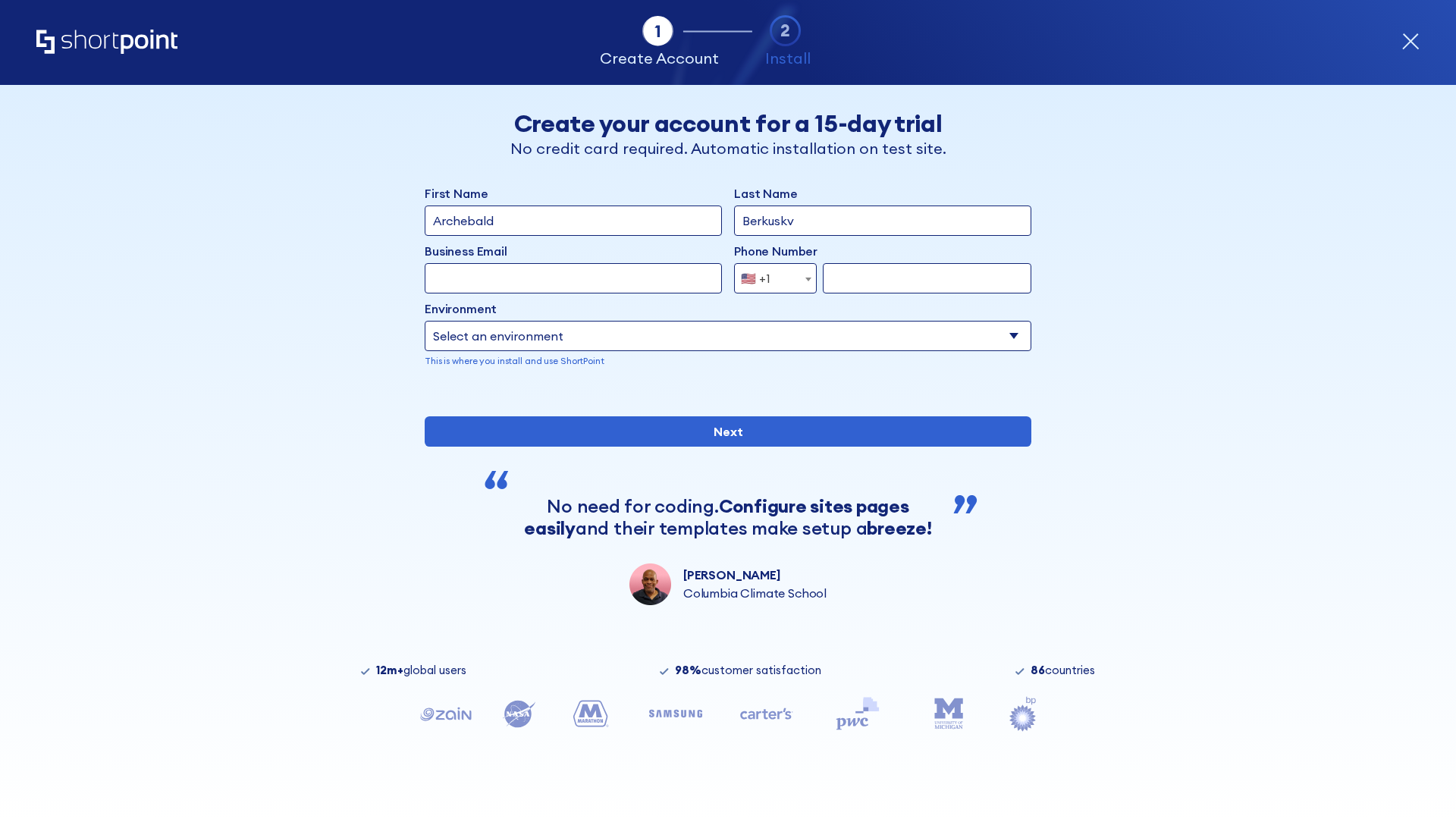
type input "Berkuskv"
type input "[EMAIL_ADDRESS][DOMAIN_NAME]"
type input "2125556789"
select select "SharePoint 2019 (On-Premise)"
type input "2125556789"
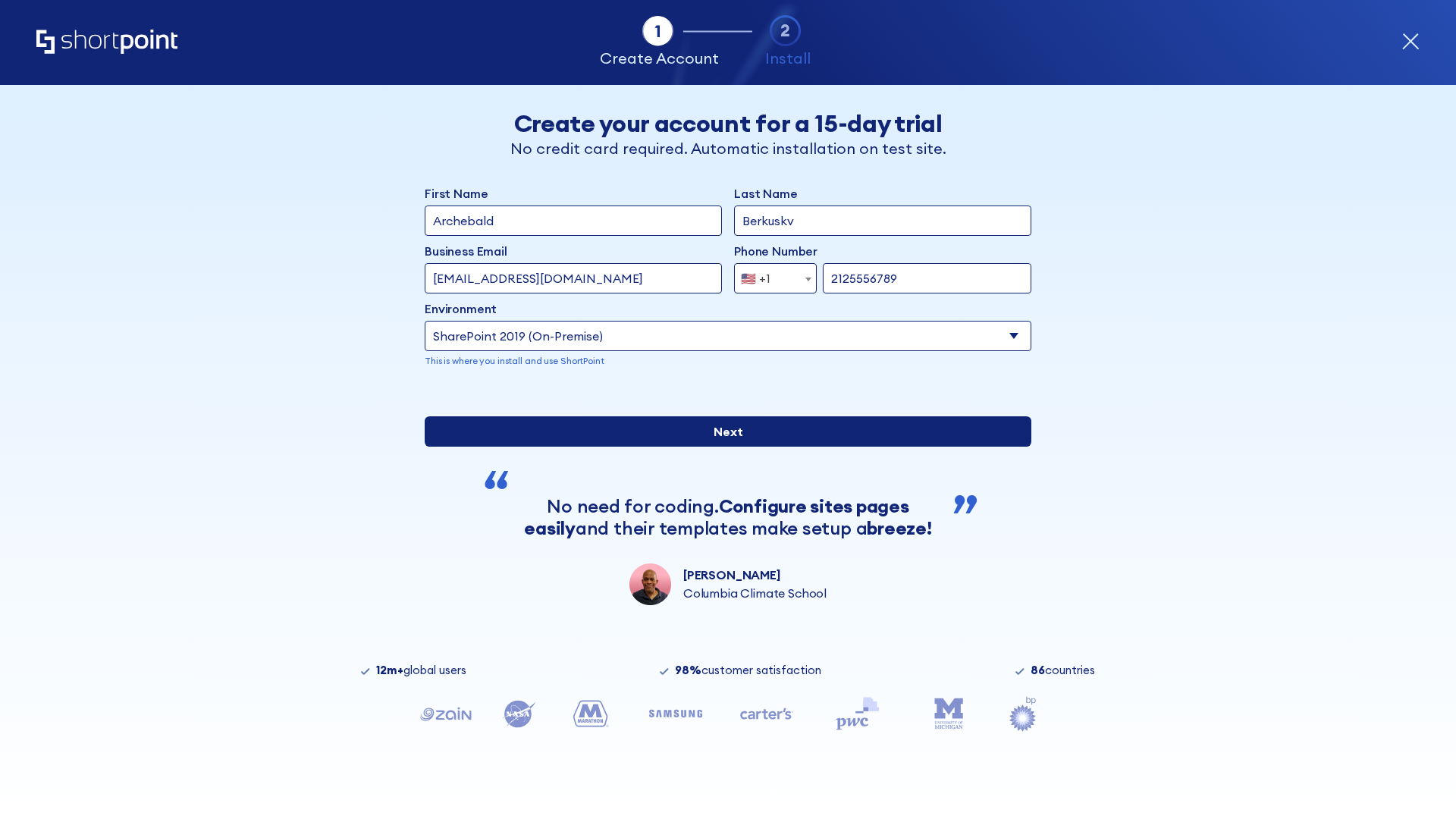
type input "https://intranet.sharepoint.de"
click at [722, 554] on div "First Name Archebald Last Name Berkuskv Business Email Invalid Email Address [E…" at bounding box center [727, 394] width 607 height 421
click at [722, 446] on input "Next" at bounding box center [727, 431] width 607 height 30
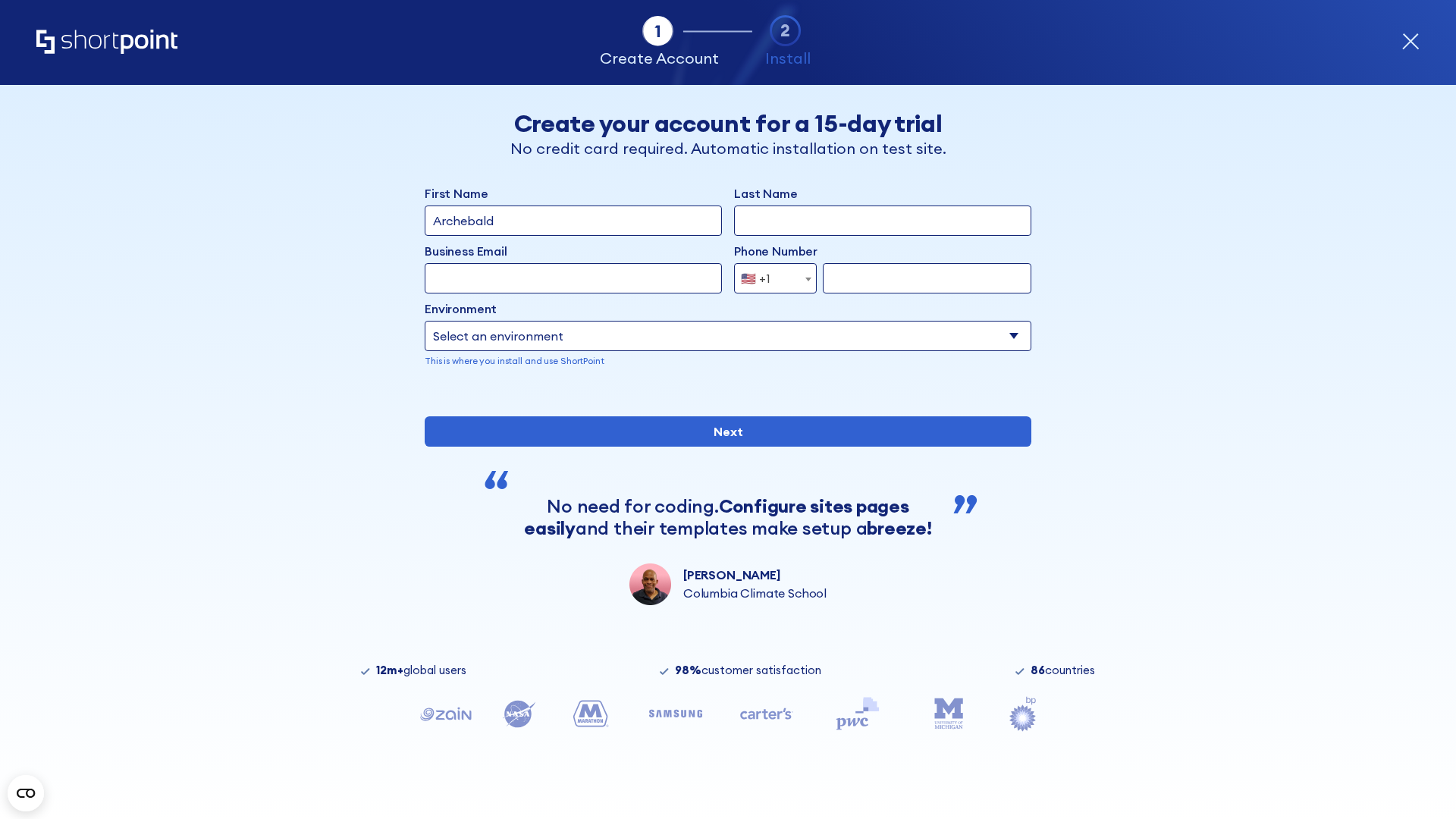
type input "Archebald"
type input "Berkuskv"
type input "[EMAIL_ADDRESS][DOMAIN_NAME]"
type input "2125556789"
select select "SharePoint 2019 (On-Premise)"
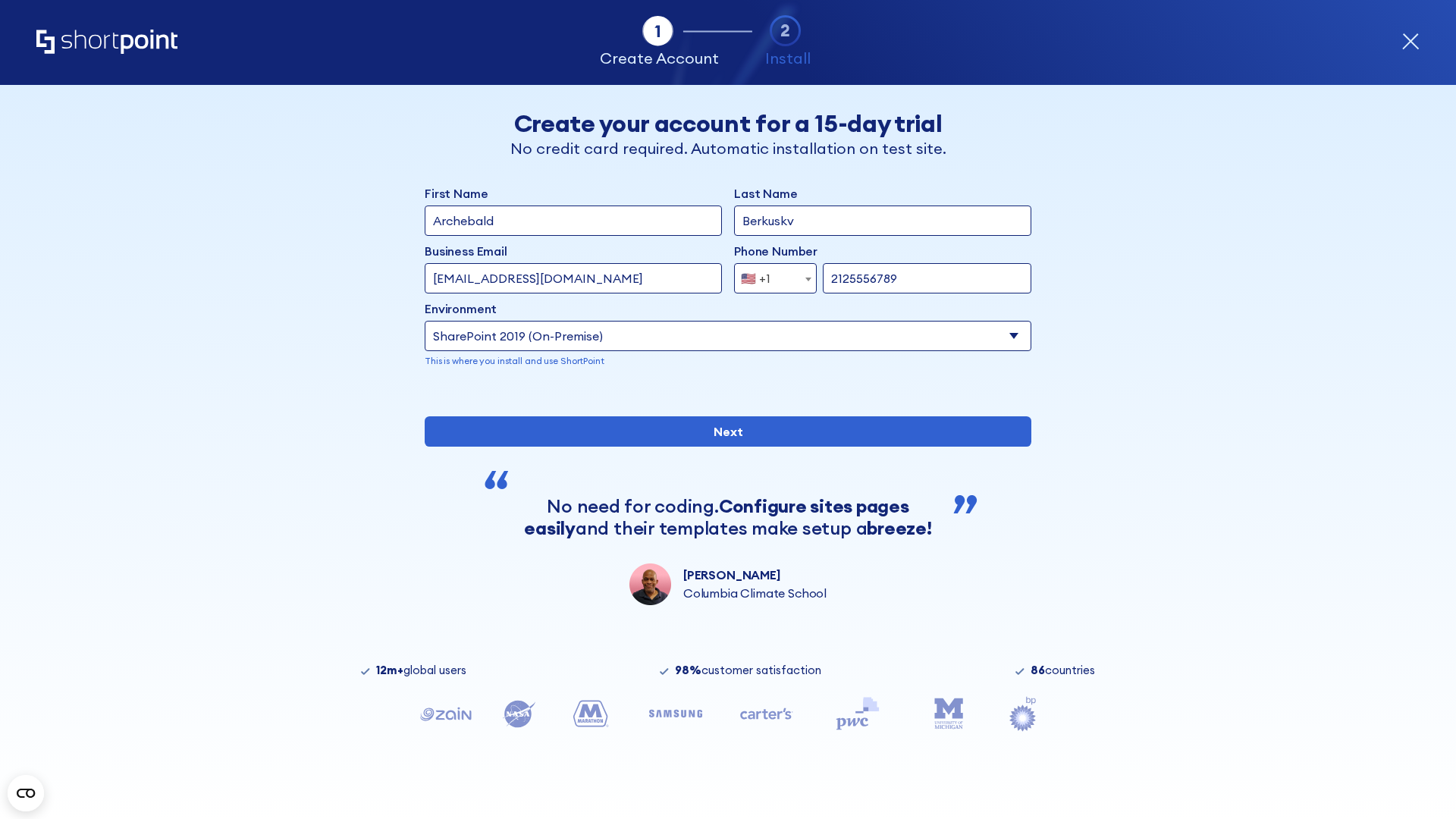
type input "2125556789"
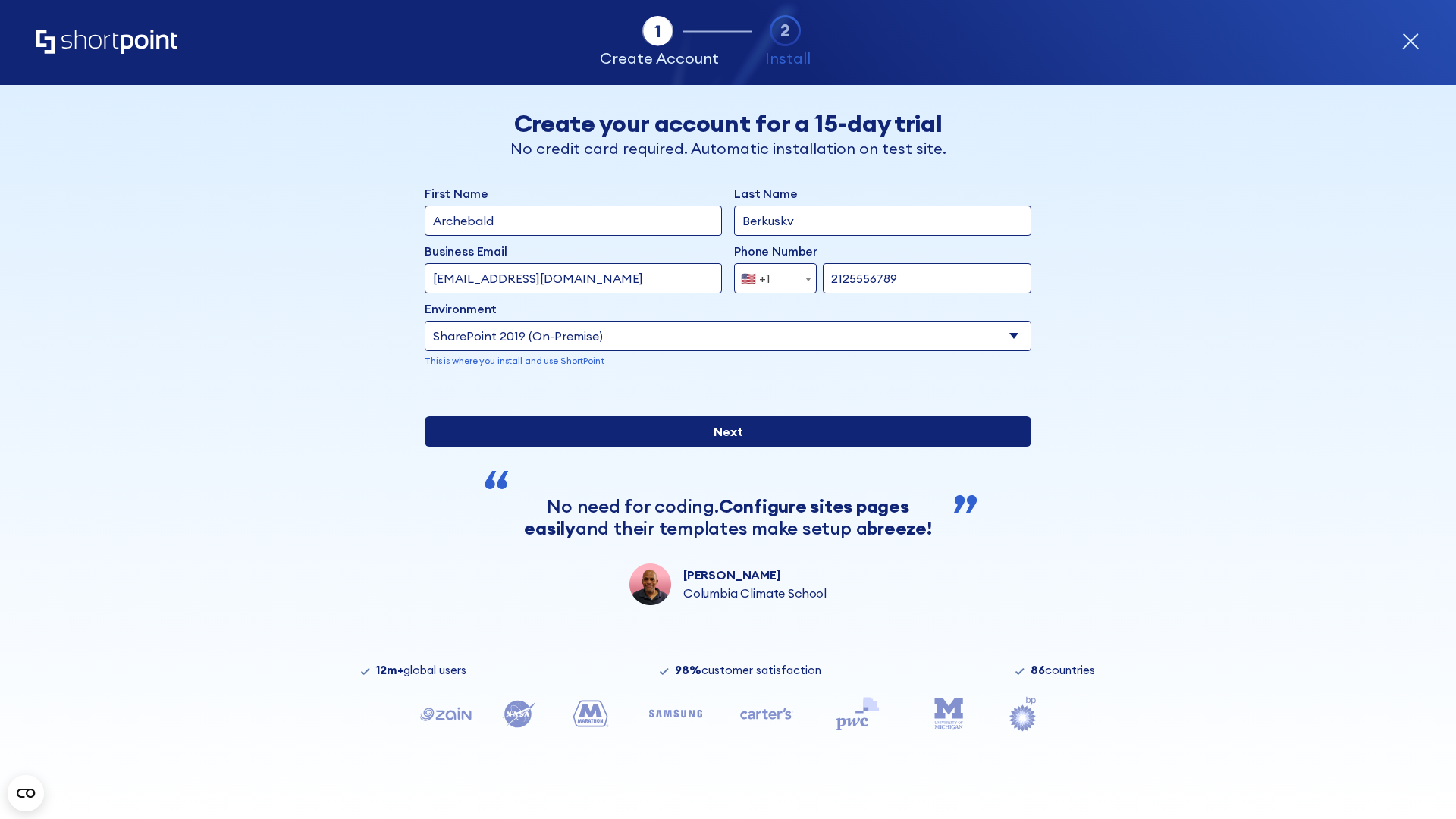
type input "https://secure.sharepoint.us"
click at [722, 446] on input "Next" at bounding box center [727, 431] width 607 height 30
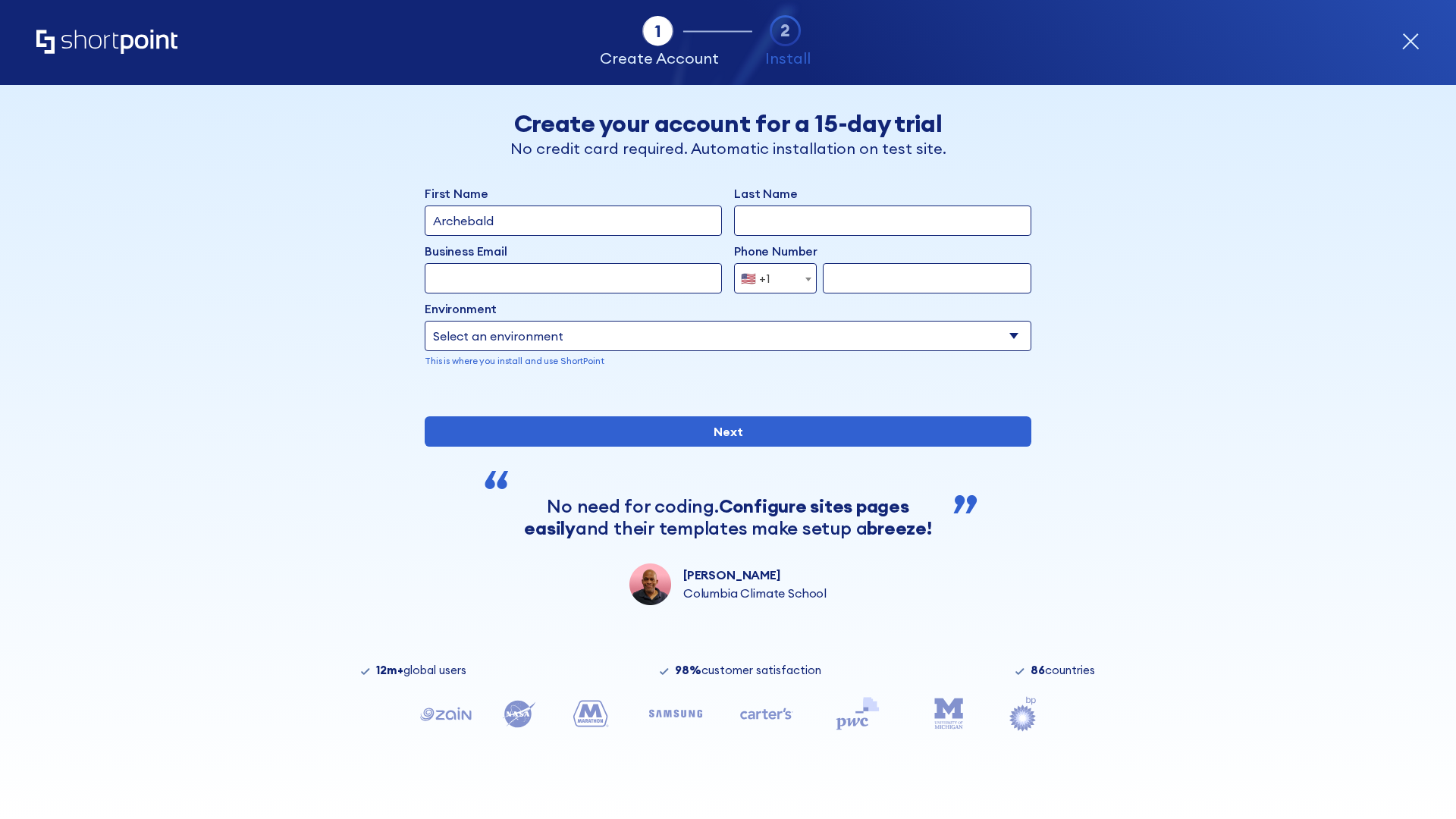
type input "Archebald"
type input "Berkuskv"
type input "[EMAIL_ADDRESS][DOMAIN_NAME]"
type input "2125556789"
select select "SharePoint 2019 (On-Premise)"
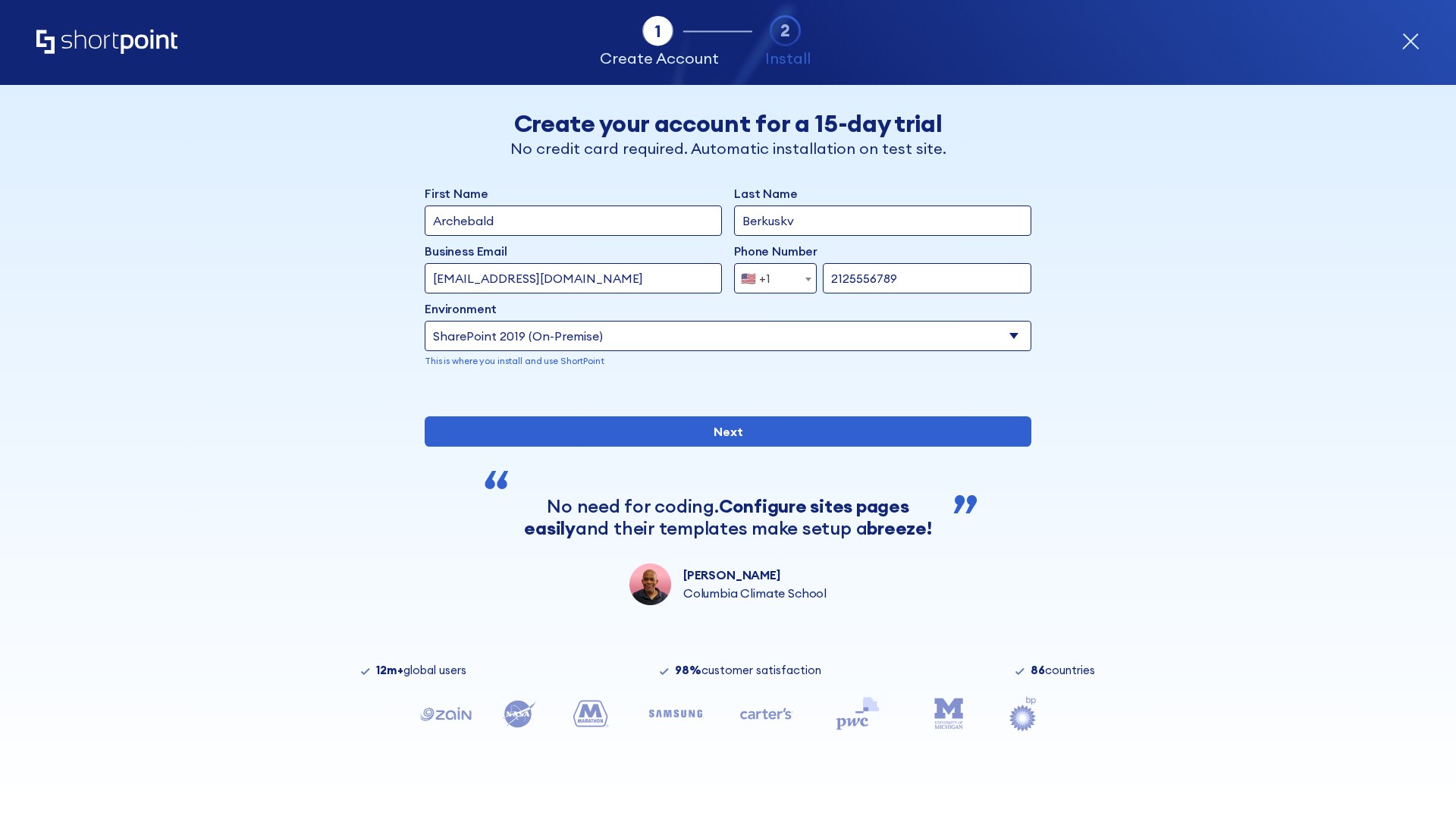
type input "2125556789"
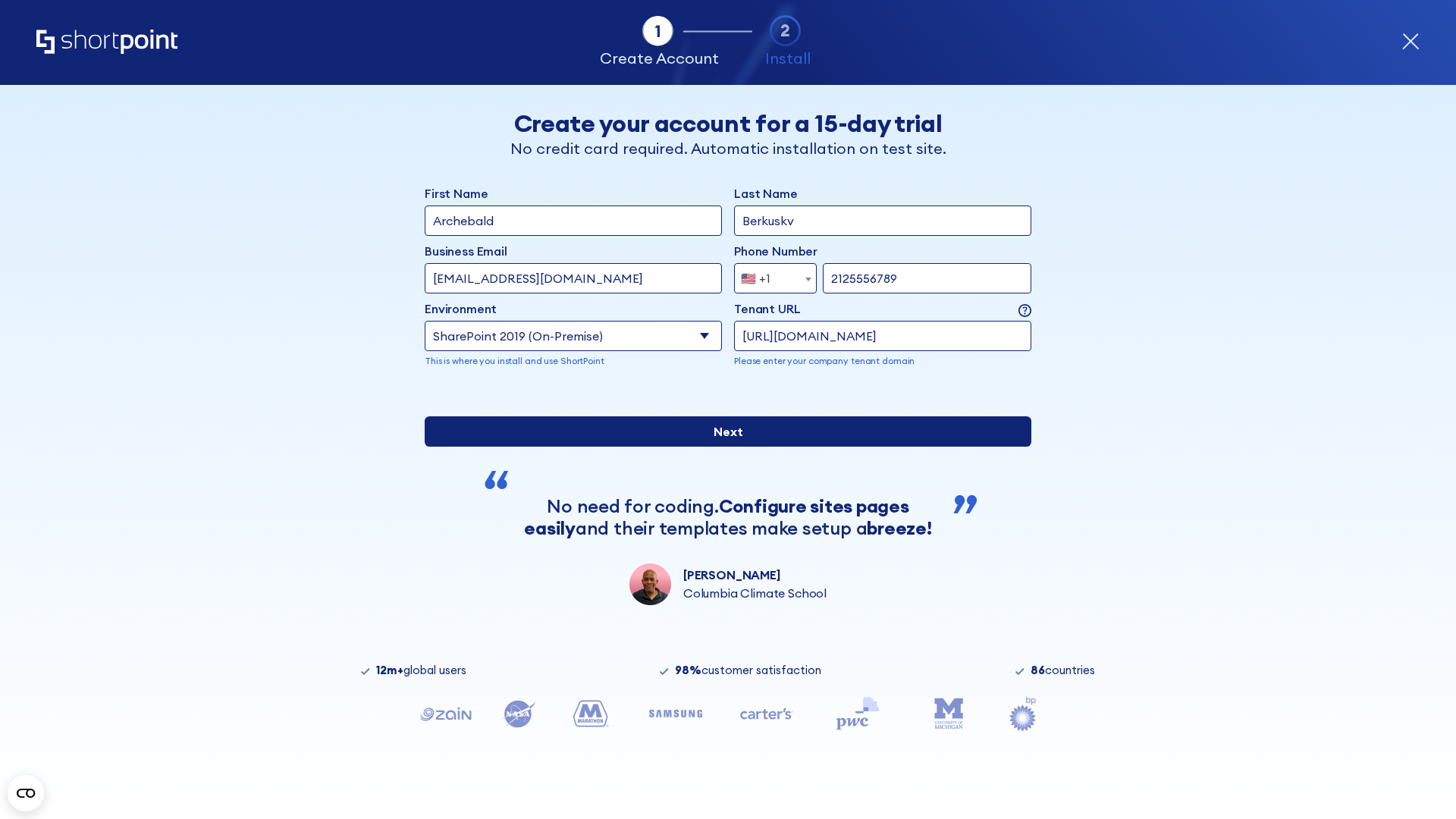
type input "[URL][DOMAIN_NAME]"
click at [722, 446] on input "Next" at bounding box center [727, 431] width 607 height 30
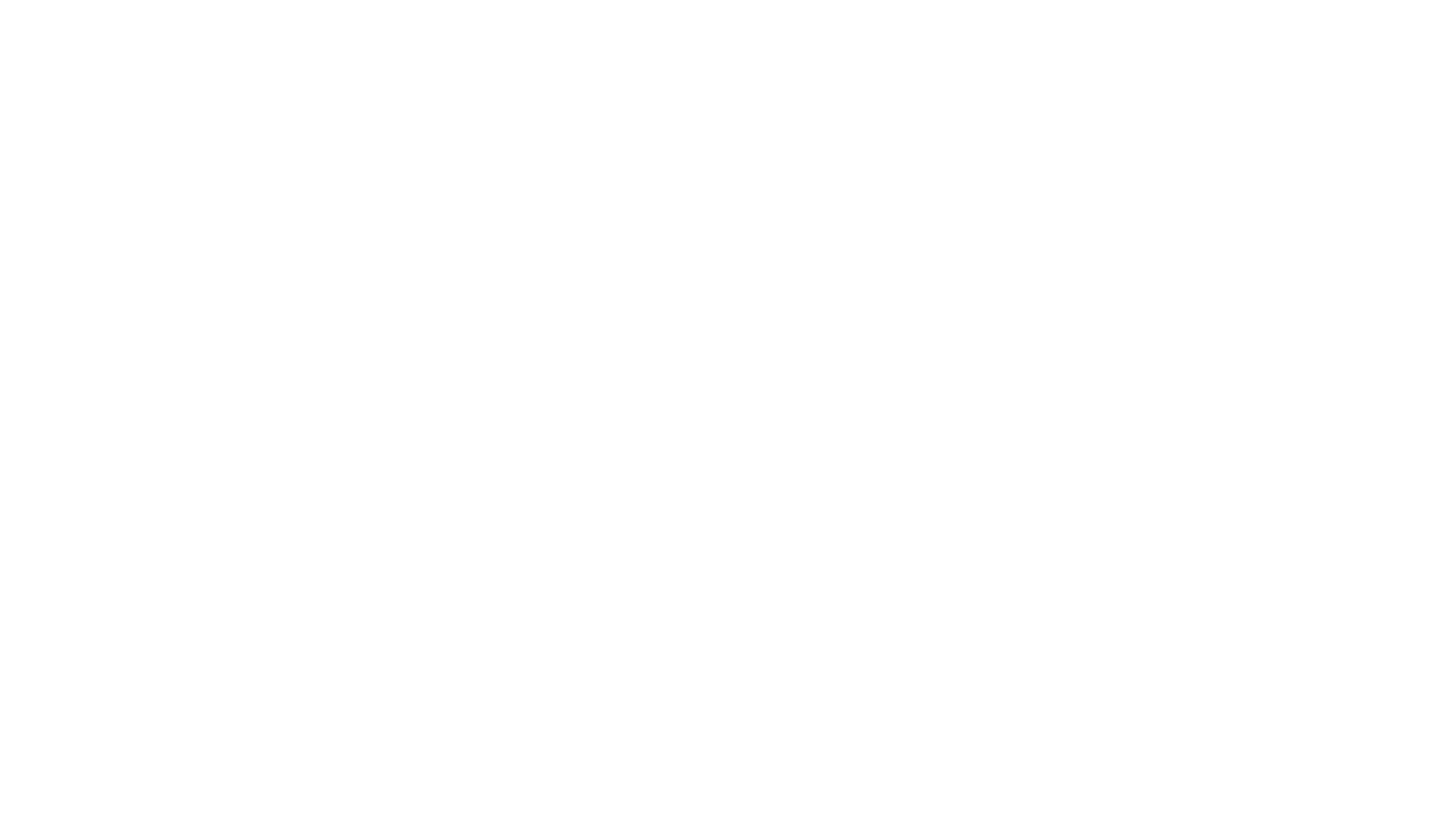
type input "Archebald"
type input "Berkuskv"
type input "[EMAIL_ADDRESS][DOMAIN_NAME]"
type input "2125556789"
select select "SharePoint 2019 (On-Premise)"
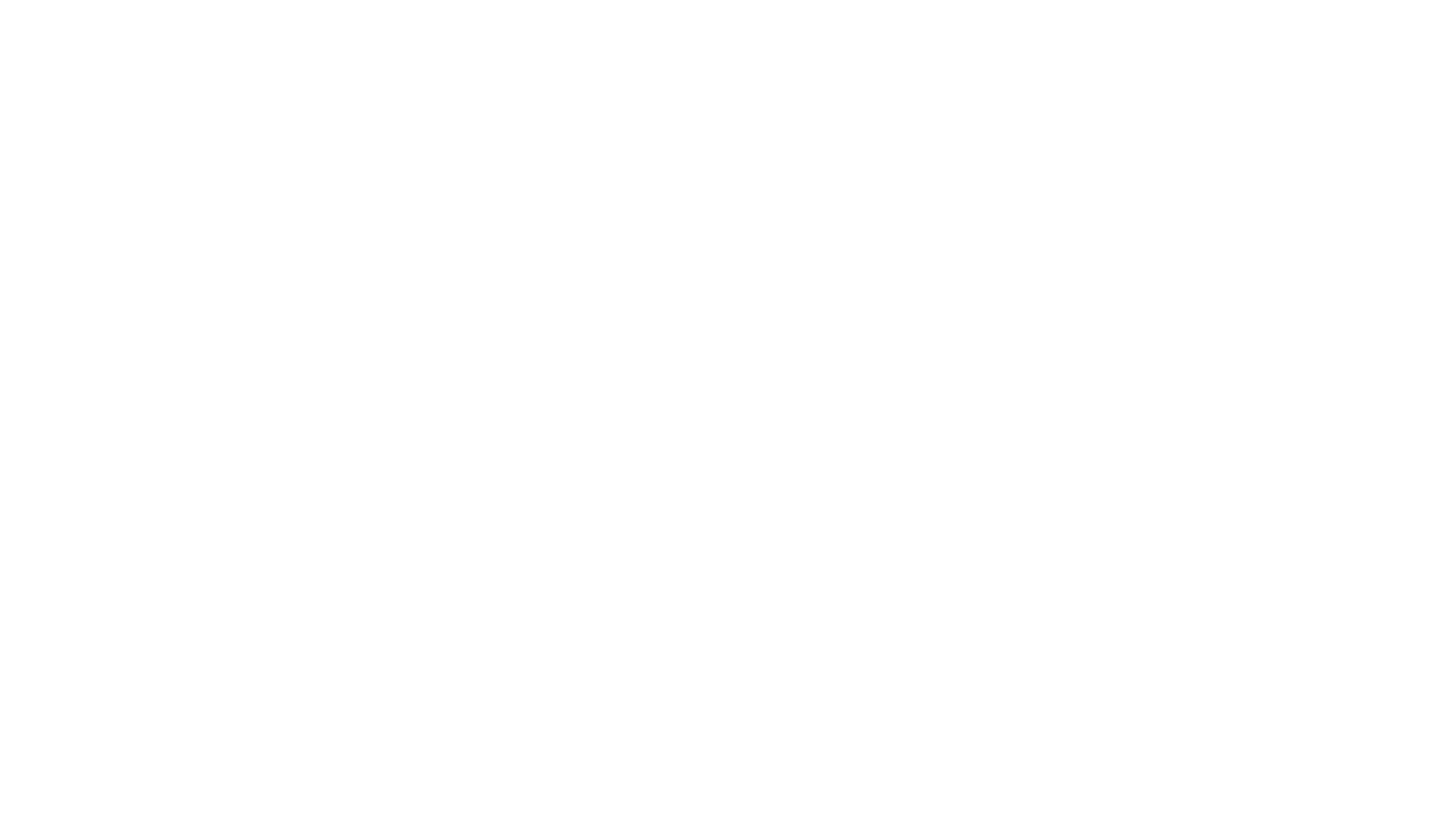
type input "2125556789"
type input "https://team.dps.mil"
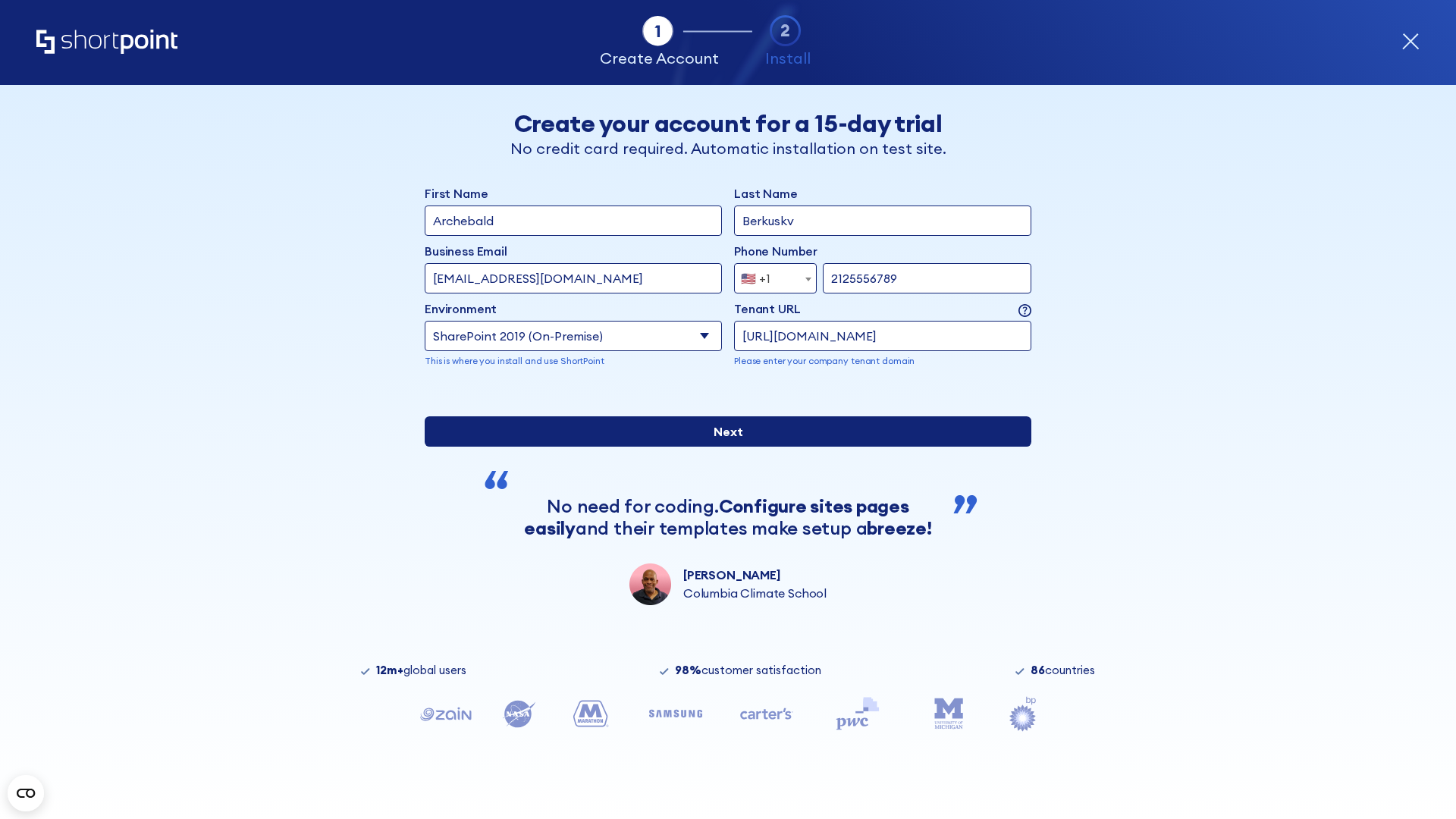
click at [722, 545] on div "First Name Archebald Last Name Berkuskv Business Email Invalid Email Address te…" at bounding box center [727, 394] width 607 height 421
click at [722, 446] on input "Next" at bounding box center [727, 431] width 607 height 30
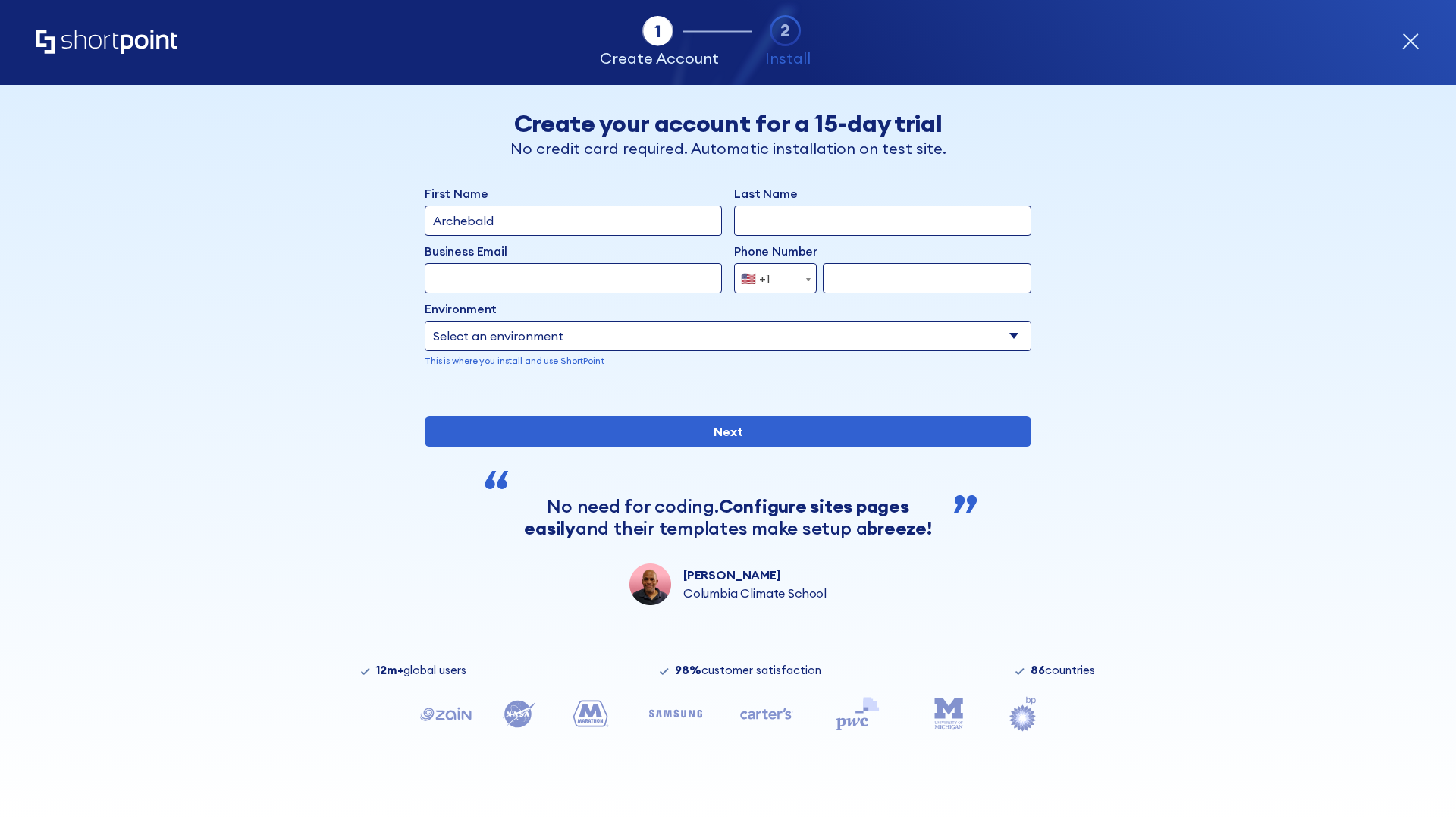
type input "Archebald"
type input "Berkuskv"
type input "[EMAIL_ADDRESS][DOMAIN_NAME]"
type input "2125556789"
select select "SharePoint 2016 (On-Premise)"
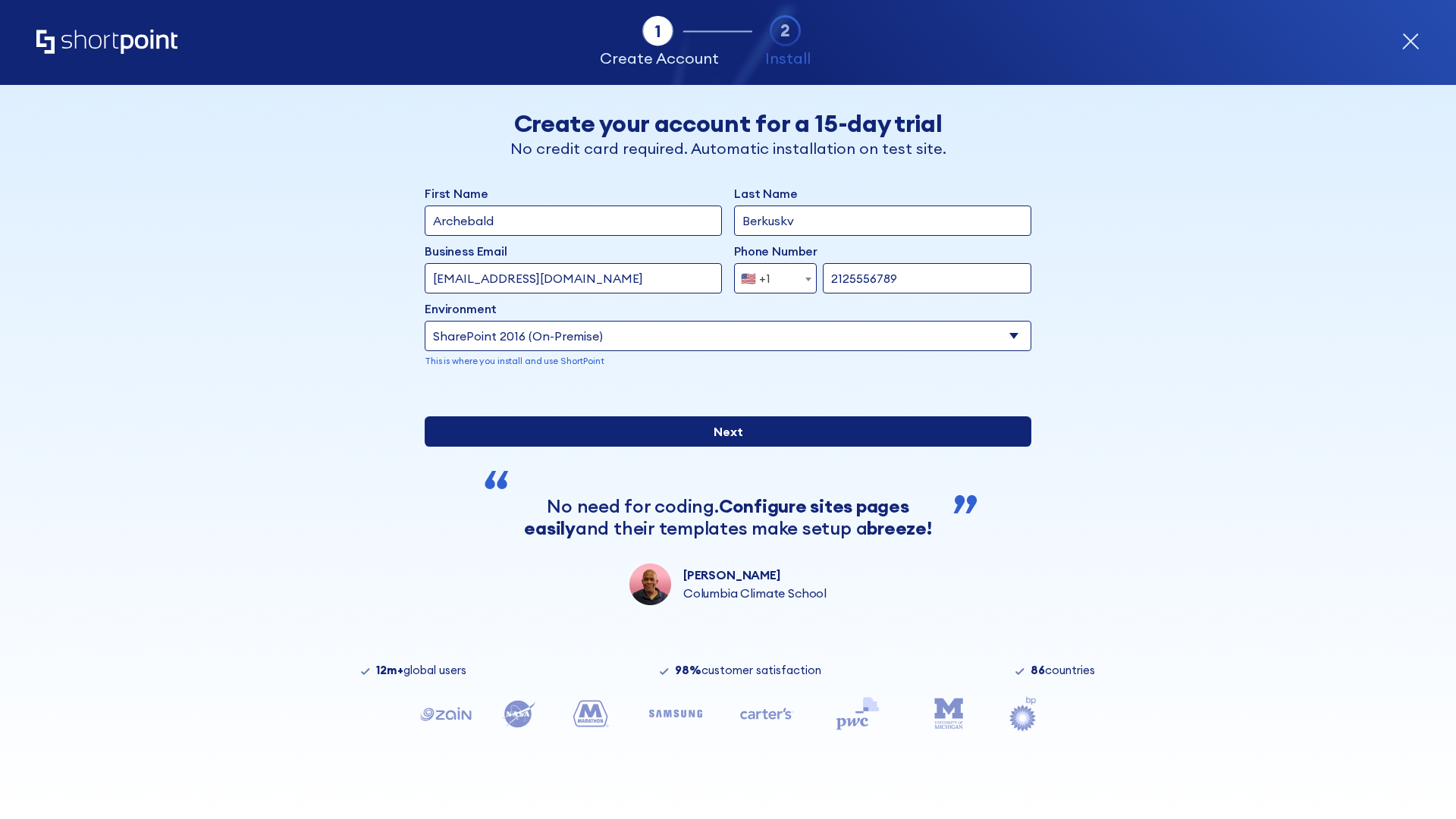
type input "2125556789"
click at [722, 554] on div "First Name Archebald Last Name Berkuskv Business Email Invalid Email Address te…" at bounding box center [727, 394] width 607 height 421
click at [722, 446] on input "Next" at bounding box center [727, 431] width 607 height 30
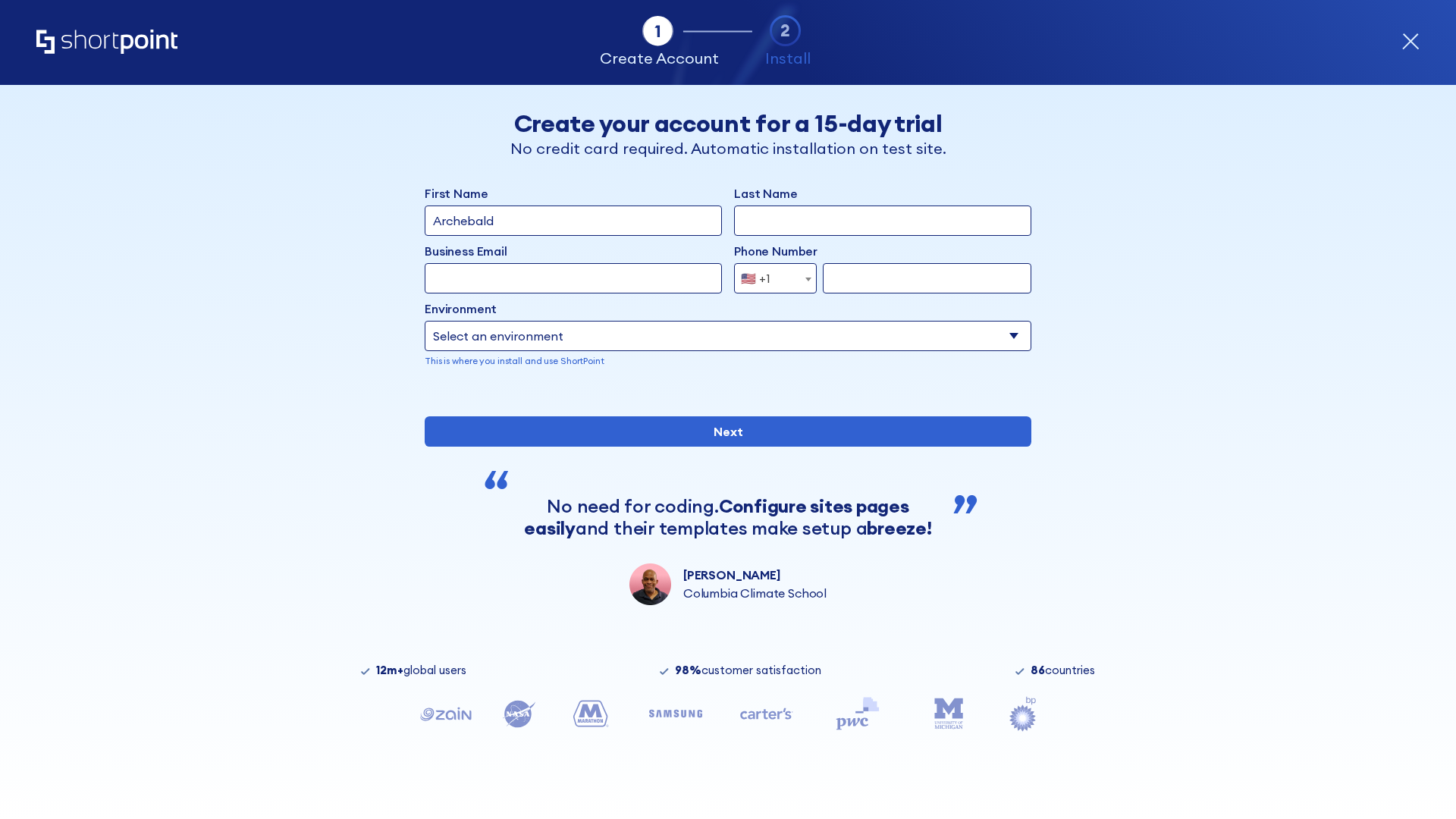
type input "Archebald"
type input "Berkuskv"
type input "[EMAIL_ADDRESS][DOMAIN_NAME]"
type input "2125556789"
select select "SharePoint 2013 (On-Premise)"
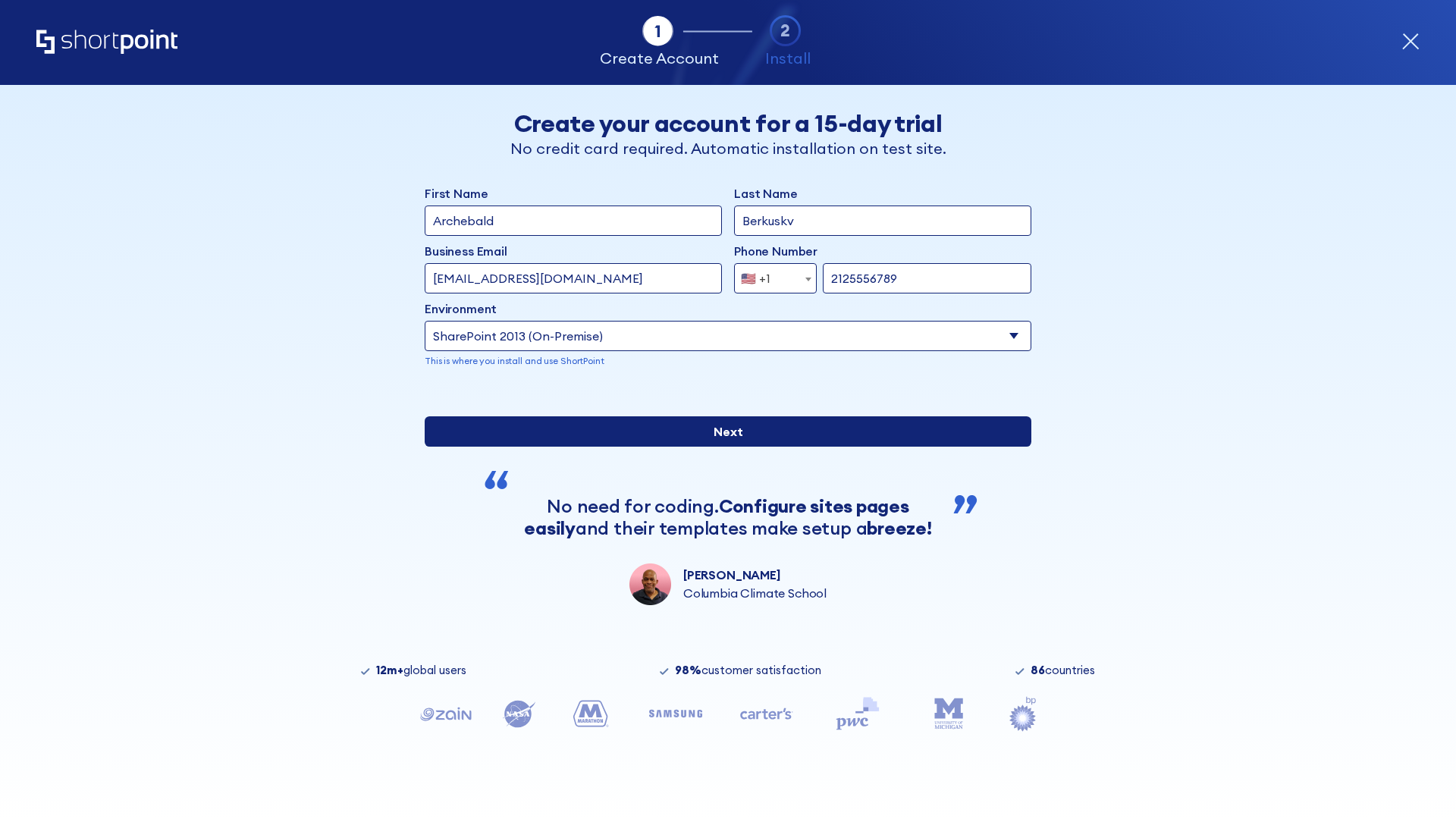
type input "2125556789"
click at [722, 506] on div "First Name Archebald Last Name Berkuskv Business Email Invalid Email Address [E…" at bounding box center [727, 394] width 607 height 421
click at [722, 446] on input "Next" at bounding box center [727, 431] width 607 height 30
